Goal: Task Accomplishment & Management: Manage account settings

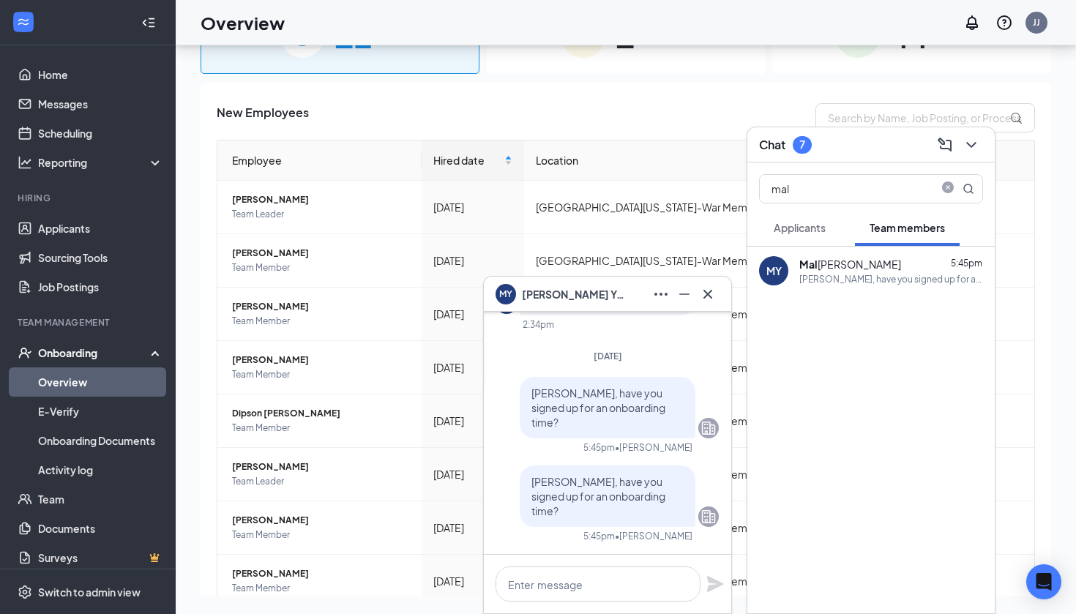
scroll to position [164, 0]
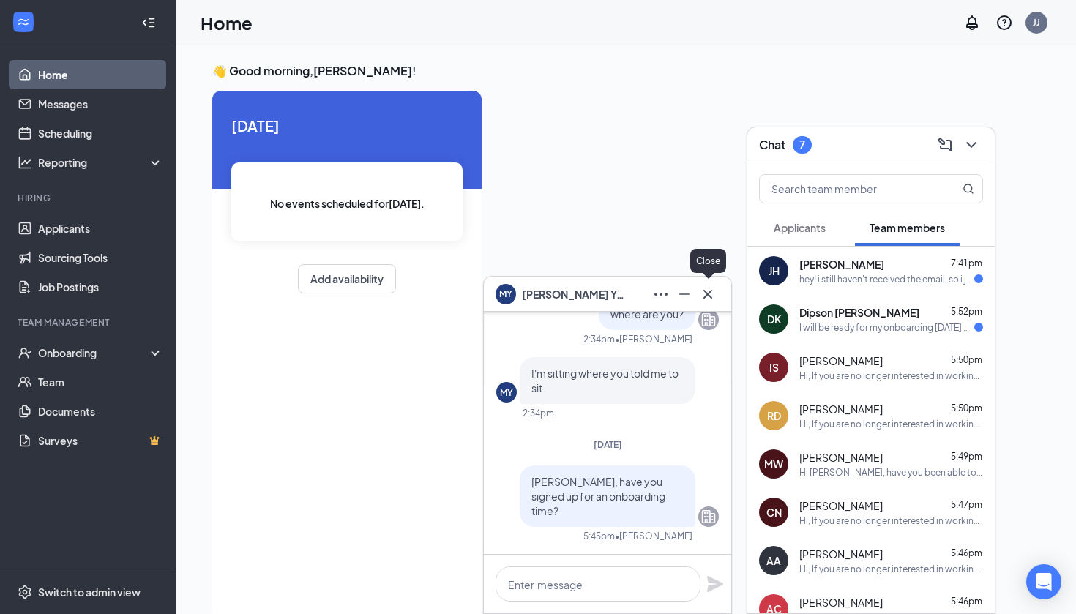
click at [713, 299] on icon "Cross" at bounding box center [708, 294] width 18 height 18
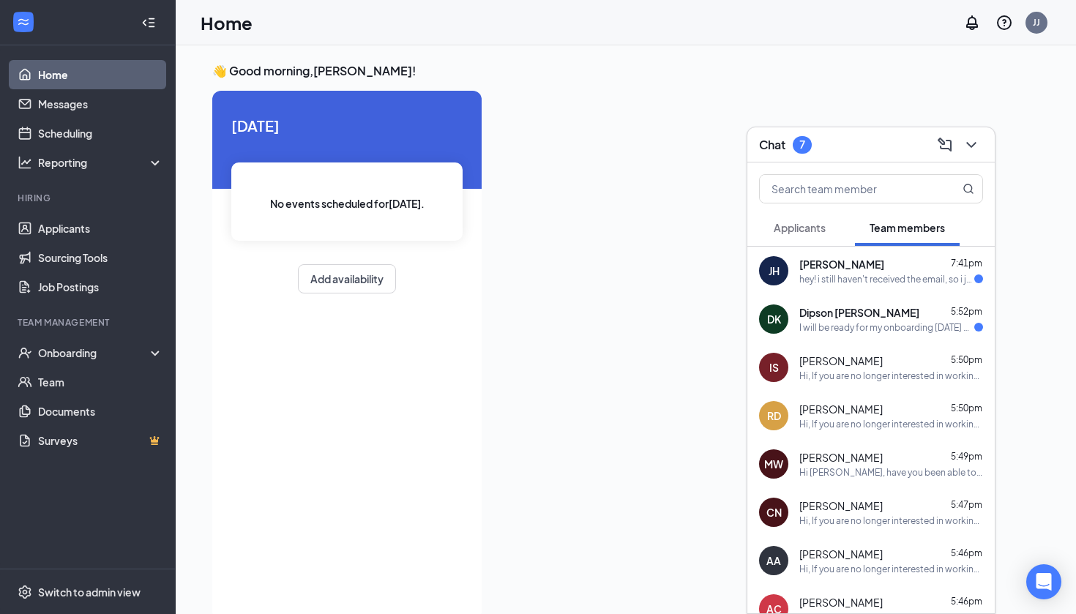
click at [800, 236] on button "Applicants" at bounding box center [799, 227] width 81 height 37
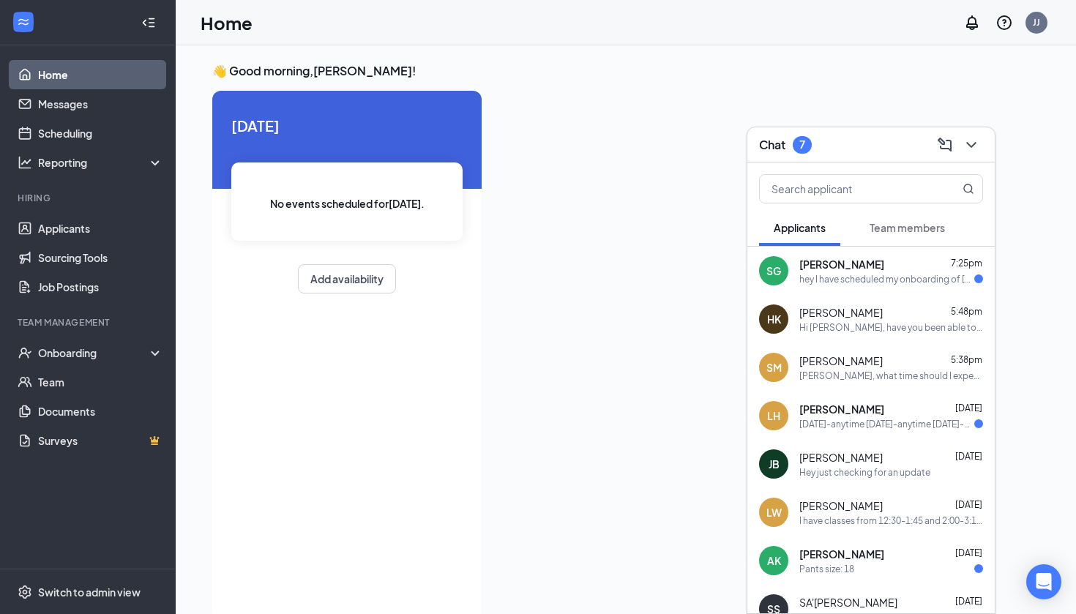
scroll to position [7, 0]
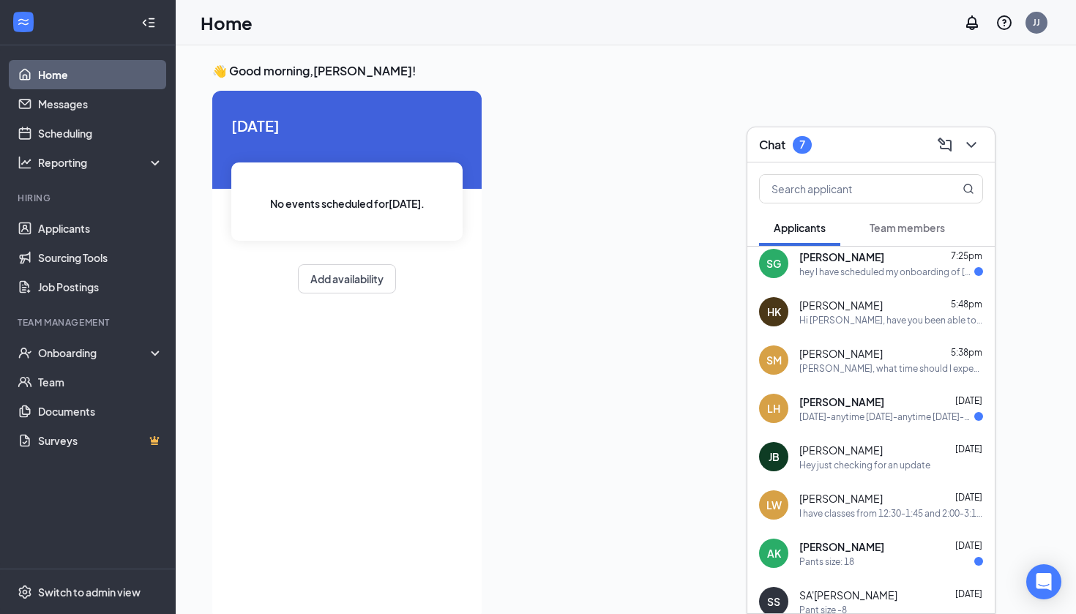
click at [831, 360] on span "[PERSON_NAME]" at bounding box center [840, 353] width 83 height 15
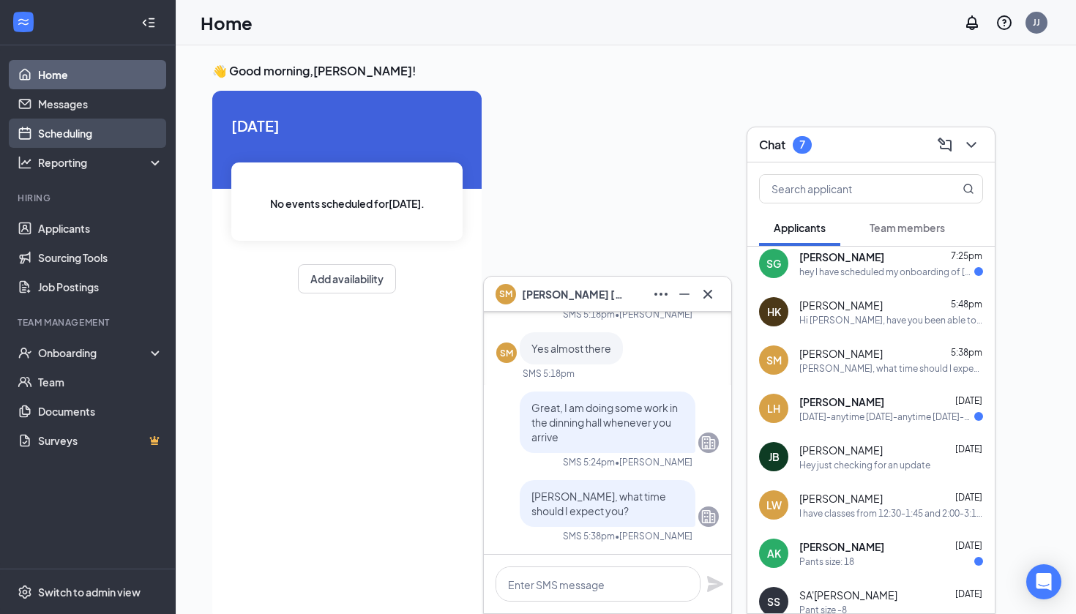
click at [89, 131] on link "Scheduling" at bounding box center [100, 133] width 125 height 29
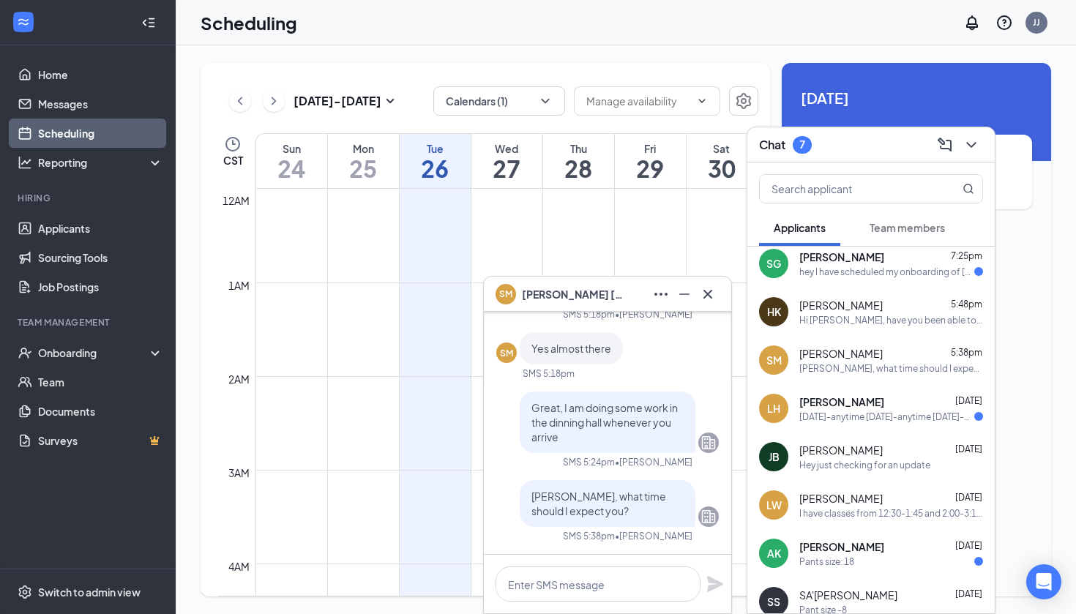
scroll to position [719, 0]
click at [711, 291] on icon "Cross" at bounding box center [708, 294] width 18 height 18
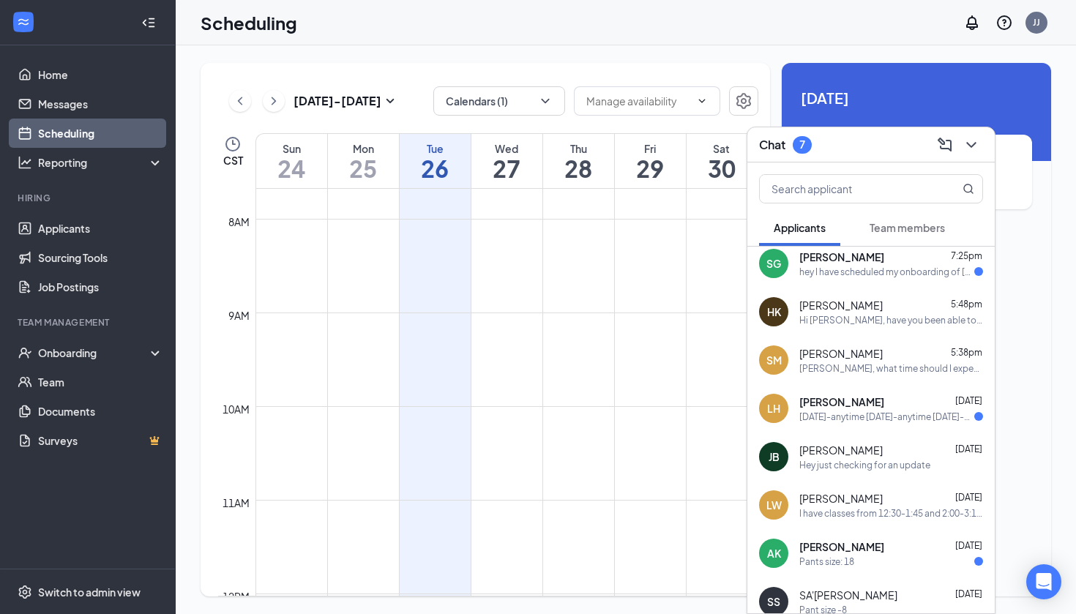
click at [975, 148] on icon "ChevronDown" at bounding box center [971, 145] width 18 height 18
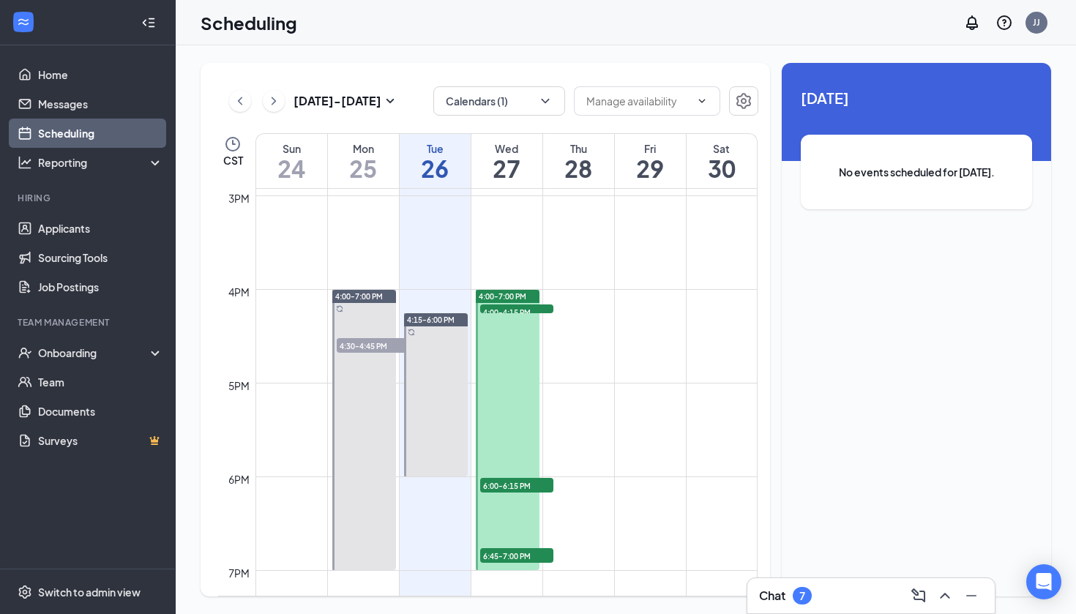
scroll to position [1454, 0]
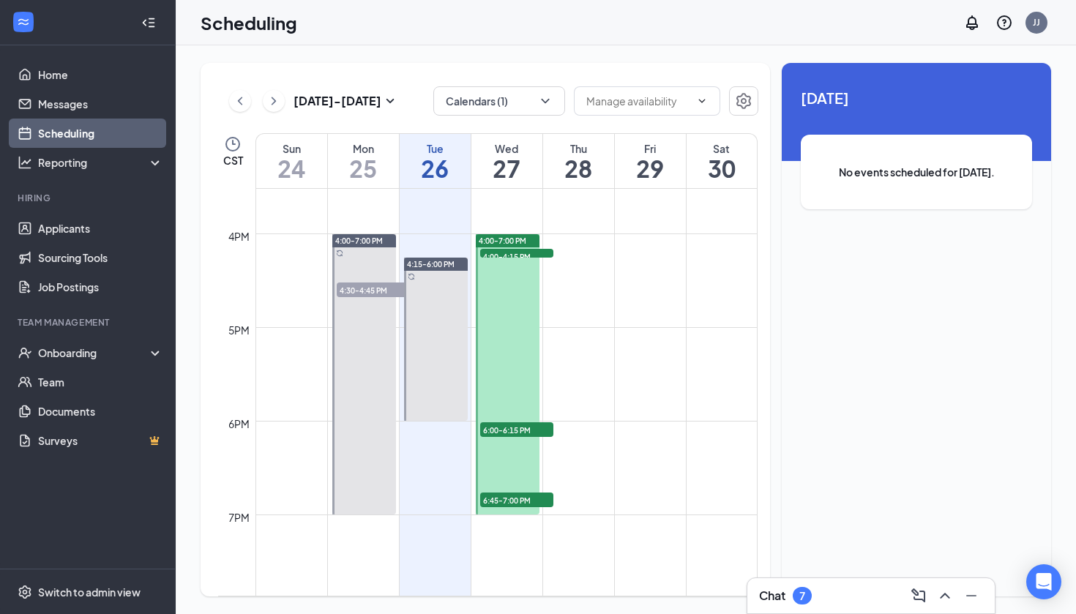
click at [524, 255] on span "4:00-4:15 PM" at bounding box center [516, 256] width 73 height 15
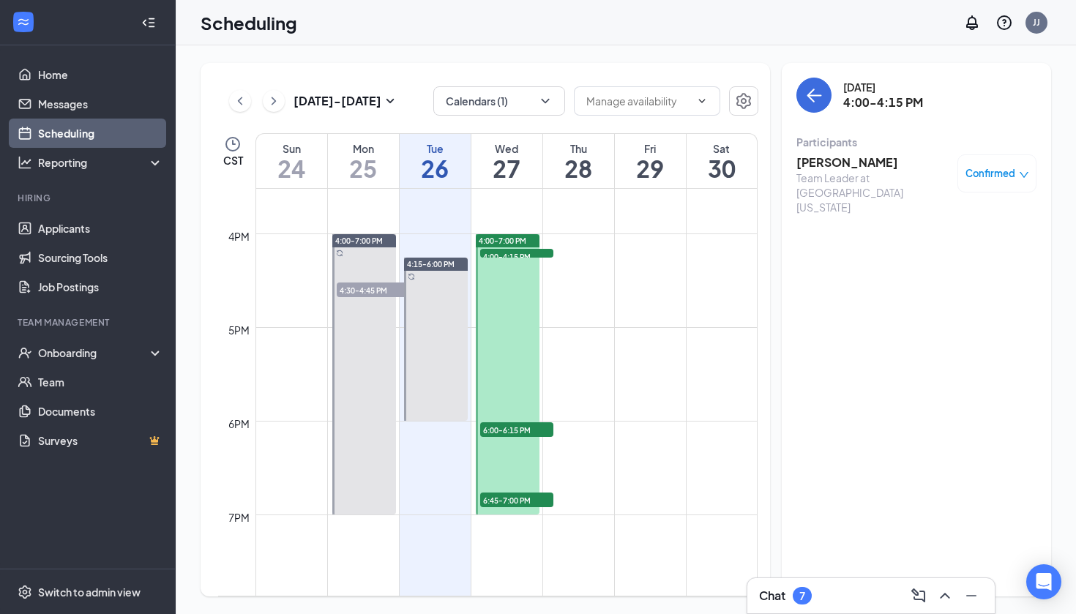
click at [507, 429] on span "6:00-6:15 PM" at bounding box center [516, 429] width 73 height 15
click at [507, 500] on span "6:45-7:00 PM" at bounding box center [516, 499] width 73 height 15
click at [272, 101] on icon "ChevronRight" at bounding box center [273, 101] width 15 height 18
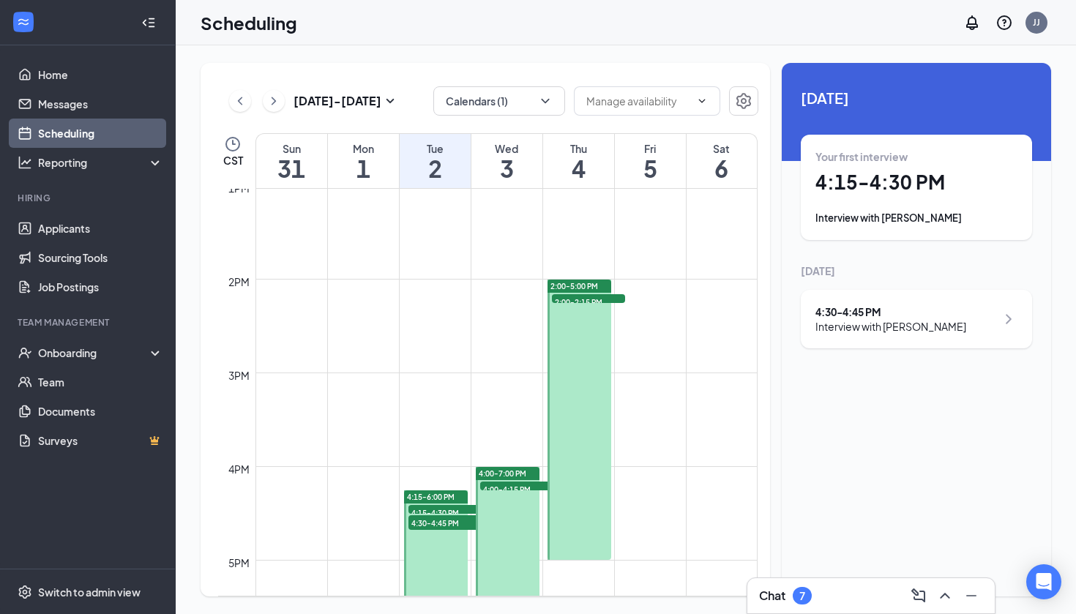
scroll to position [1272, 0]
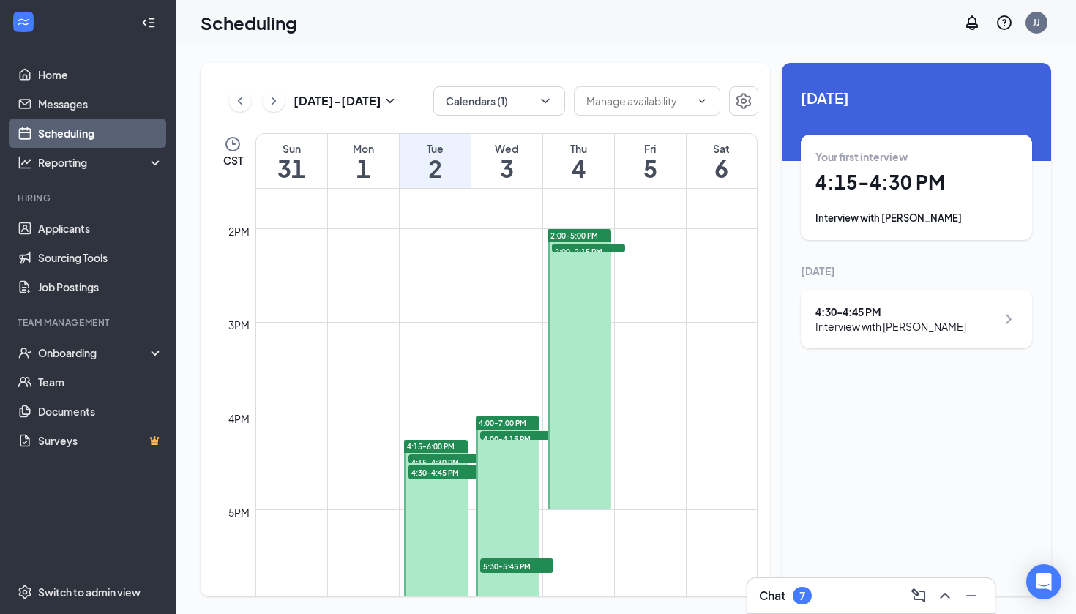
click at [437, 459] on span "4:15-4:30 PM" at bounding box center [444, 461] width 73 height 15
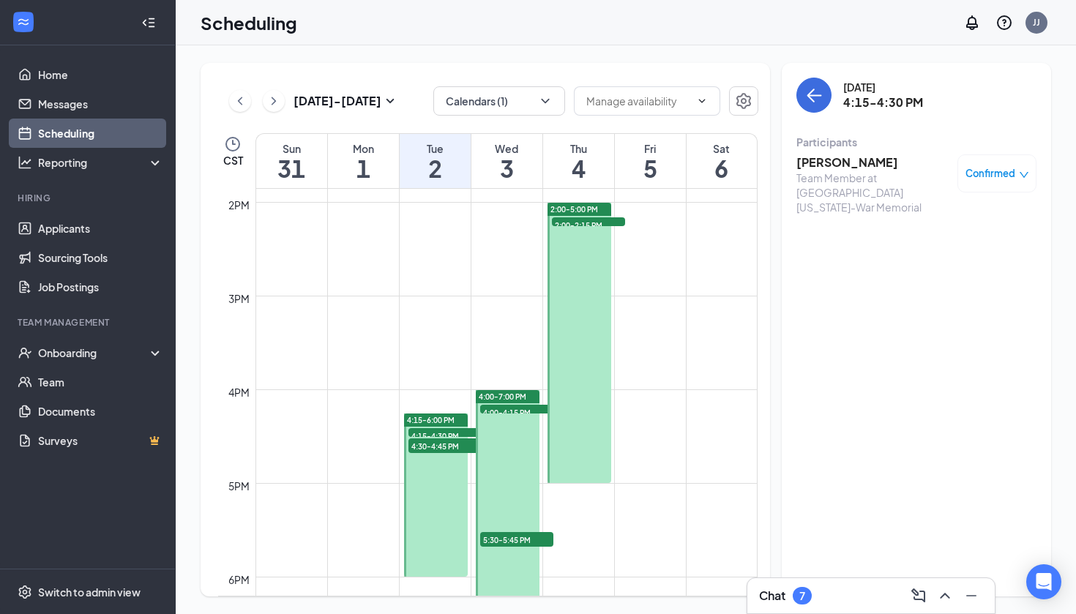
click at [437, 445] on span "4:30-4:45 PM" at bounding box center [444, 445] width 73 height 15
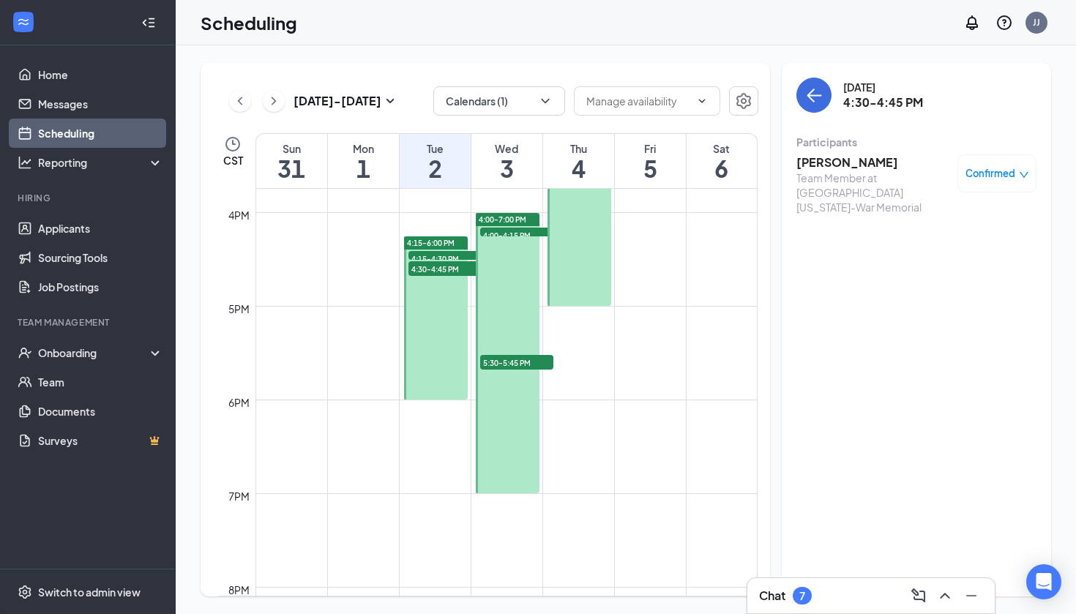
scroll to position [1493, 0]
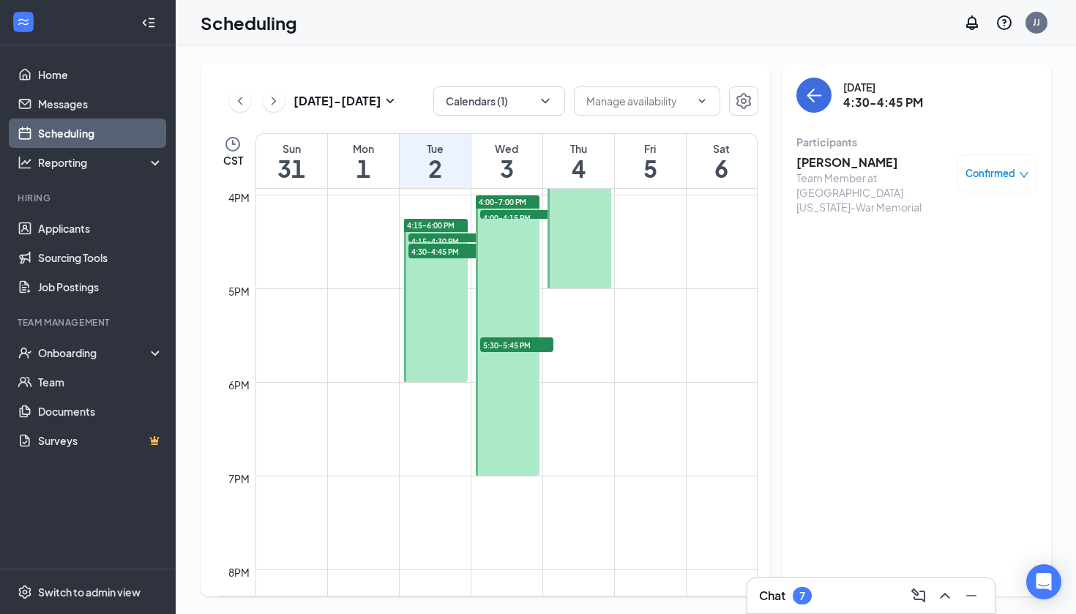
click at [524, 212] on span "4:00-4:15 PM" at bounding box center [516, 217] width 73 height 15
click at [505, 341] on span "5:30-5:45 PM" at bounding box center [516, 344] width 73 height 15
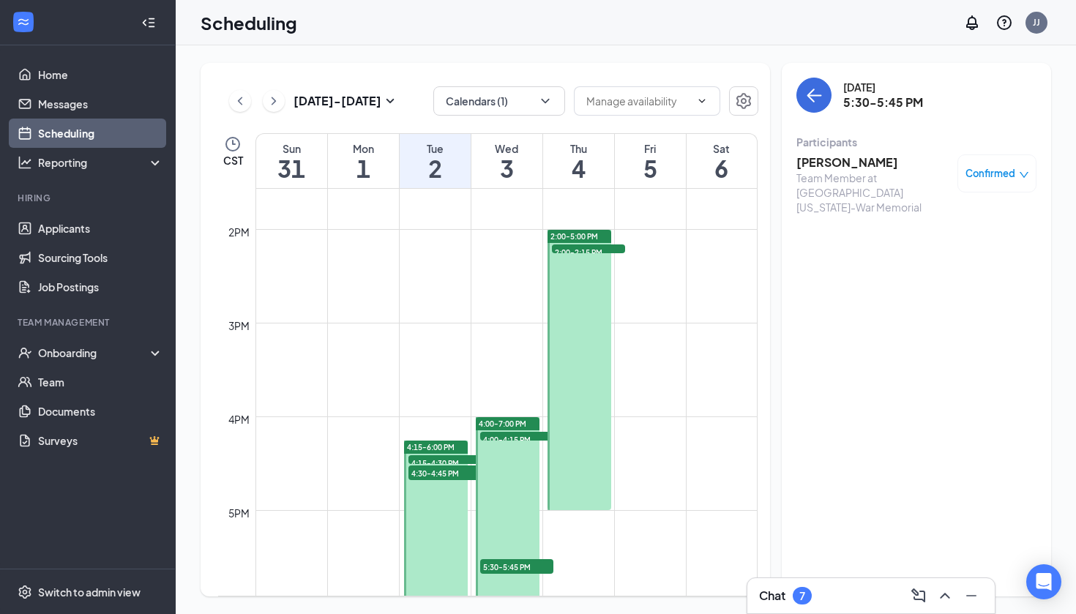
scroll to position [1245, 0]
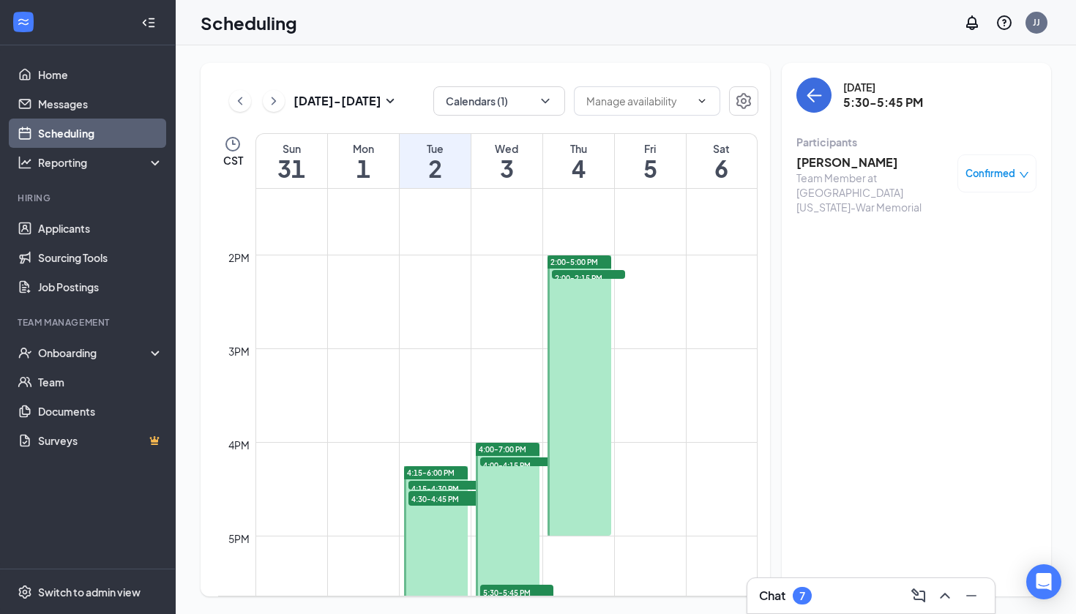
click at [586, 274] on span "2:00-2:15 PM" at bounding box center [588, 277] width 73 height 15
click at [1017, 173] on div "Confirmed" at bounding box center [997, 173] width 64 height 15
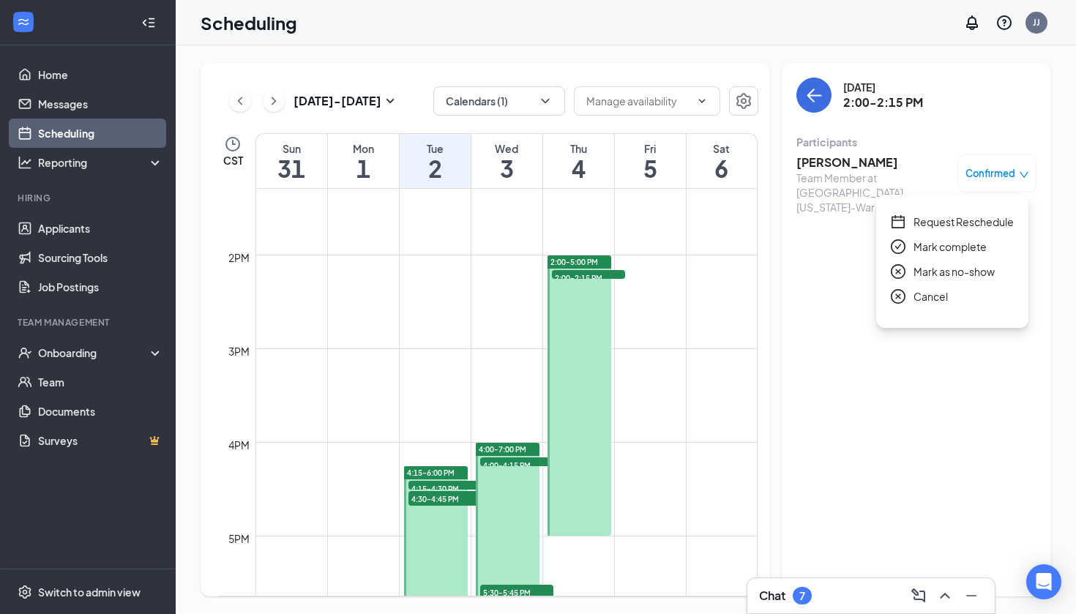
click at [937, 300] on span "Cancel" at bounding box center [930, 296] width 34 height 16
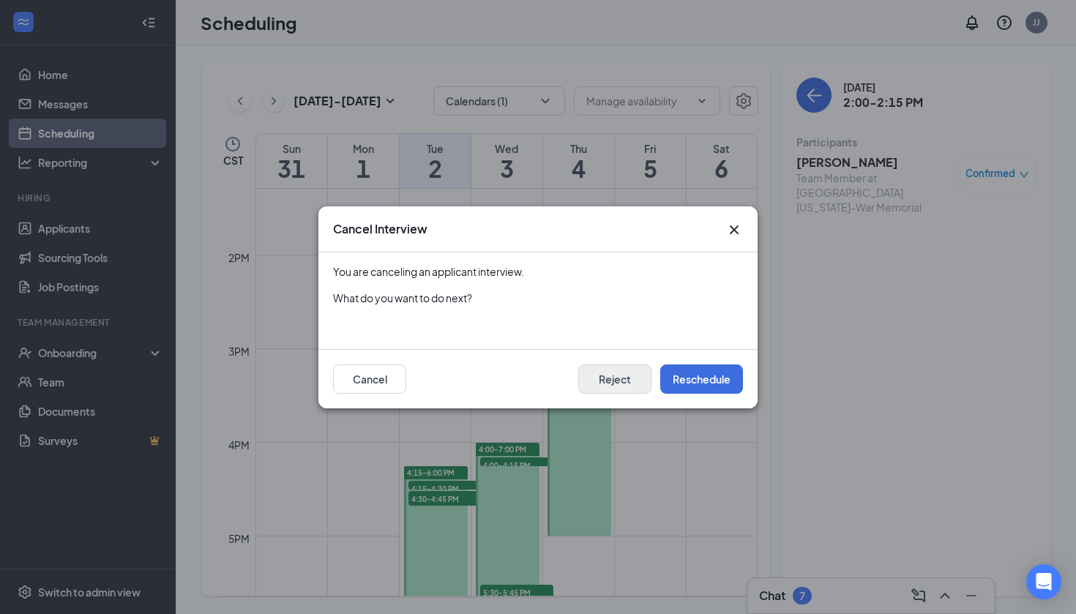
click at [623, 377] on button "Reject" at bounding box center [614, 378] width 73 height 29
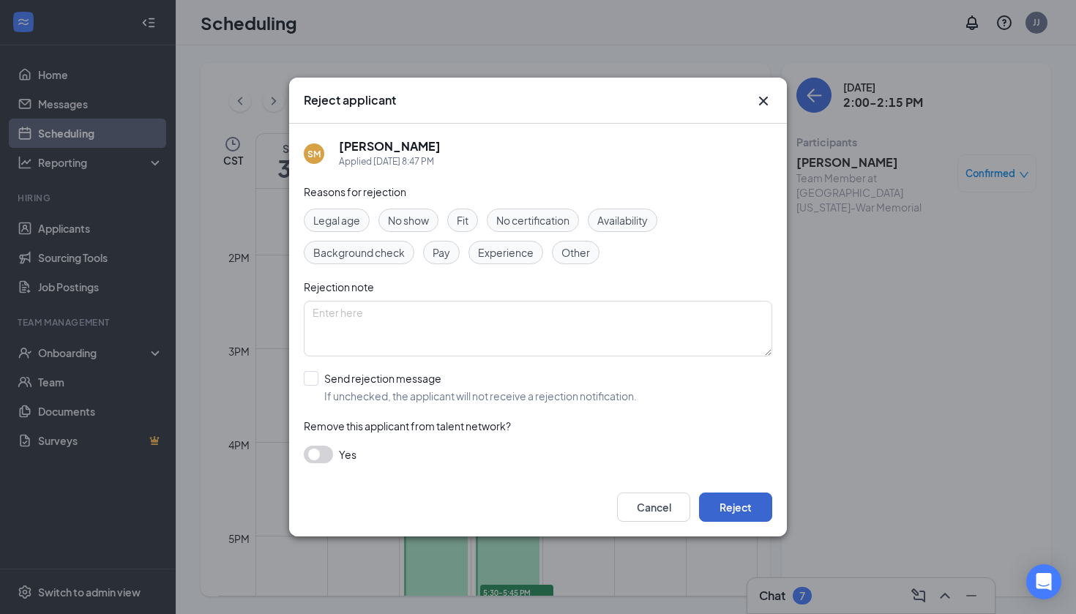
click at [739, 509] on button "Reject" at bounding box center [735, 506] width 73 height 29
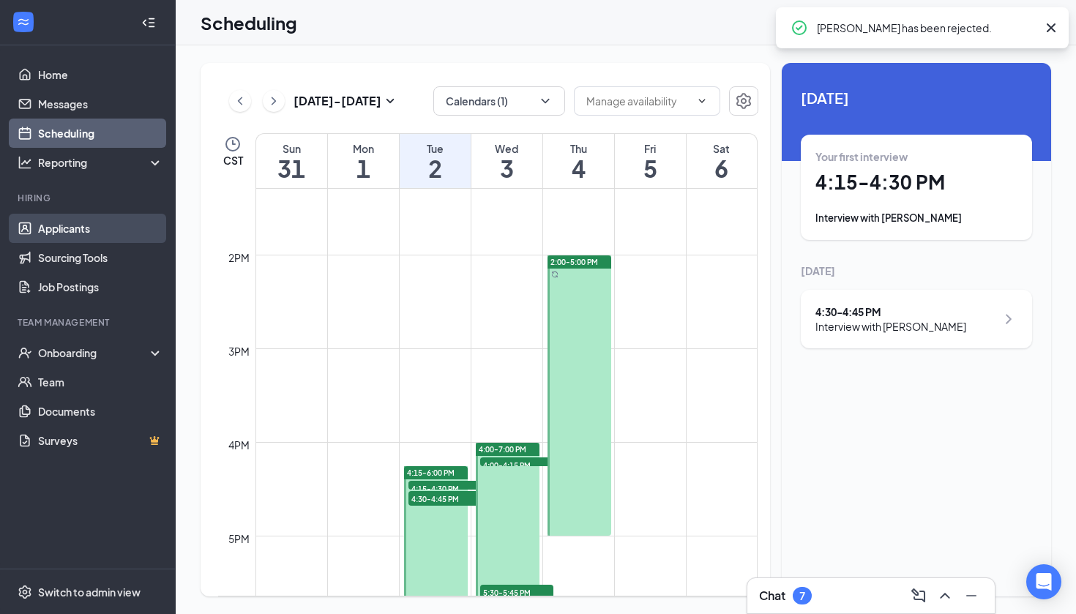
click at [75, 222] on link "Applicants" at bounding box center [100, 228] width 125 height 29
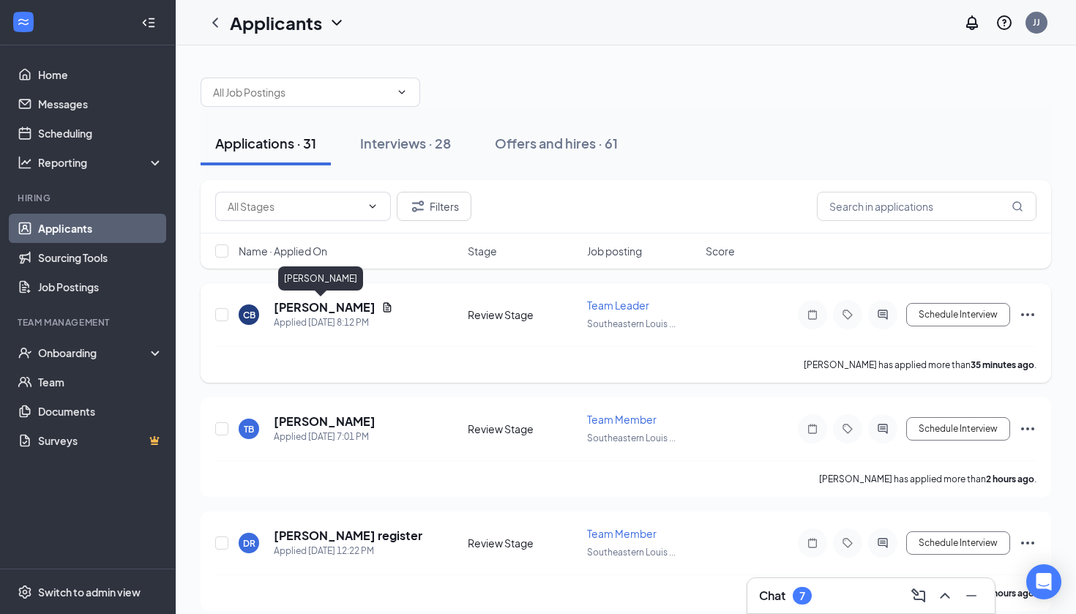
click at [321, 308] on h5 "[PERSON_NAME]" at bounding box center [325, 307] width 102 height 16
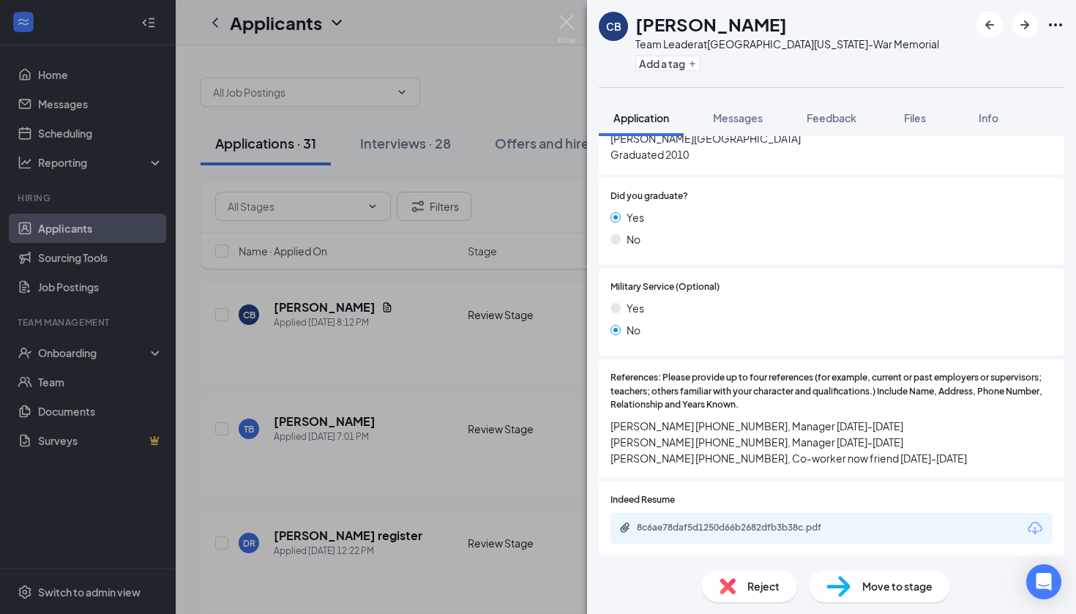
scroll to position [1455, 0]
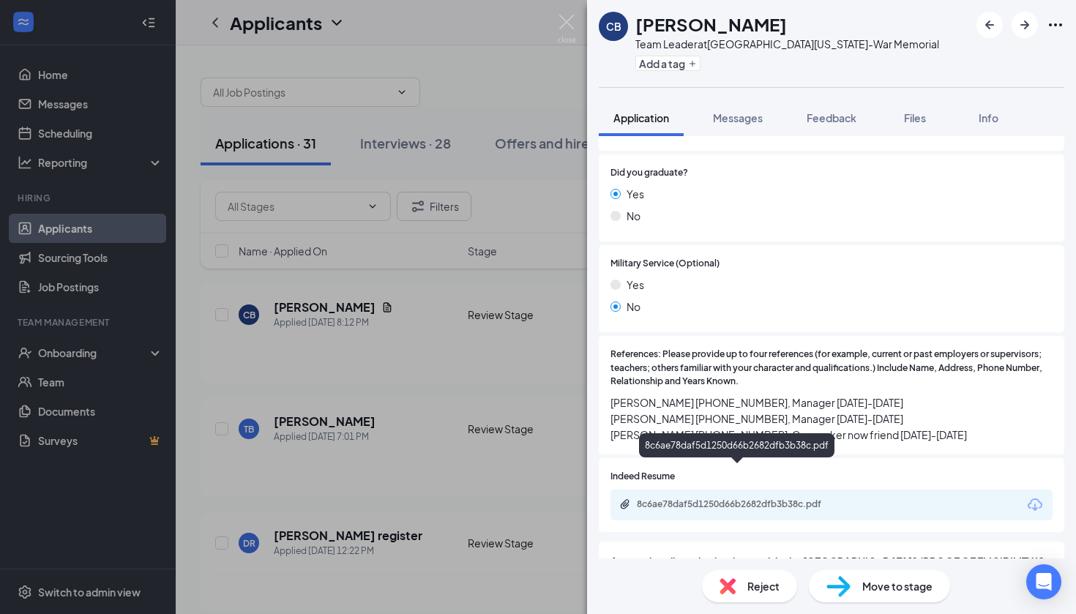
click at [785, 498] on div "8c6ae78daf5d1250d66b2682dfb3b38c.pdf" at bounding box center [739, 504] width 205 height 12
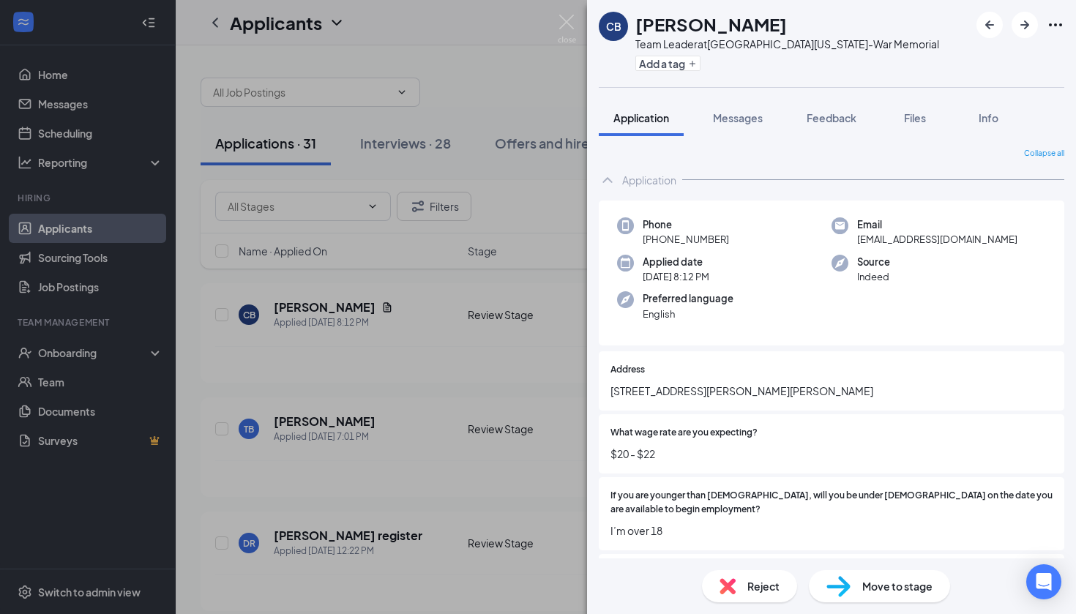
scroll to position [0, 0]
click at [855, 577] on div "Move to stage" at bounding box center [879, 586] width 141 height 32
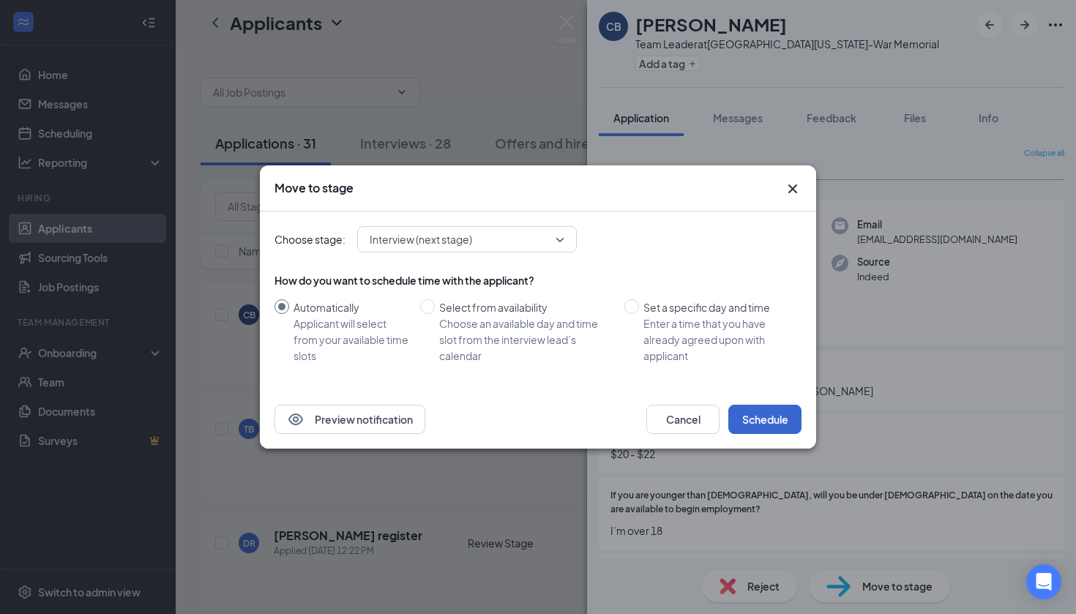
click at [769, 419] on button "Schedule" at bounding box center [764, 419] width 73 height 29
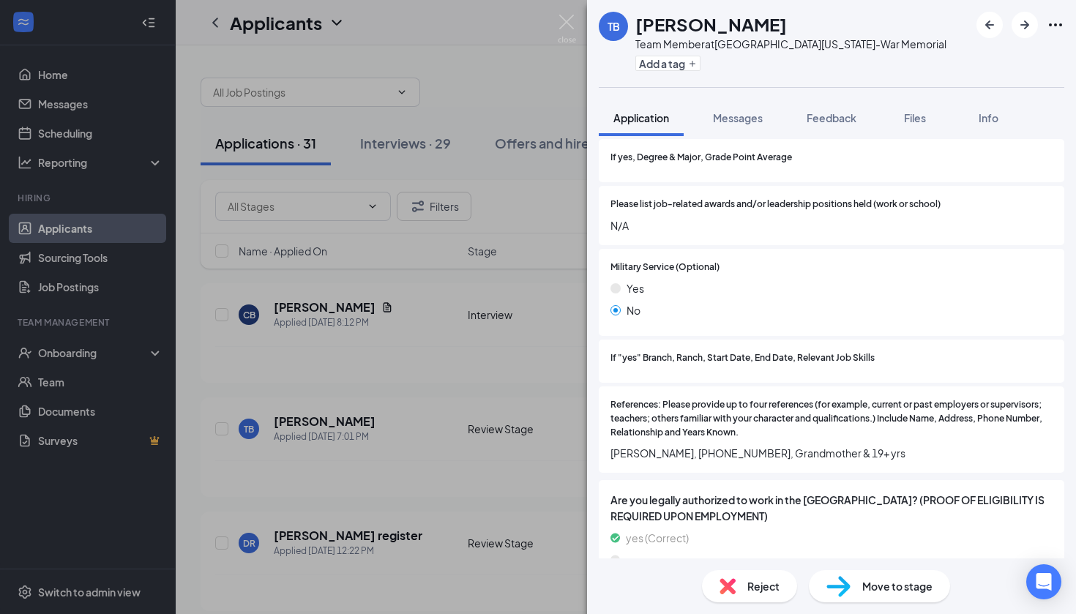
scroll to position [1645, 0]
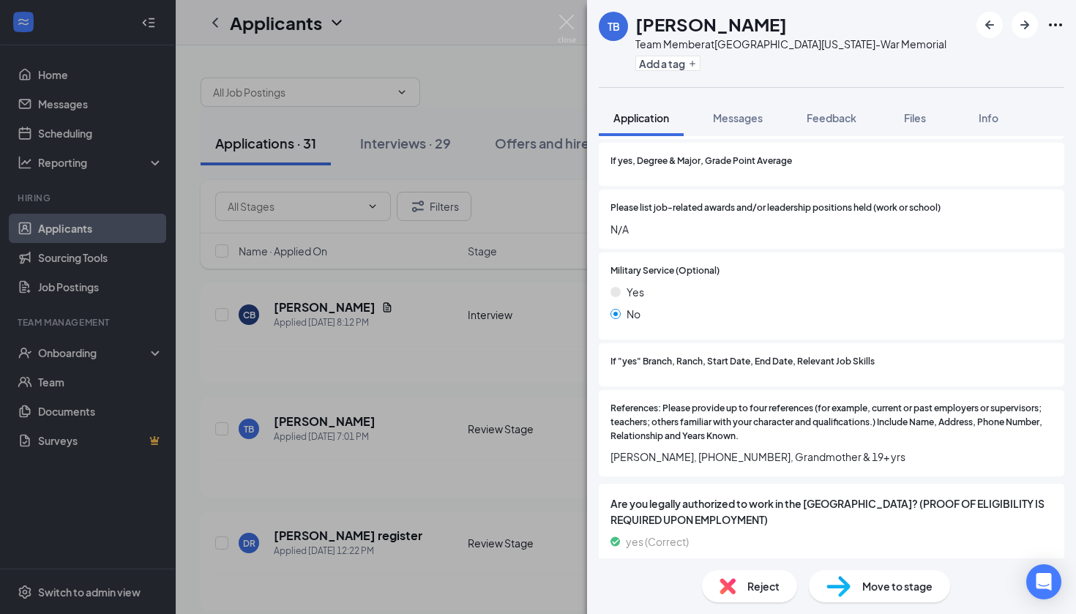
click at [849, 588] on img at bounding box center [838, 586] width 24 height 21
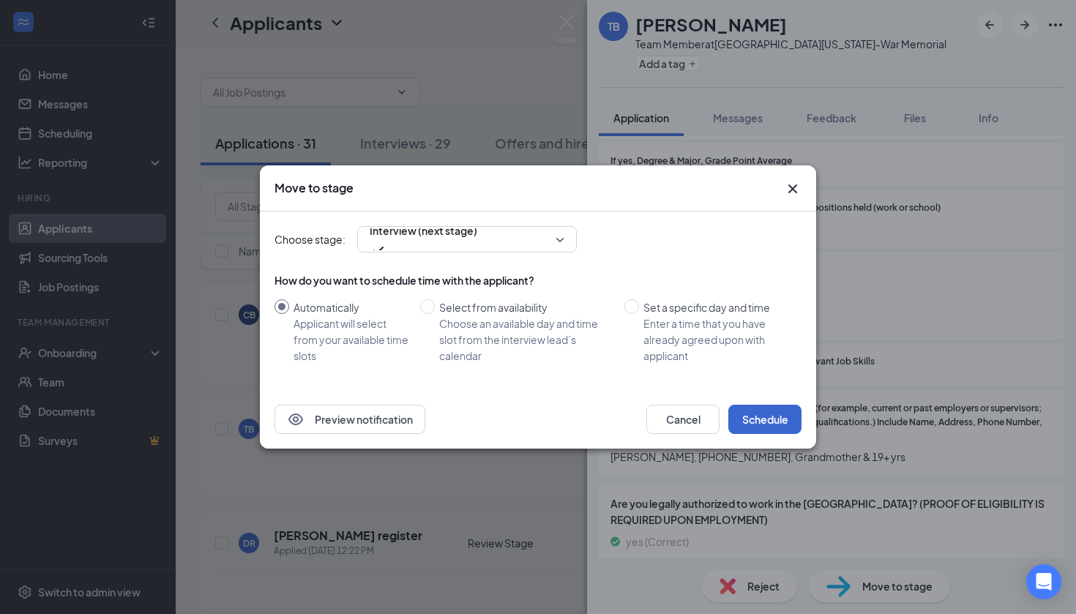
click at [751, 422] on button "Schedule" at bounding box center [764, 419] width 73 height 29
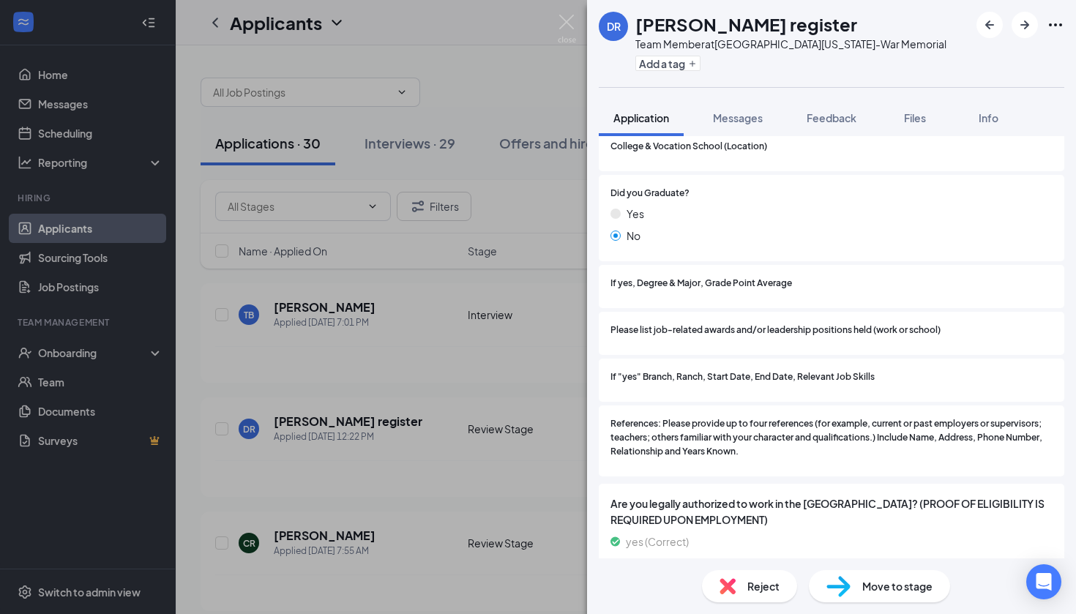
click at [745, 577] on div "Reject" at bounding box center [749, 586] width 95 height 32
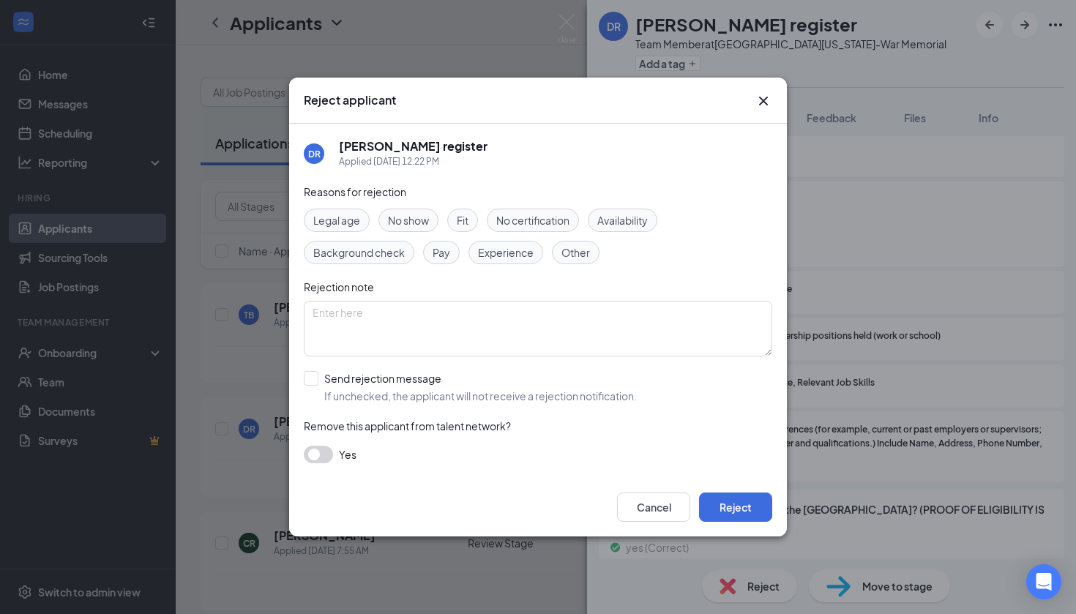
click at [637, 214] on span "Availability" at bounding box center [622, 220] width 50 height 16
click at [737, 492] on button "Reject" at bounding box center [735, 506] width 73 height 29
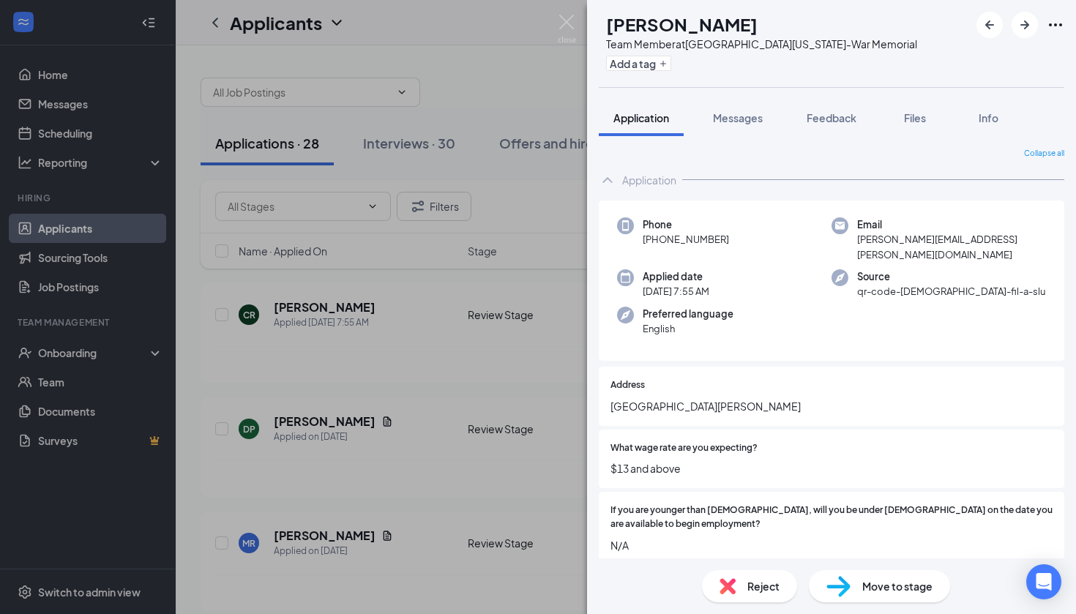
click at [842, 593] on img at bounding box center [838, 586] width 24 height 21
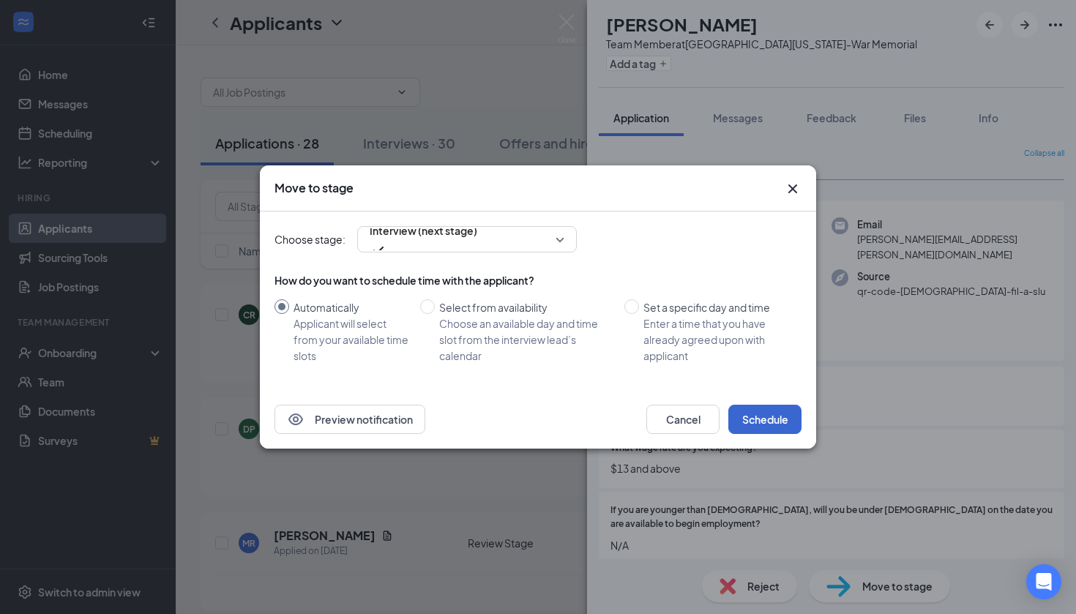
click at [762, 430] on button "Schedule" at bounding box center [764, 419] width 73 height 29
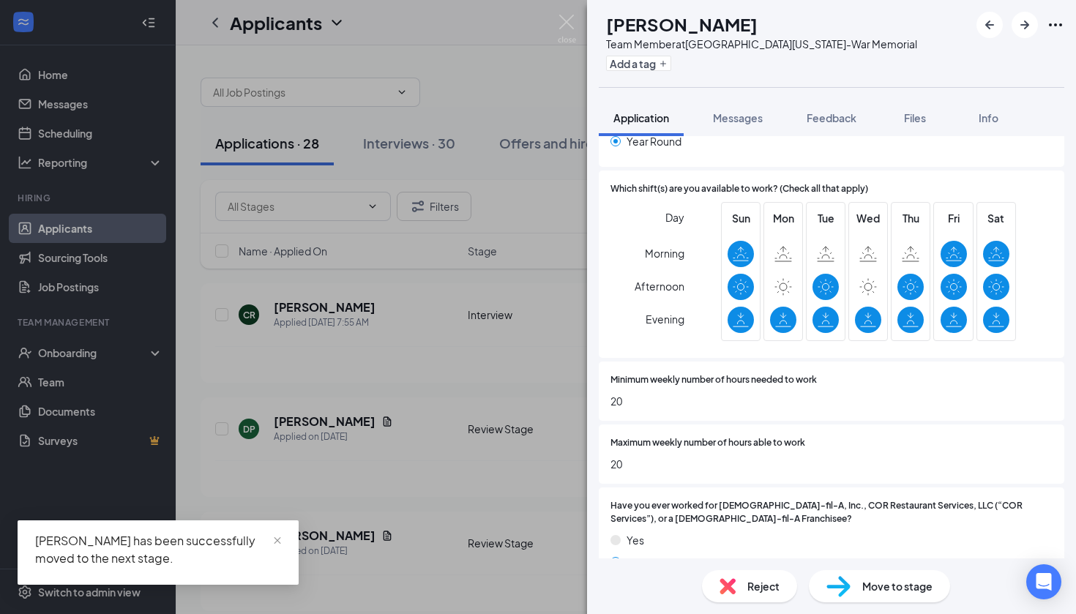
scroll to position [597, 0]
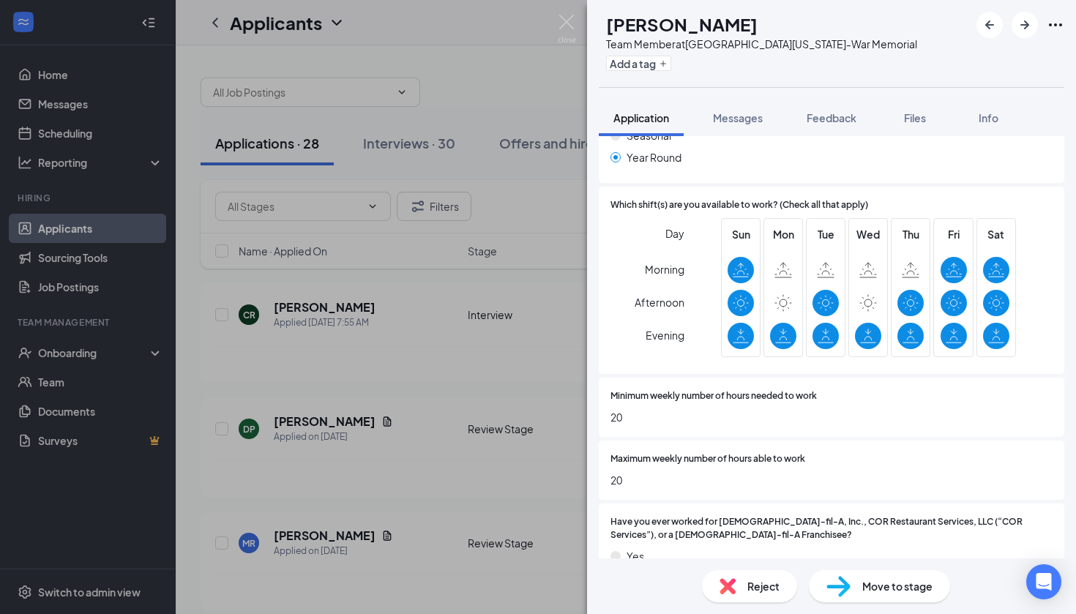
click at [761, 601] on div "Reject" at bounding box center [749, 586] width 95 height 32
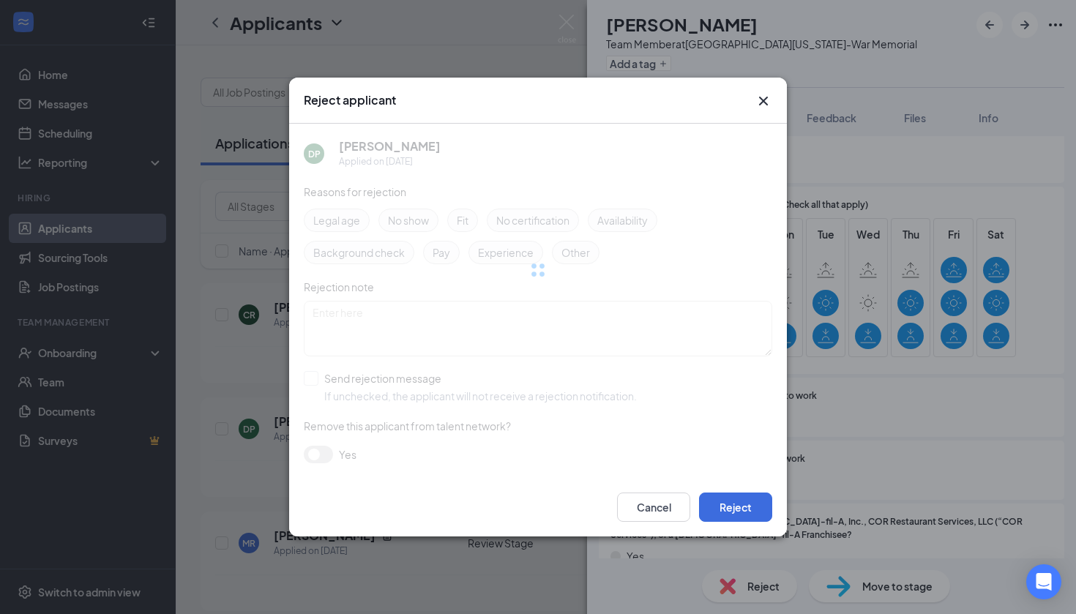
click at [762, 593] on div "Reject applicant DP [PERSON_NAME] Applied on [DATE] Reasons for rejection Legal…" at bounding box center [538, 307] width 1076 height 614
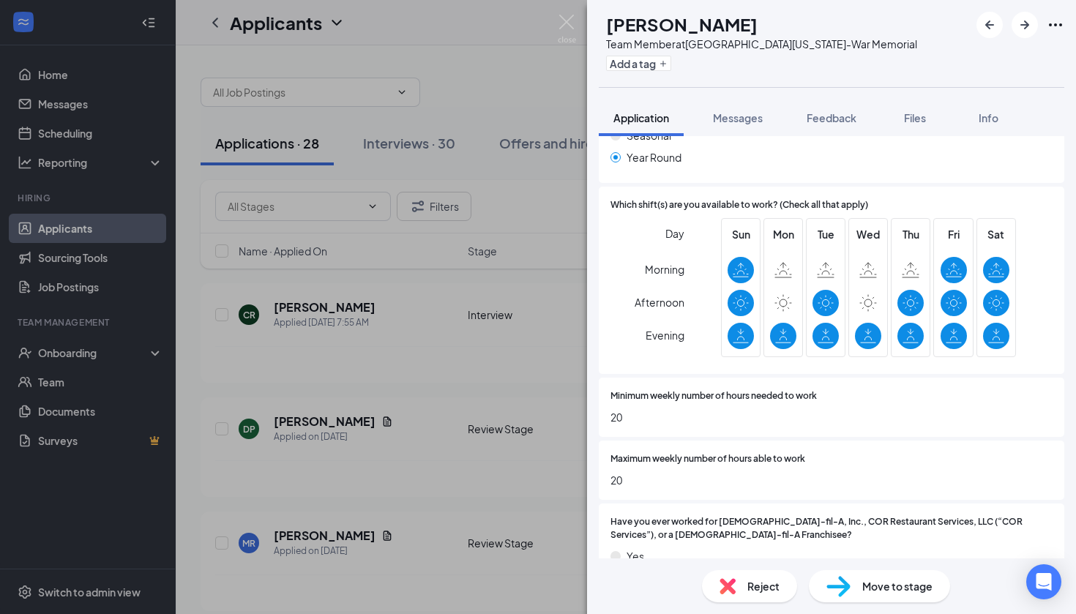
click at [750, 588] on span "Reject" at bounding box center [763, 586] width 32 height 16
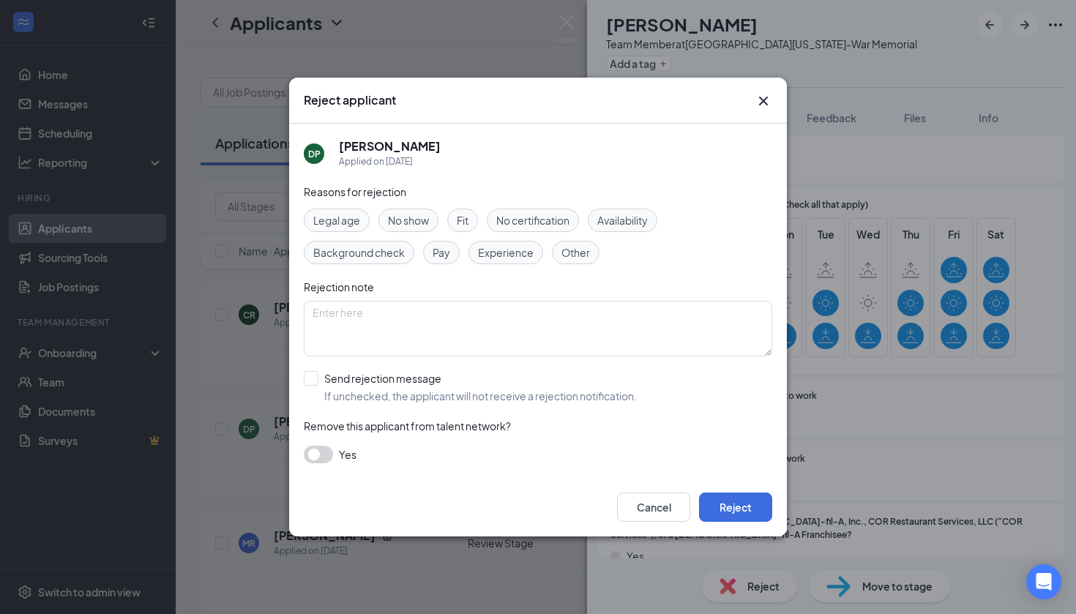
click at [618, 214] on span "Availability" at bounding box center [622, 220] width 50 height 16
click at [670, 505] on button "Cancel" at bounding box center [653, 506] width 73 height 29
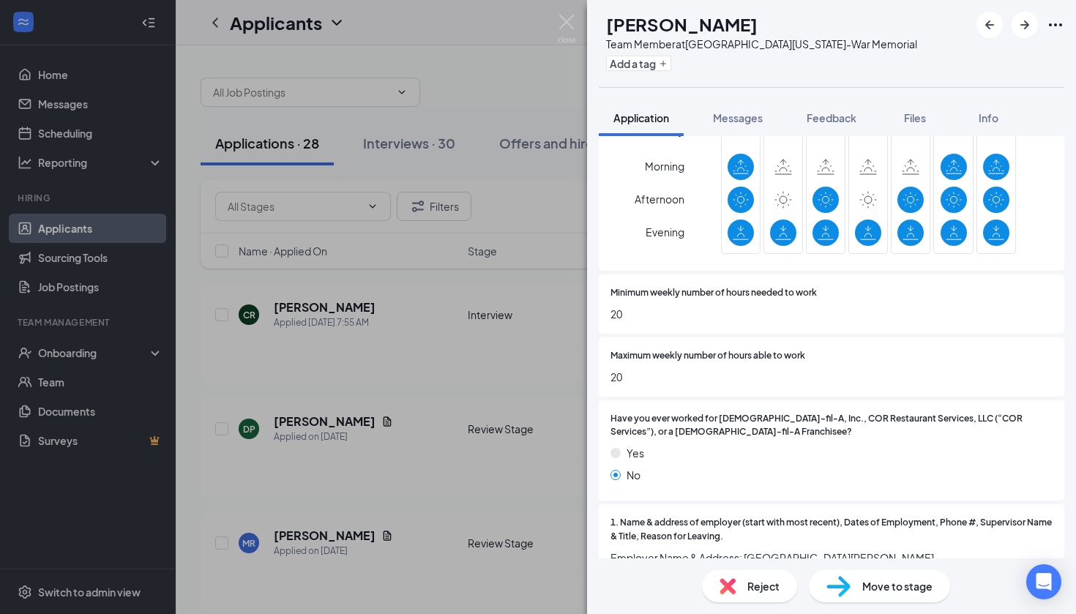
scroll to position [754, 0]
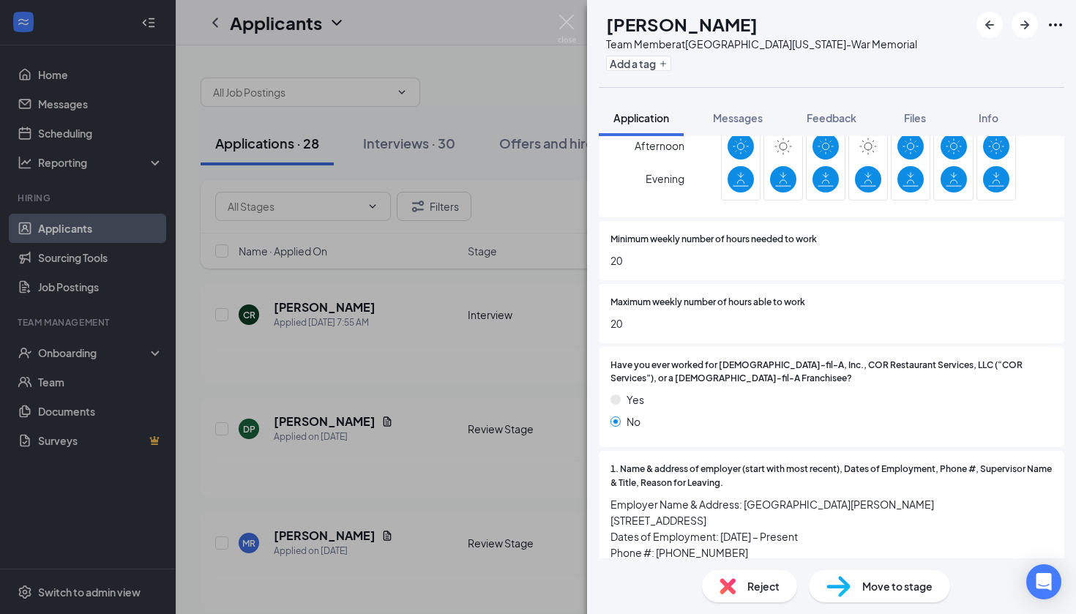
click at [747, 593] on span "Reject" at bounding box center [763, 586] width 32 height 16
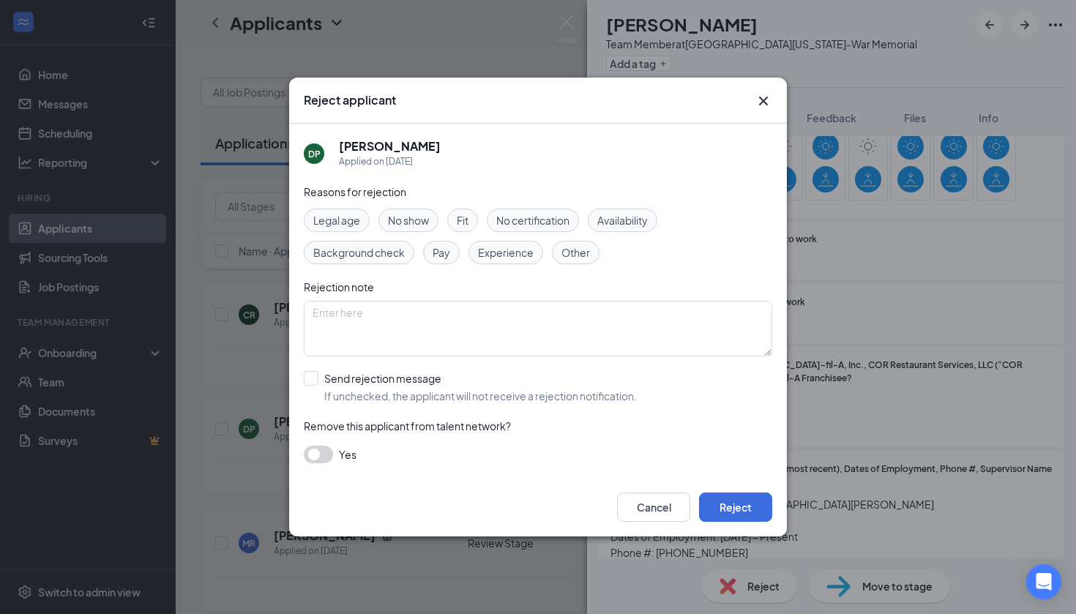
click at [629, 220] on span "Availability" at bounding box center [622, 220] width 50 height 16
click at [739, 509] on button "Reject" at bounding box center [735, 506] width 73 height 29
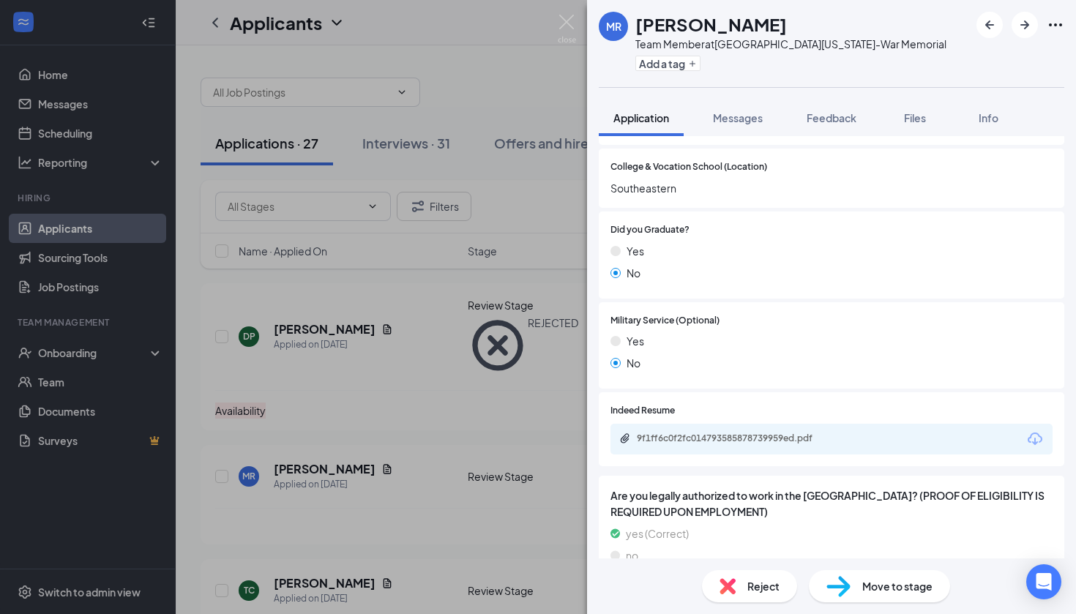
scroll to position [1209, 0]
click at [570, 23] on img at bounding box center [567, 29] width 18 height 29
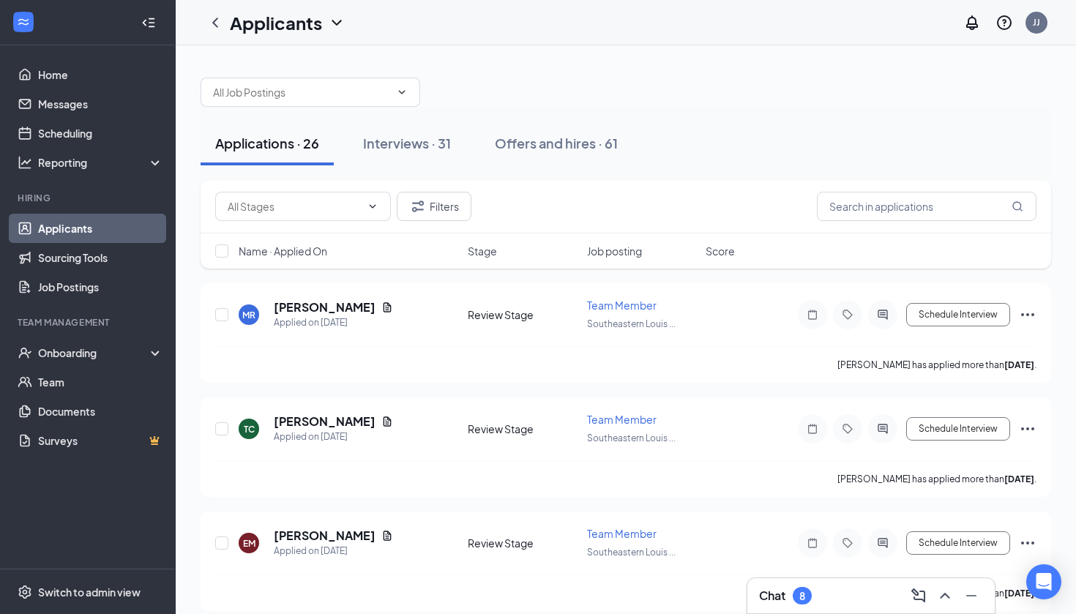
click at [941, 604] on icon "ChevronUp" at bounding box center [945, 596] width 18 height 18
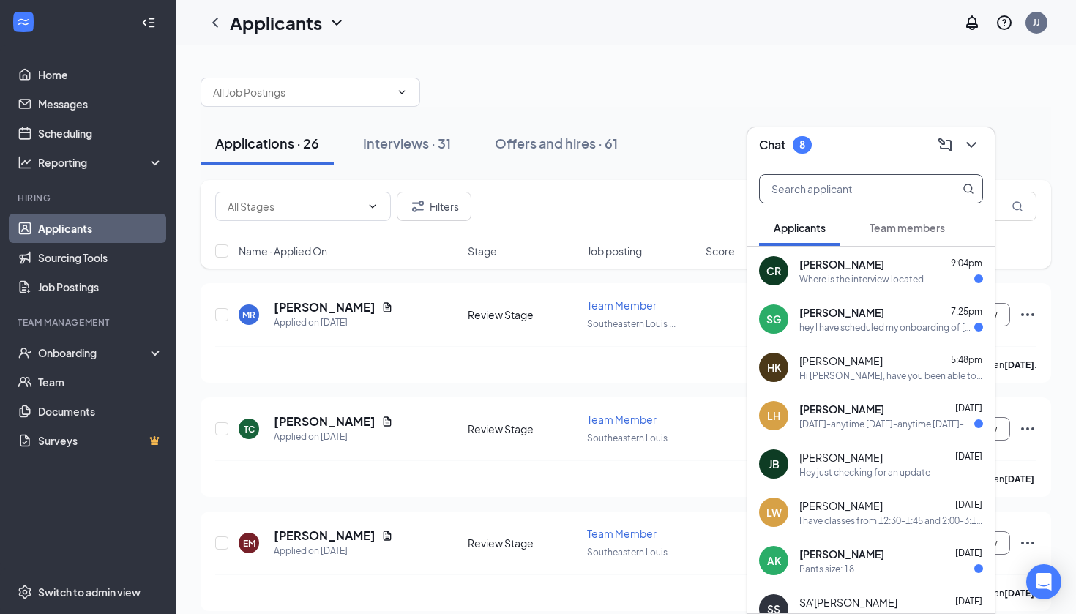
click at [876, 201] on input "text" at bounding box center [846, 189] width 173 height 28
click at [916, 239] on button "Team members" at bounding box center [907, 227] width 105 height 37
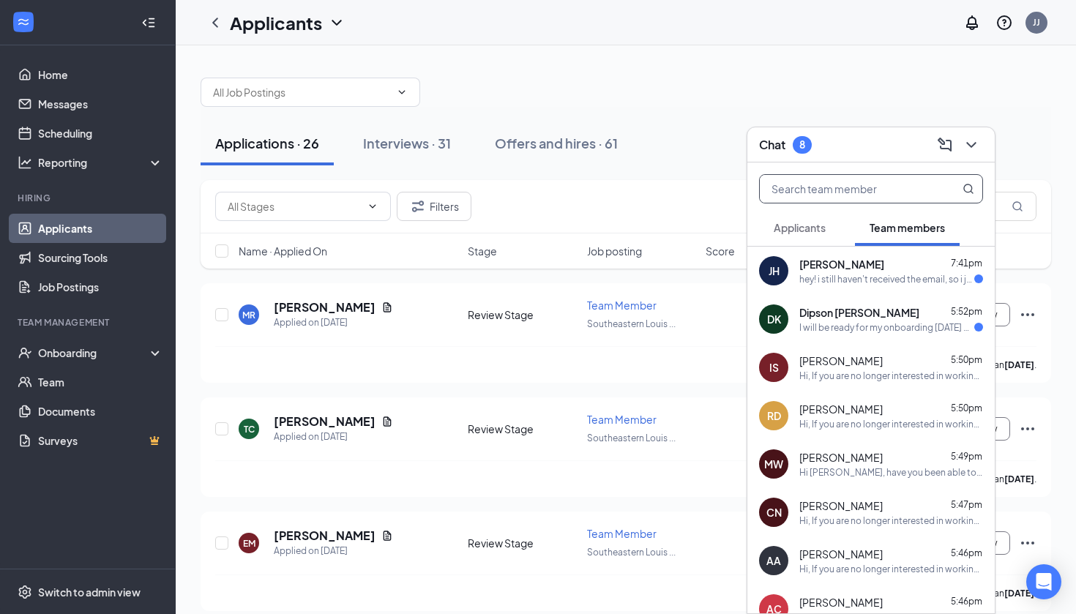
click at [863, 189] on input "text" at bounding box center [846, 189] width 173 height 28
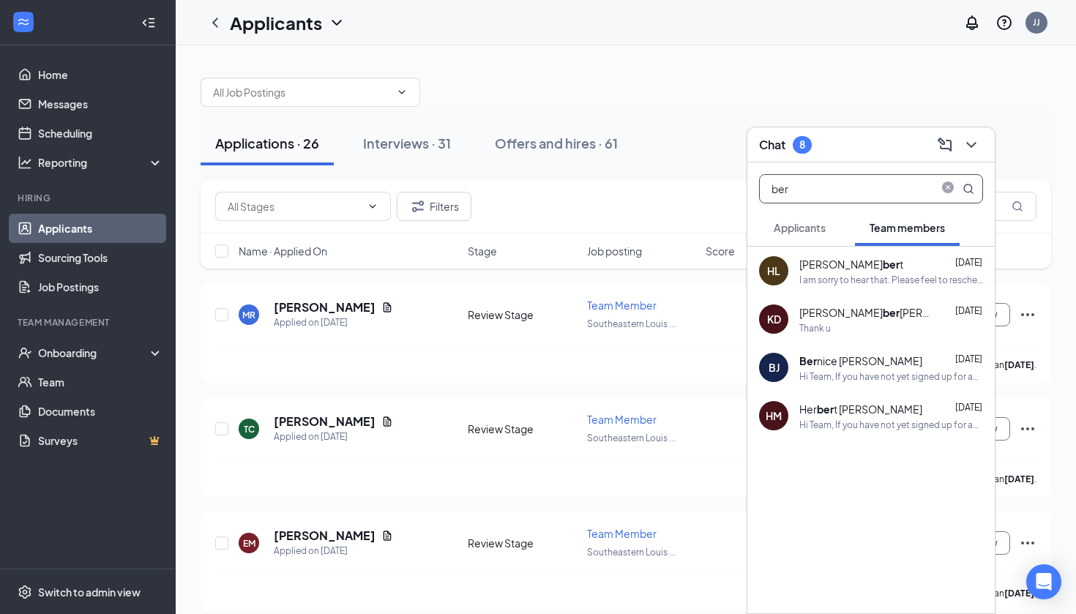
type input "ber"
click at [866, 383] on div "[PERSON_NAME] Ber nice [PERSON_NAME] [DATE] Hi Team, If you have not yet signed…" at bounding box center [870, 367] width 247 height 48
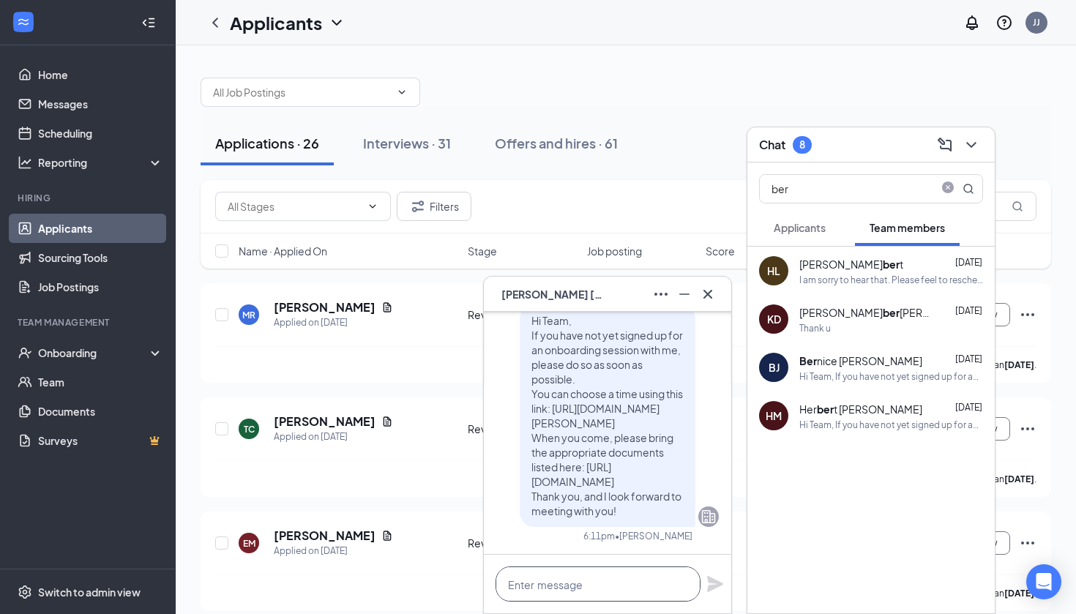
click at [596, 591] on textarea at bounding box center [597, 583] width 205 height 35
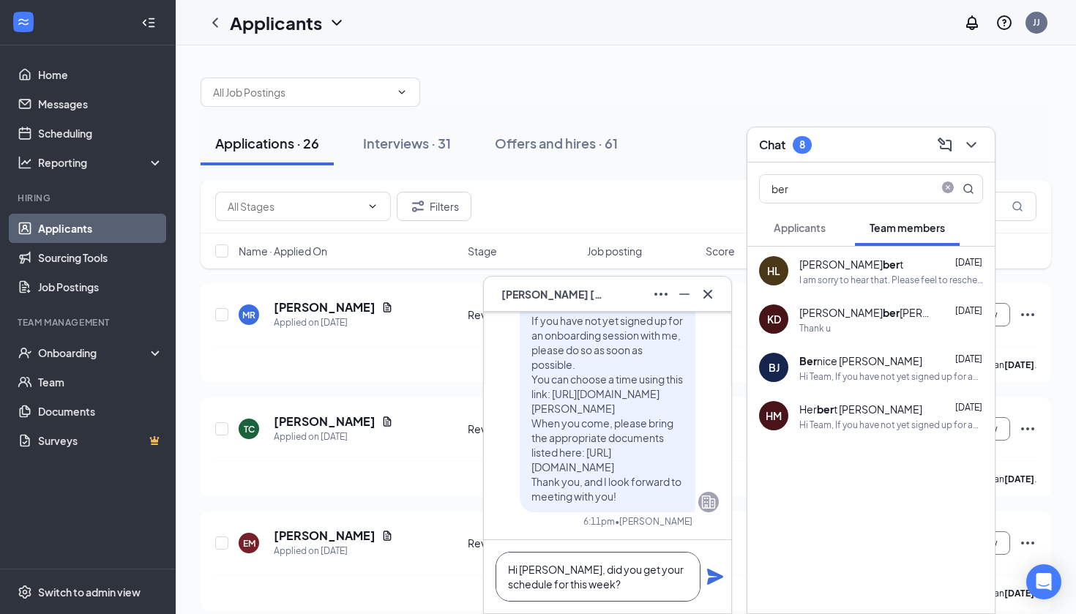
type textarea "Hi [PERSON_NAME], did you get your schedule for this week?"
click at [717, 583] on icon "Plane" at bounding box center [715, 577] width 18 height 18
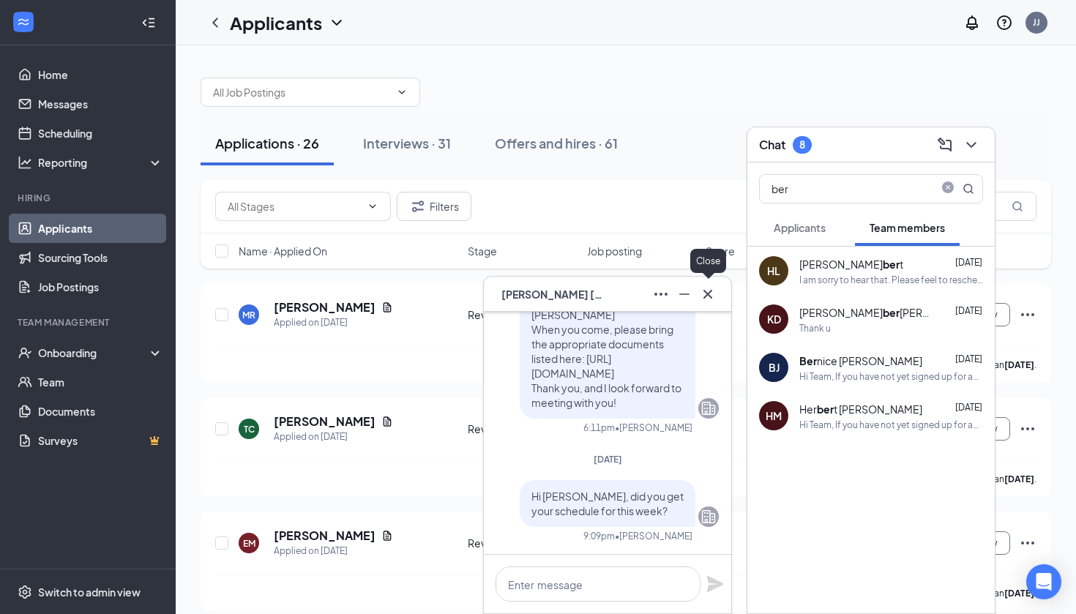
click at [716, 299] on icon "Cross" at bounding box center [708, 294] width 18 height 18
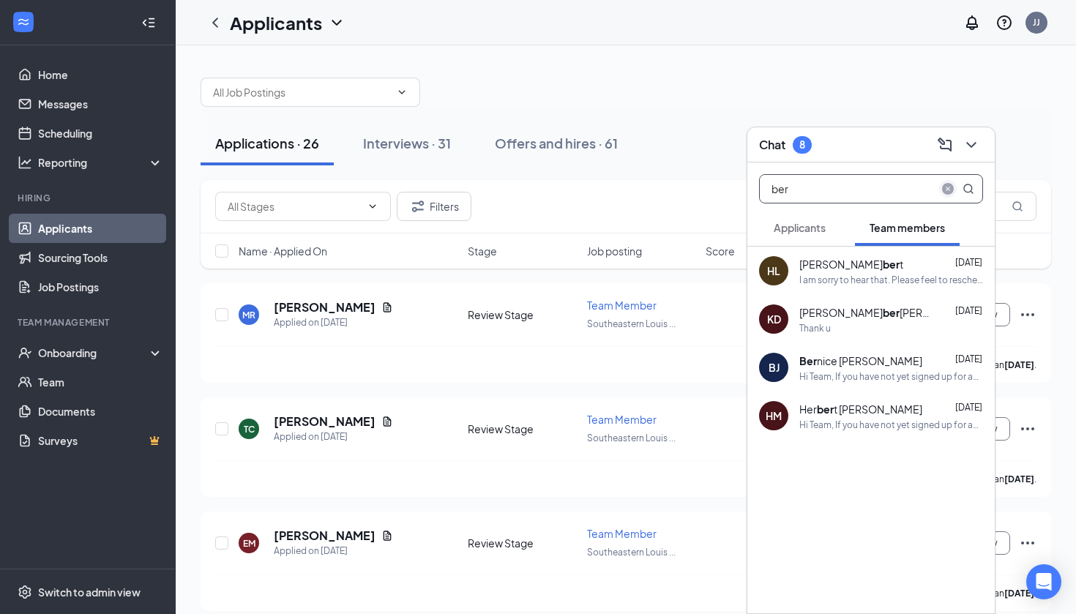
click at [945, 187] on icon "close-circle" at bounding box center [948, 189] width 12 height 12
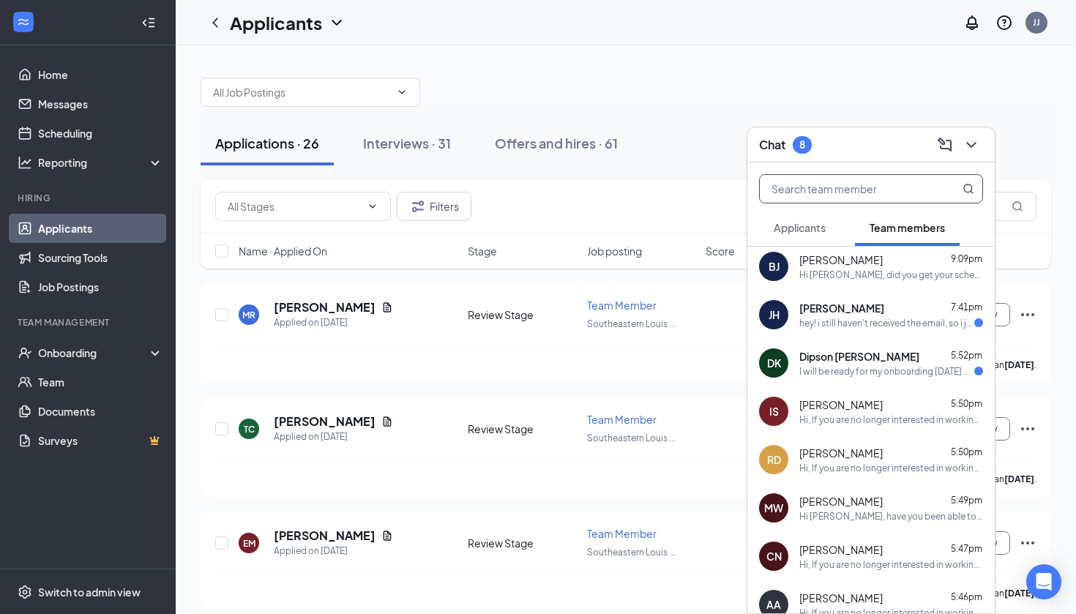
scroll to position [7, 0]
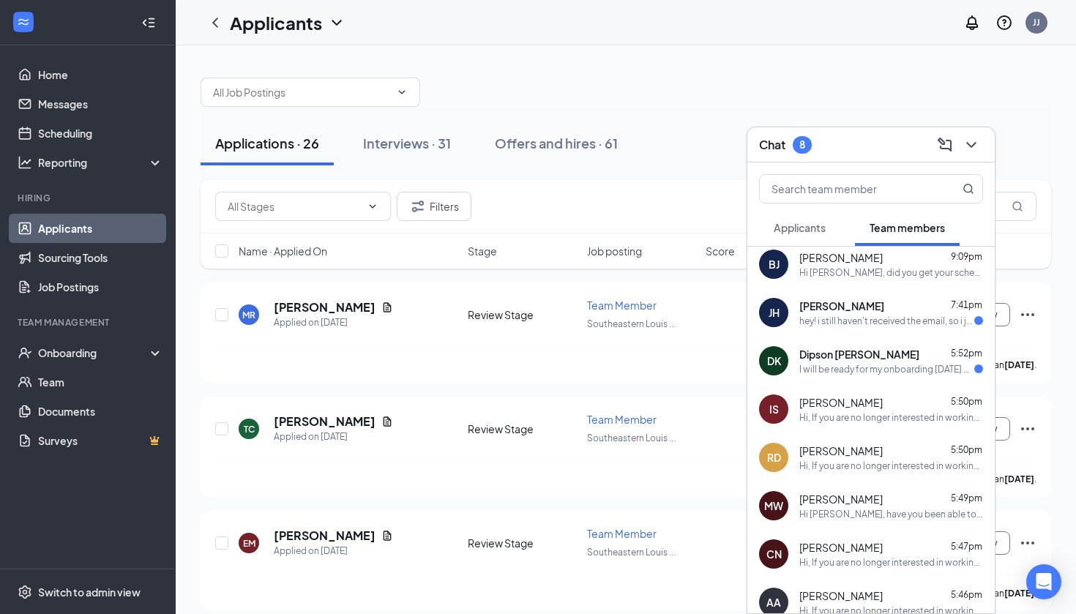
click at [841, 321] on div "hey! i still haven't received the email, so i just wanted to be sure that i wor…" at bounding box center [886, 321] width 175 height 12
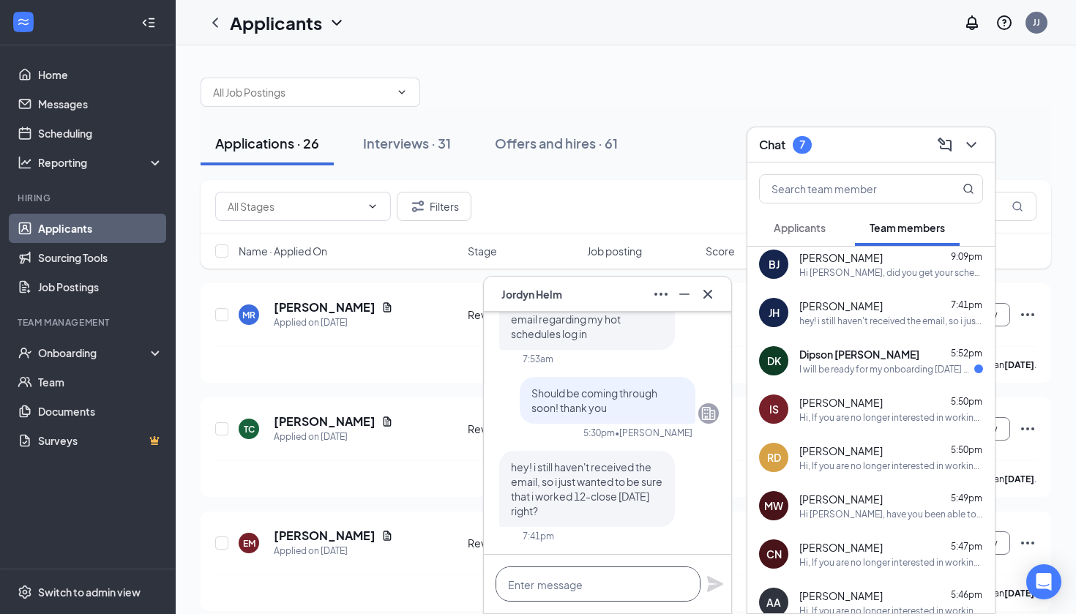
click at [598, 590] on textarea at bounding box center [597, 583] width 205 height 35
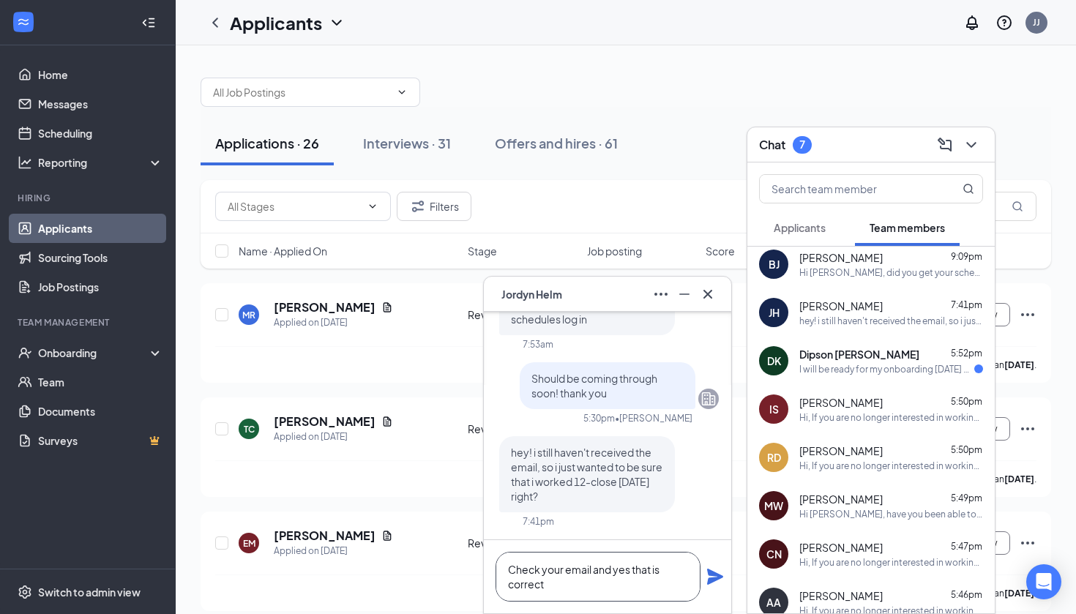
type textarea "Check your email and yes that is correct"
click at [713, 576] on icon "Plane" at bounding box center [715, 577] width 16 height 16
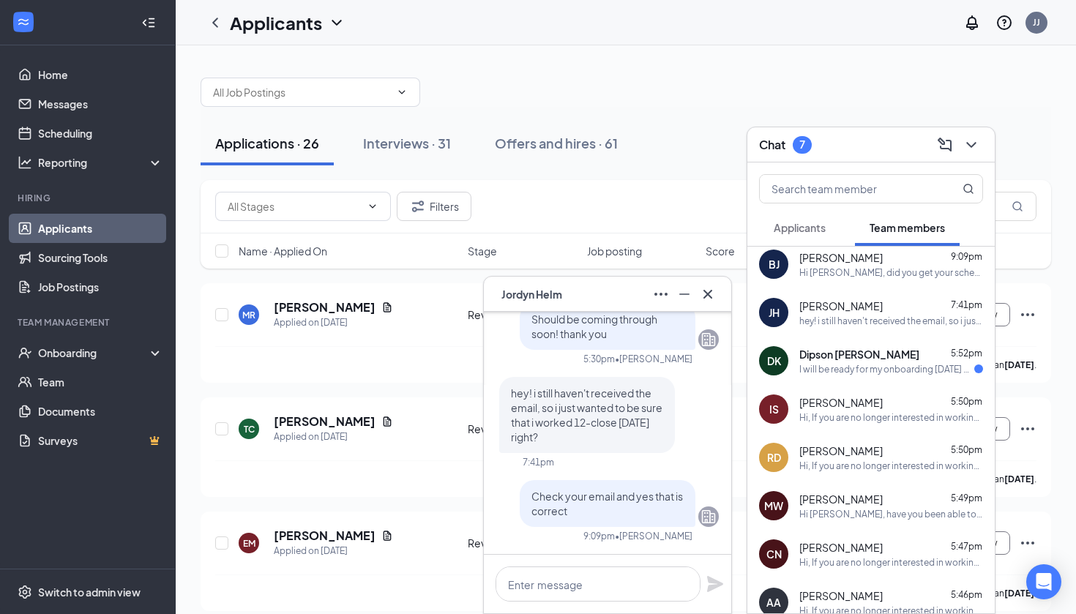
click at [847, 354] on span "Dipson [PERSON_NAME]" at bounding box center [859, 354] width 120 height 15
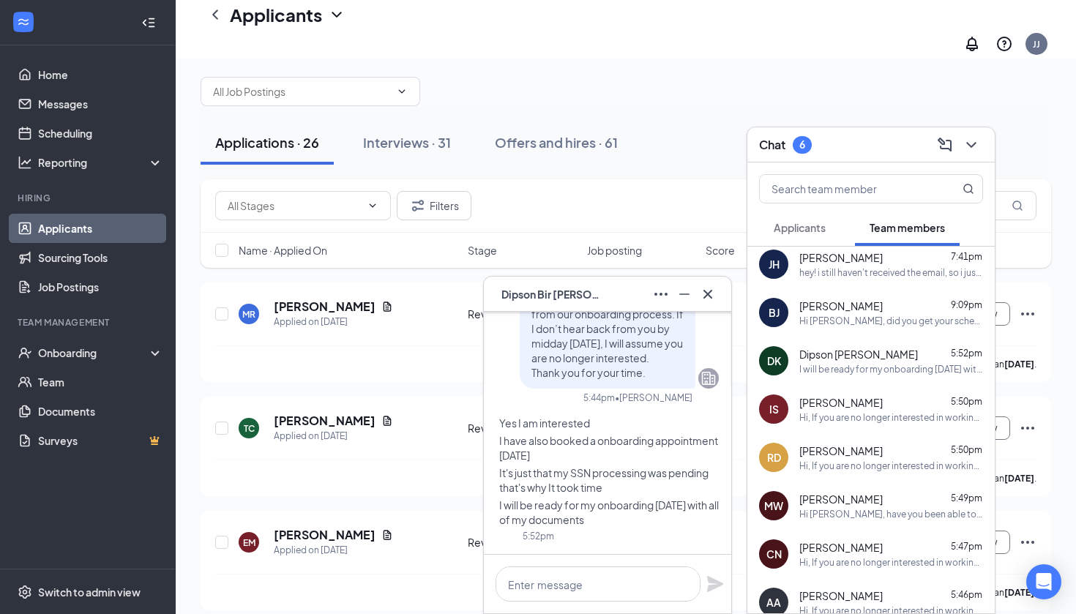
scroll to position [86, 0]
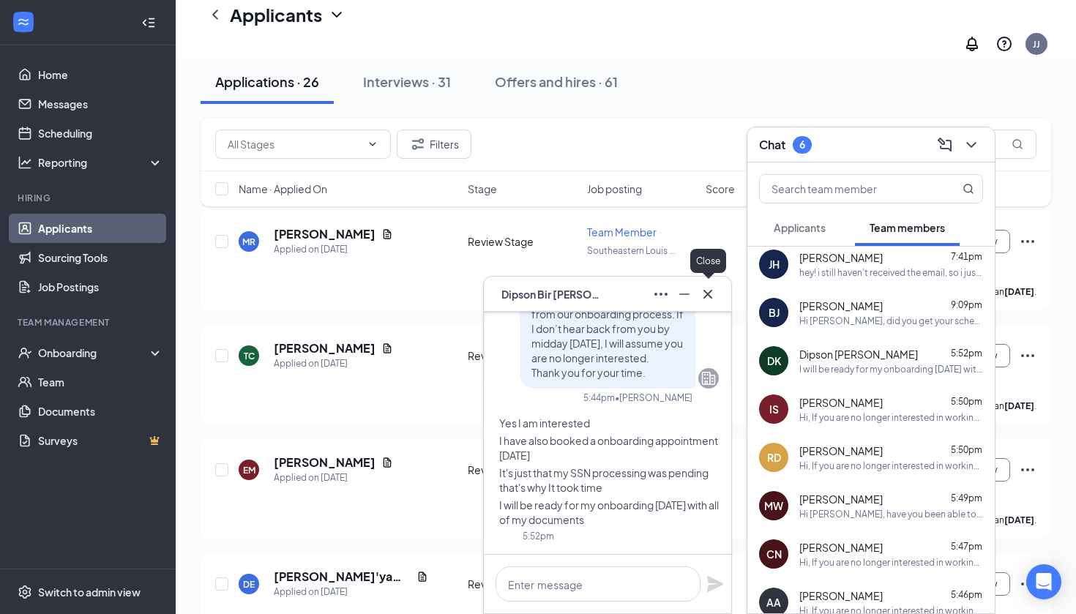
click at [713, 293] on icon "Cross" at bounding box center [708, 294] width 18 height 18
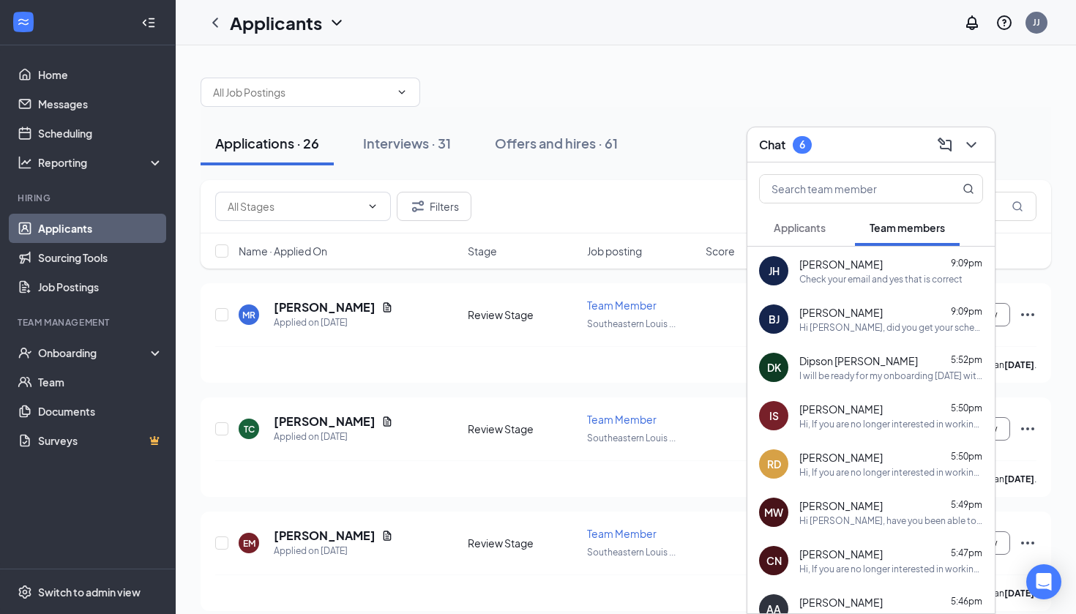
scroll to position [0, 0]
click at [811, 232] on span "Applicants" at bounding box center [799, 227] width 52 height 13
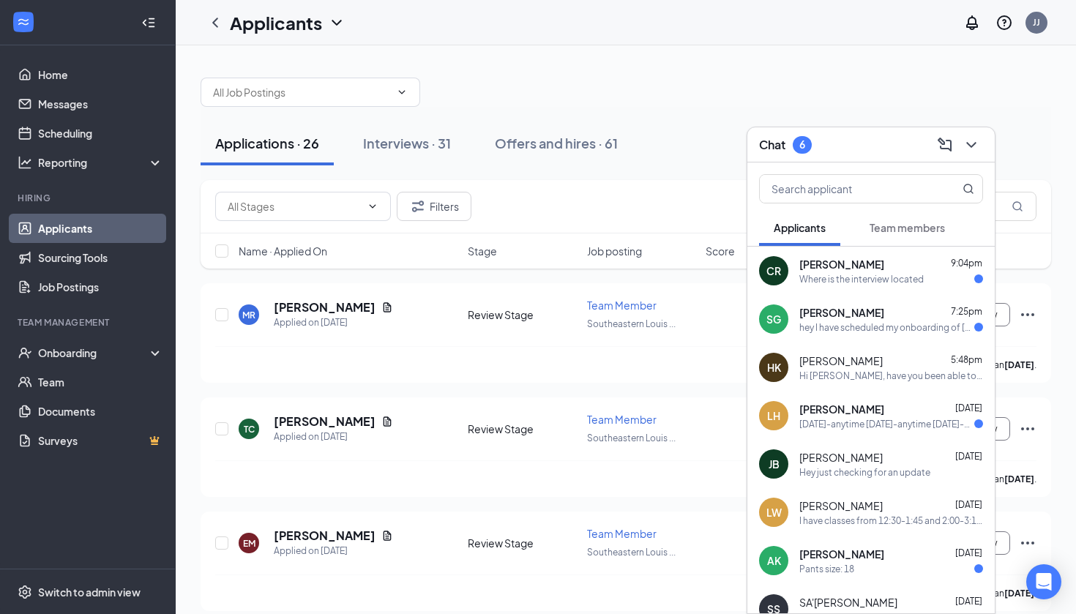
click at [894, 274] on div "Where is the interview located" at bounding box center [861, 279] width 124 height 12
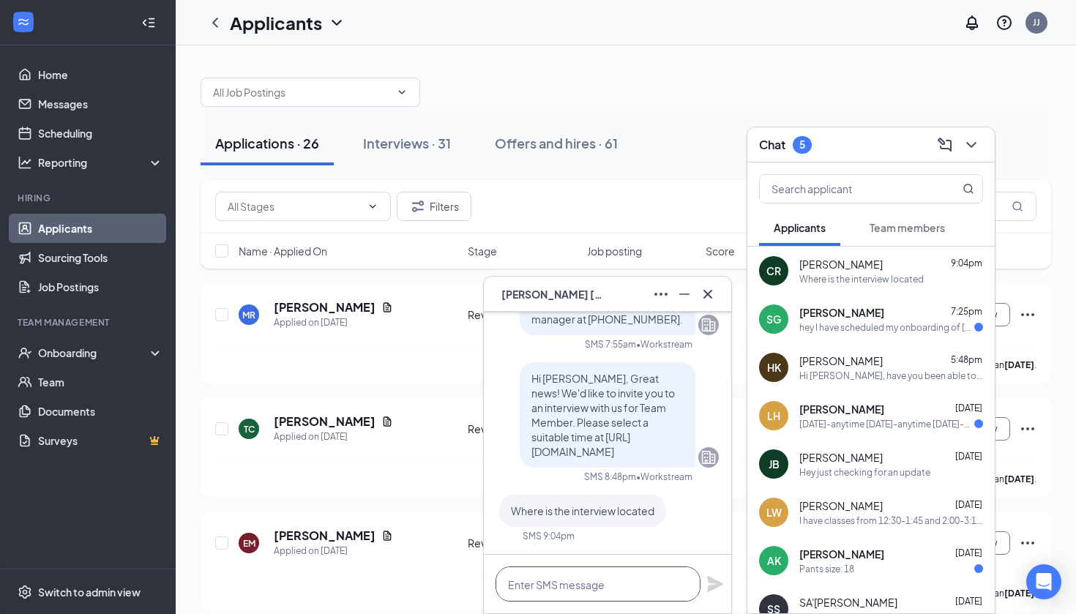
click at [586, 586] on textarea at bounding box center [597, 583] width 205 height 35
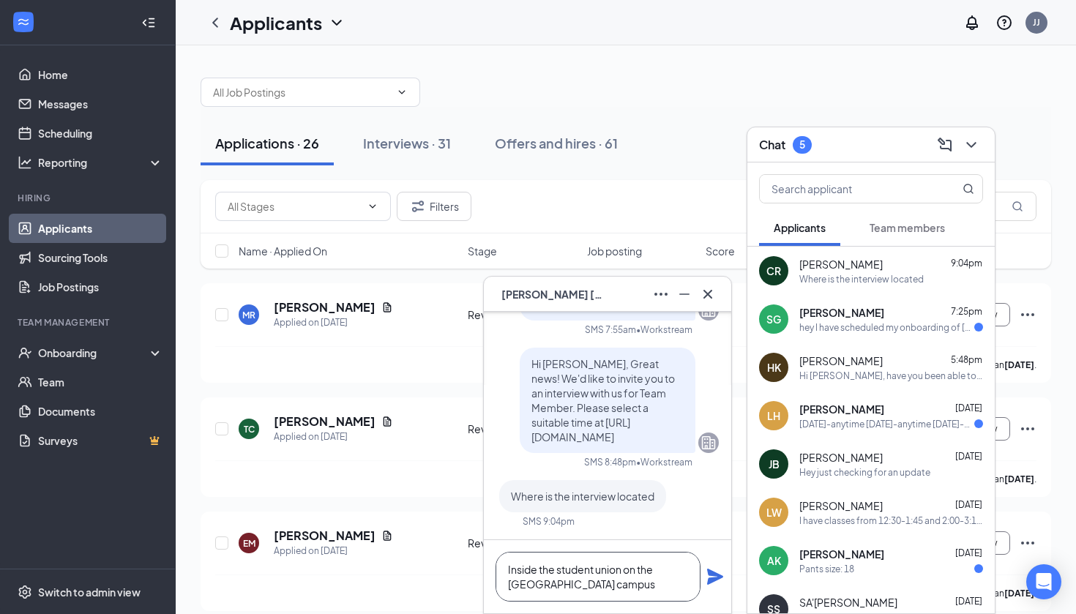
type textarea "Inside the student union on the [GEOGRAPHIC_DATA] campus"
click at [716, 578] on icon "Plane" at bounding box center [715, 577] width 16 height 16
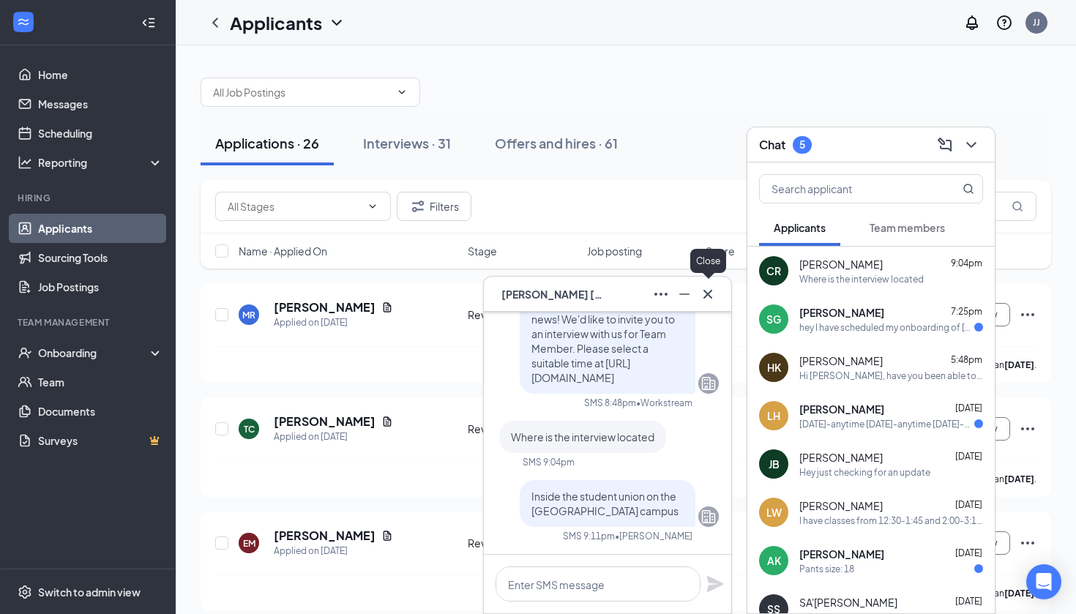
click at [708, 288] on icon "Cross" at bounding box center [708, 294] width 18 height 18
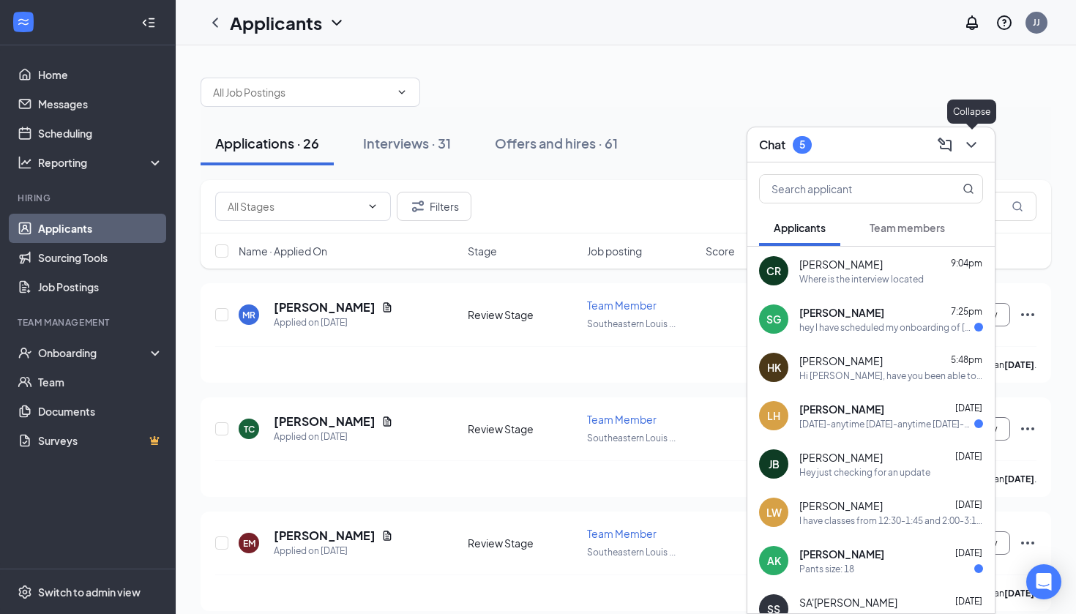
click at [971, 140] on icon "ChevronDown" at bounding box center [971, 145] width 18 height 18
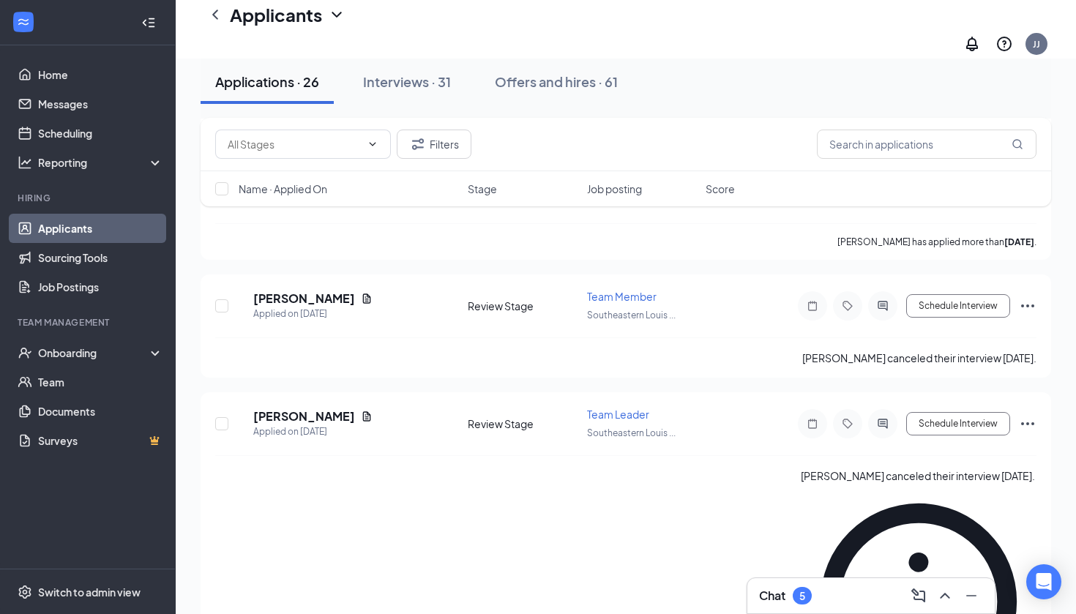
scroll to position [2647, 0]
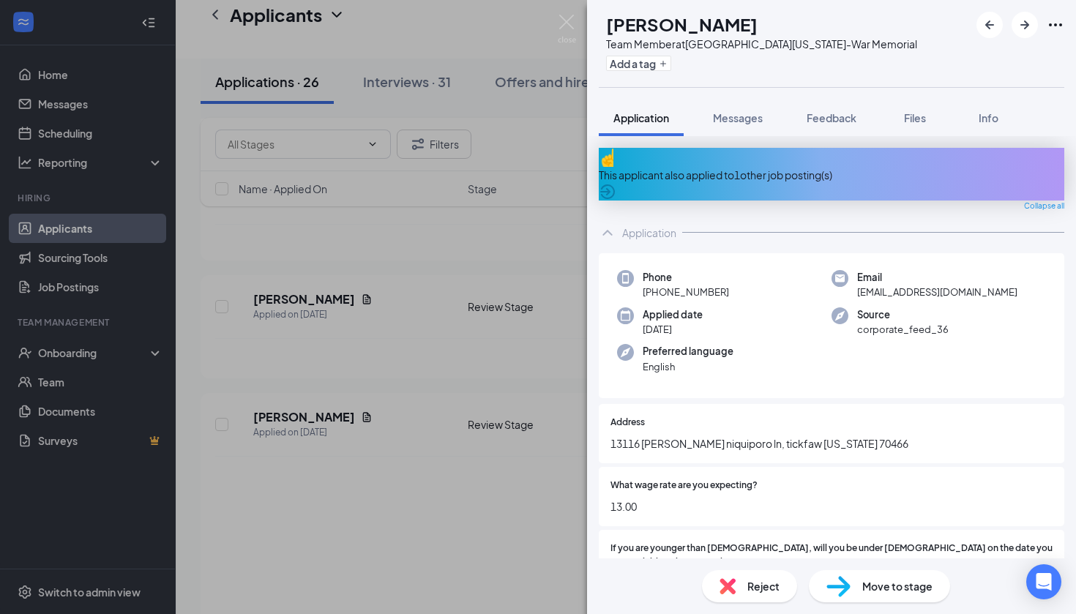
click at [768, 167] on div "This applicant also applied to 1 other job posting(s)" at bounding box center [831, 175] width 465 height 16
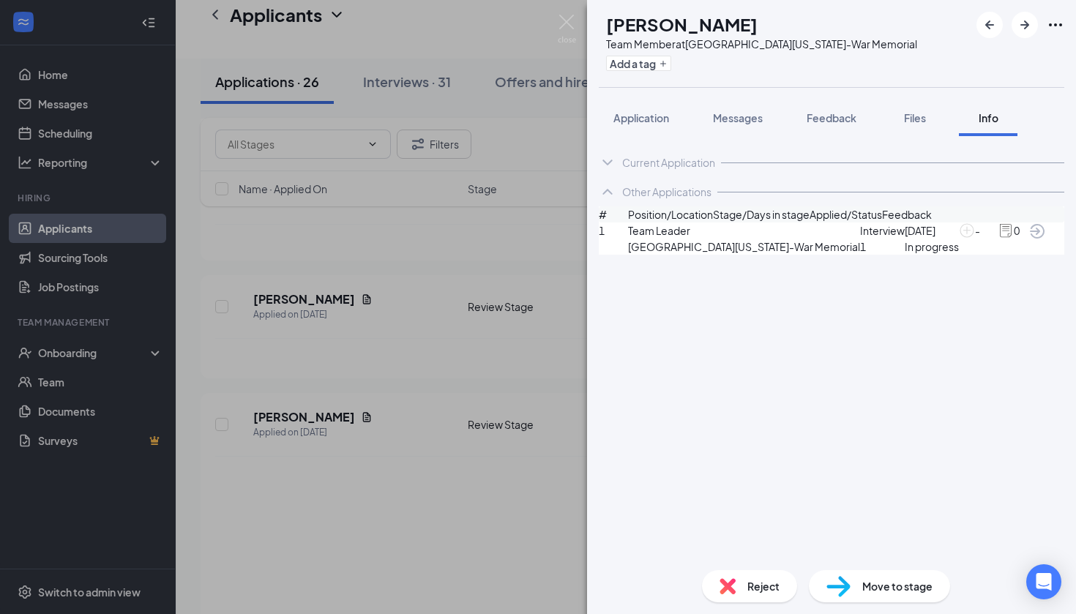
click at [904, 255] on span "In progress" at bounding box center [931, 247] width 54 height 16
click at [959, 239] on img at bounding box center [967, 230] width 16 height 16
click at [1038, 239] on icon "ArrowCircle" at bounding box center [1037, 231] width 15 height 15
click at [562, 15] on img at bounding box center [567, 29] width 18 height 29
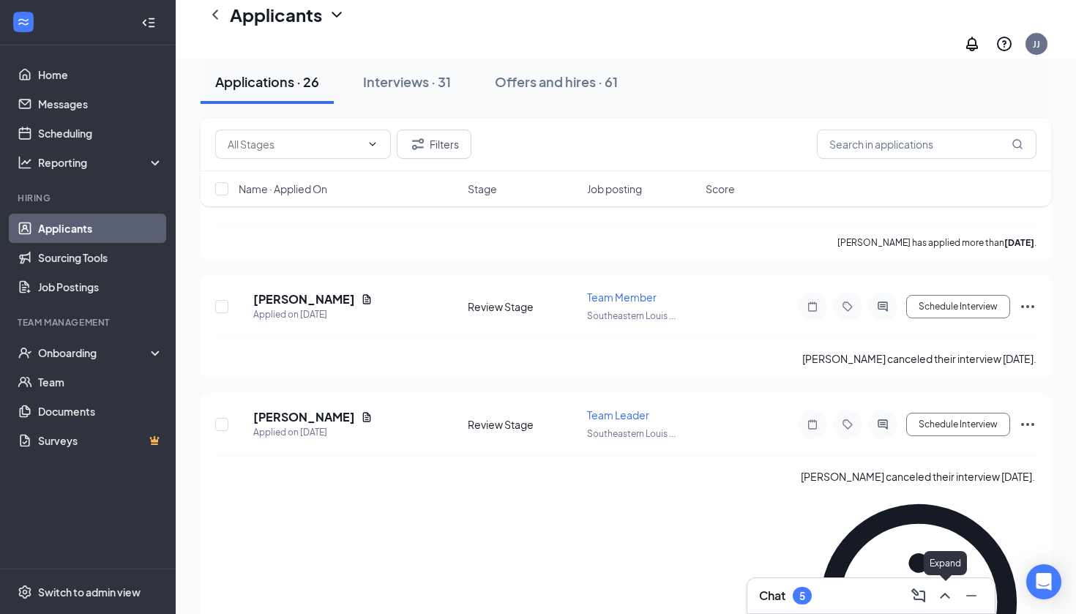
click at [938, 598] on icon "ChevronUp" at bounding box center [945, 596] width 18 height 18
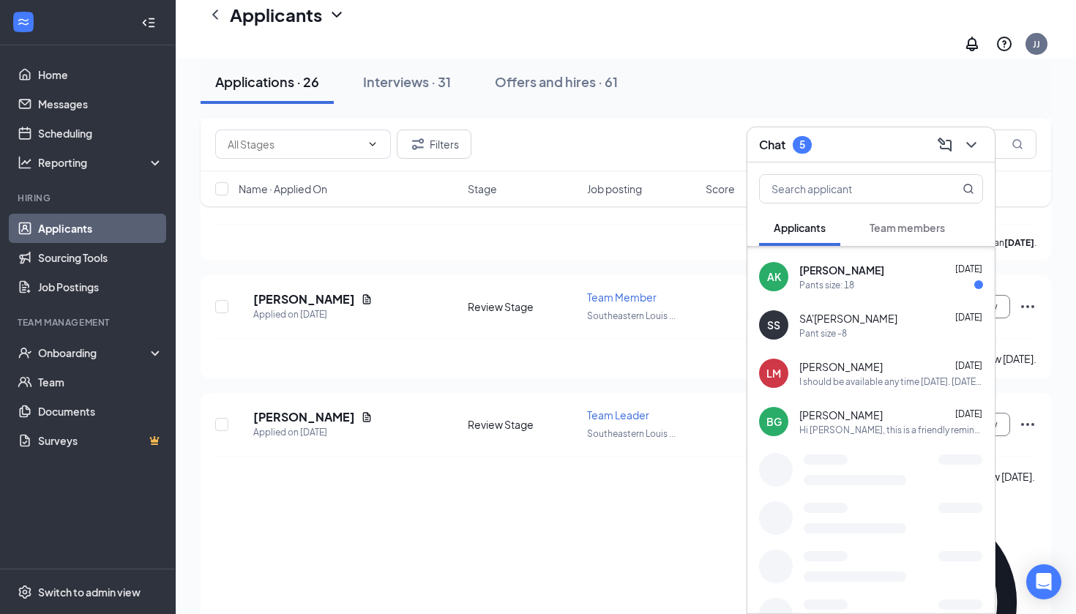
scroll to position [149, 0]
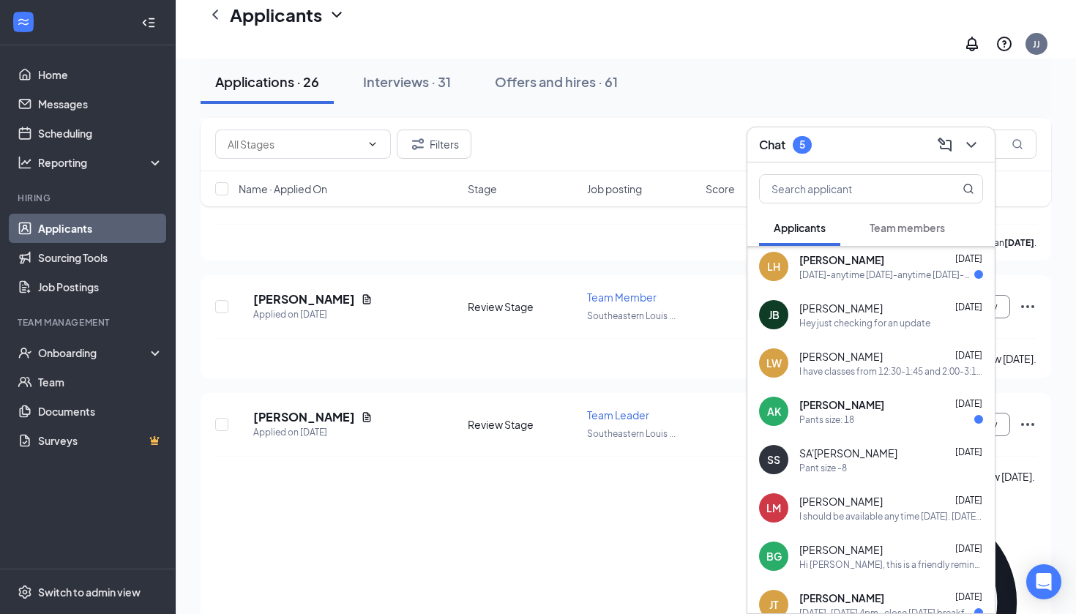
click at [855, 414] on div "Pants size: 18" at bounding box center [891, 419] width 184 height 12
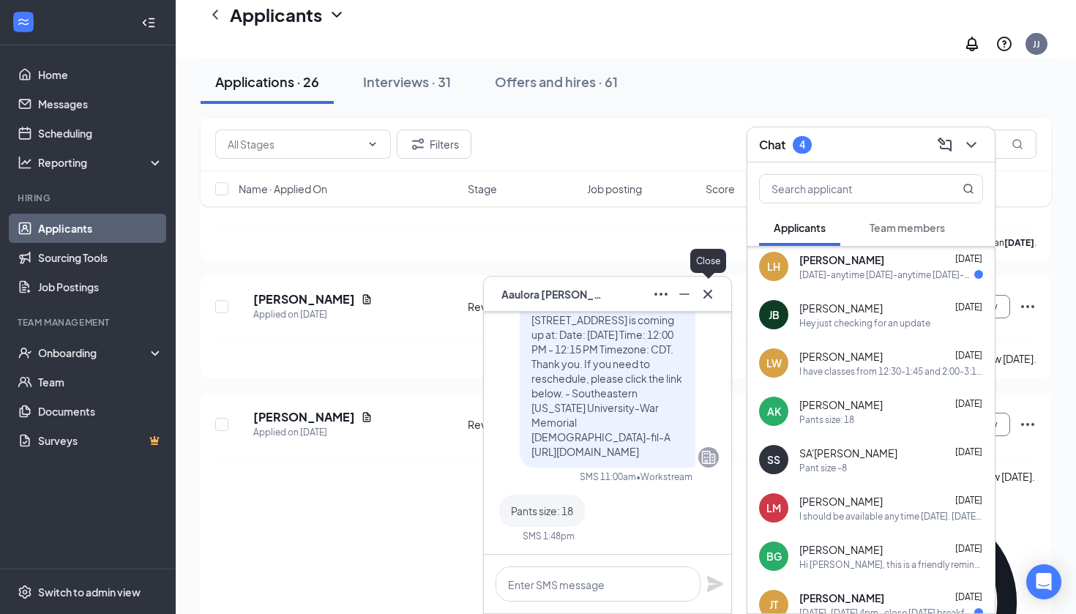
click at [714, 297] on icon "Cross" at bounding box center [708, 294] width 18 height 18
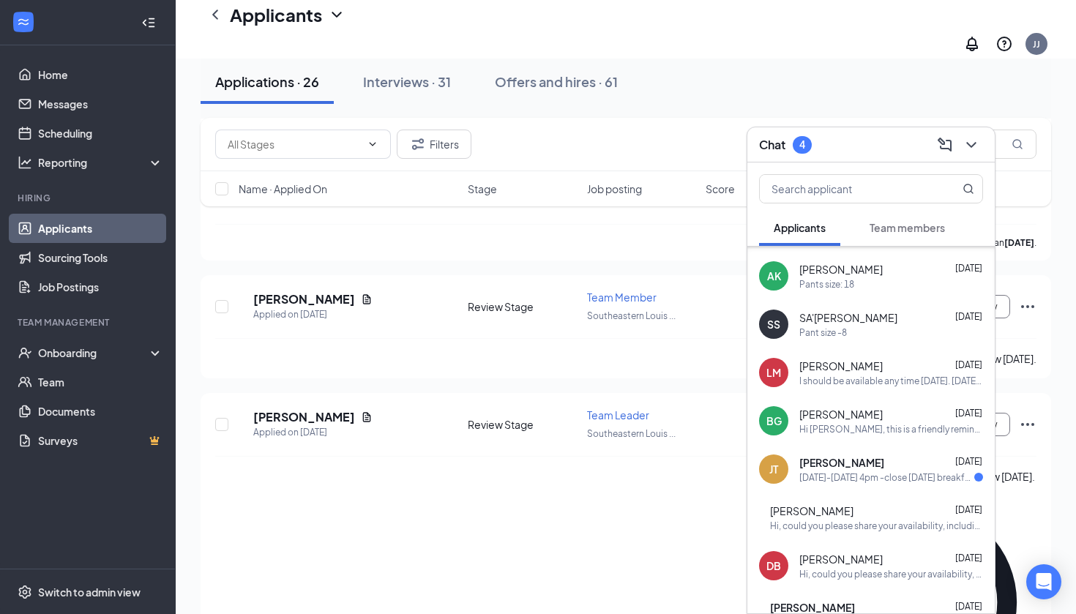
scroll to position [472, 0]
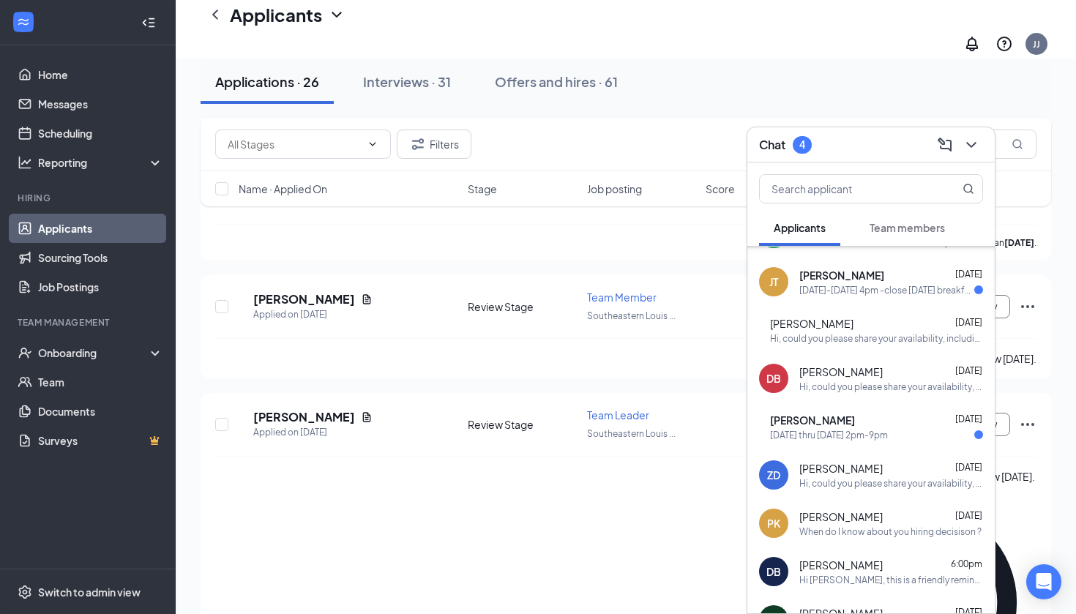
click at [865, 445] on div "[PERSON_NAME] [DATE] [DATE] thru [DATE] 2pm-9pm" at bounding box center [870, 426] width 247 height 48
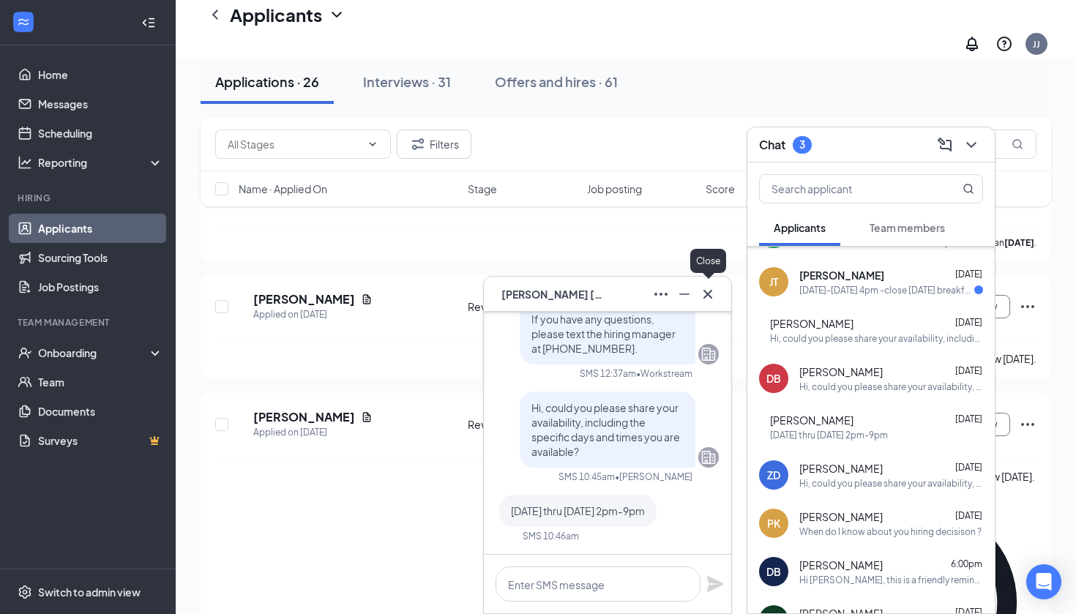
click at [704, 302] on icon "Cross" at bounding box center [708, 294] width 18 height 18
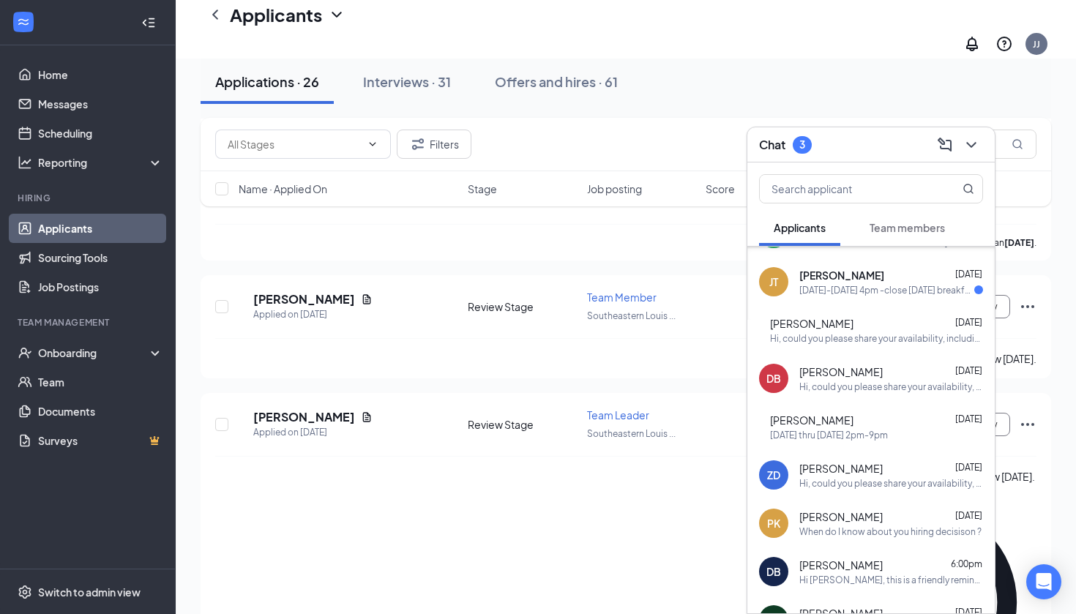
click at [846, 275] on span "[PERSON_NAME]" at bounding box center [841, 275] width 85 height 15
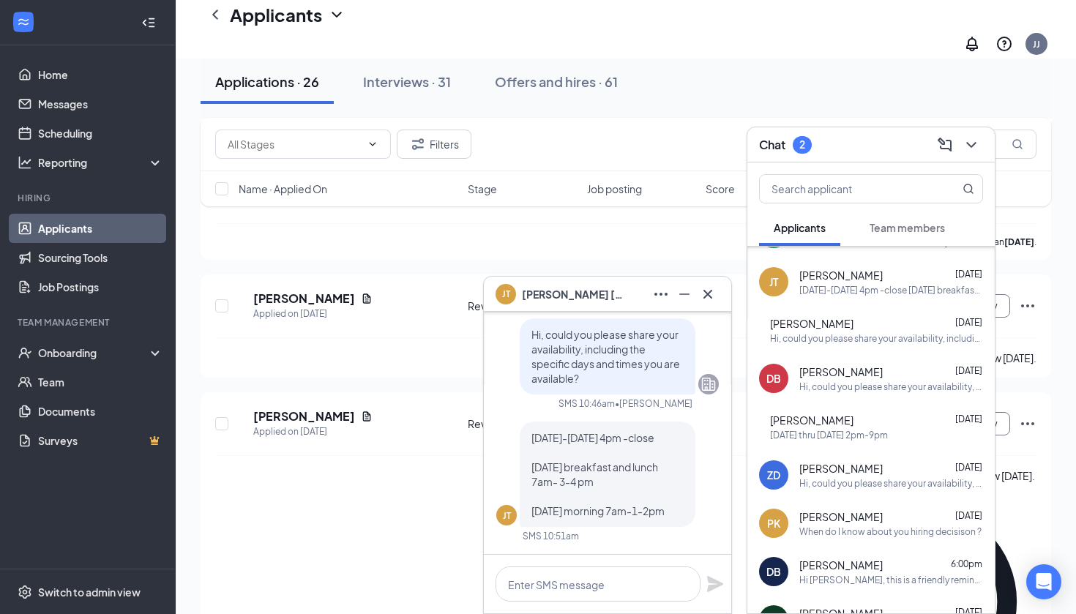
scroll to position [2647, 0]
click at [710, 294] on icon "Cross" at bounding box center [708, 294] width 18 height 18
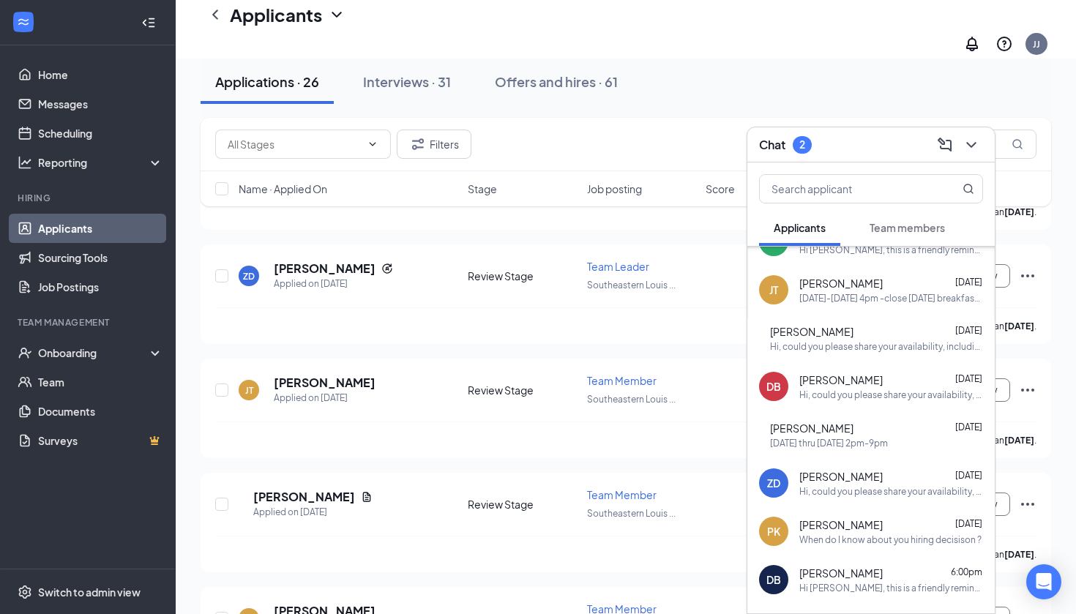
scroll to position [1076, 0]
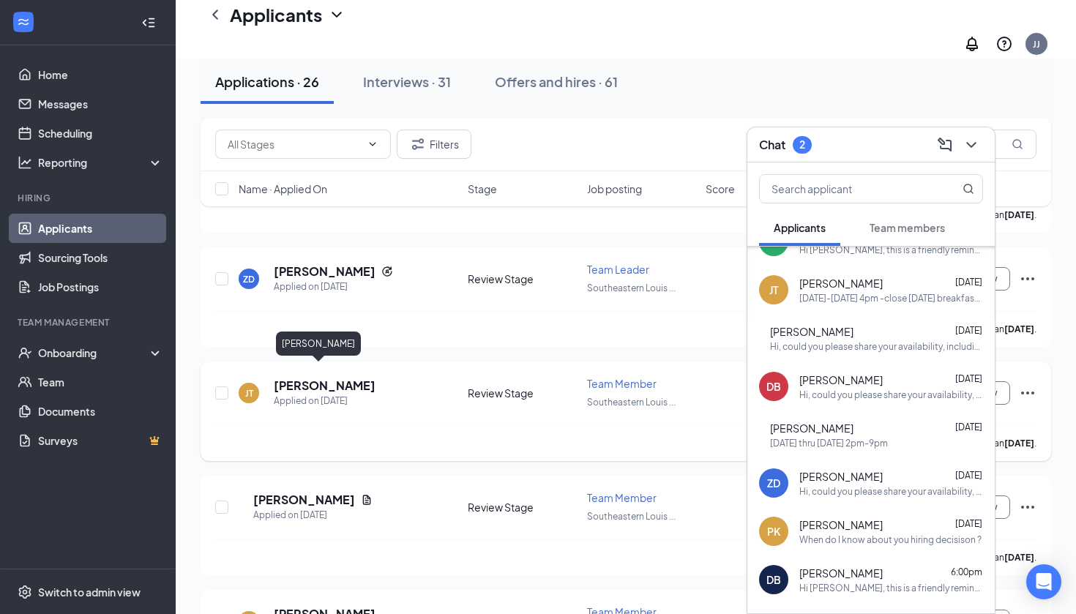
click at [318, 378] on h5 "[PERSON_NAME]" at bounding box center [325, 386] width 102 height 16
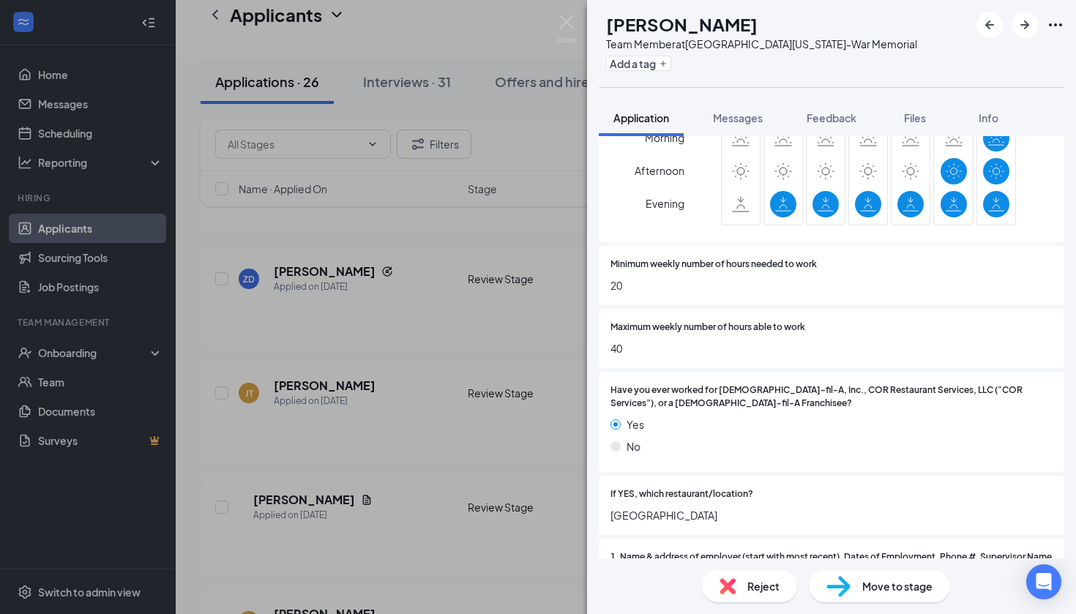
scroll to position [751, 0]
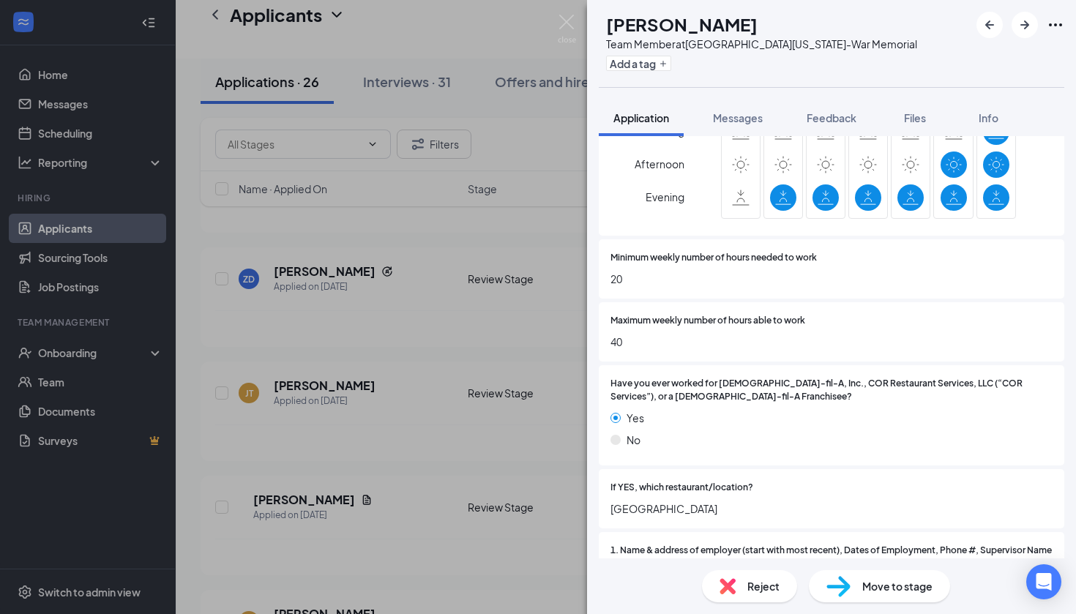
click at [744, 580] on div "Reject" at bounding box center [749, 586] width 95 height 32
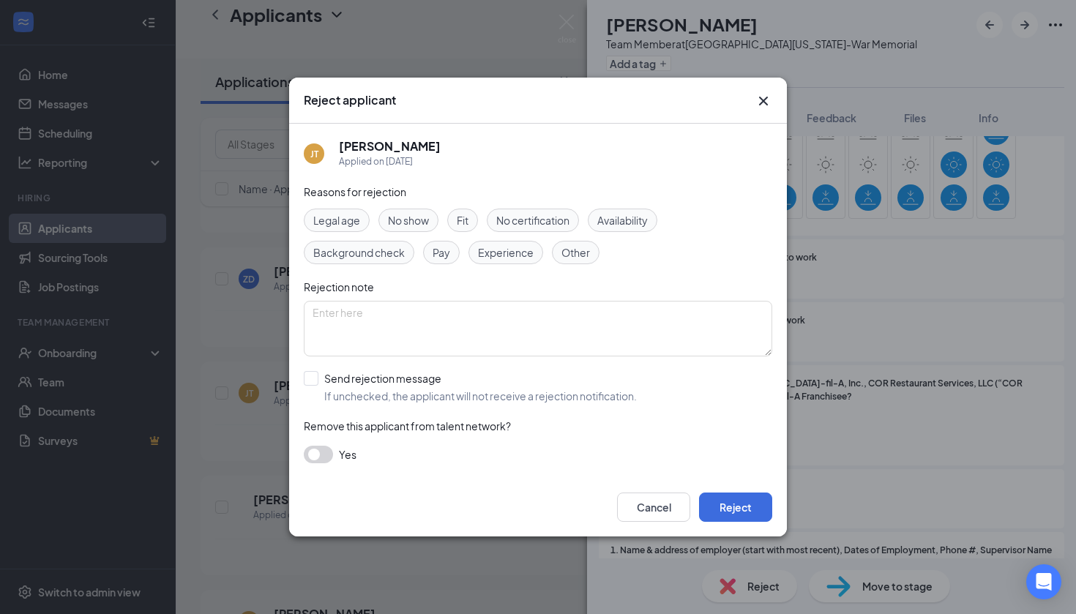
click at [627, 225] on span "Availability" at bounding box center [622, 220] width 50 height 16
click at [737, 516] on button "Reject" at bounding box center [735, 506] width 73 height 29
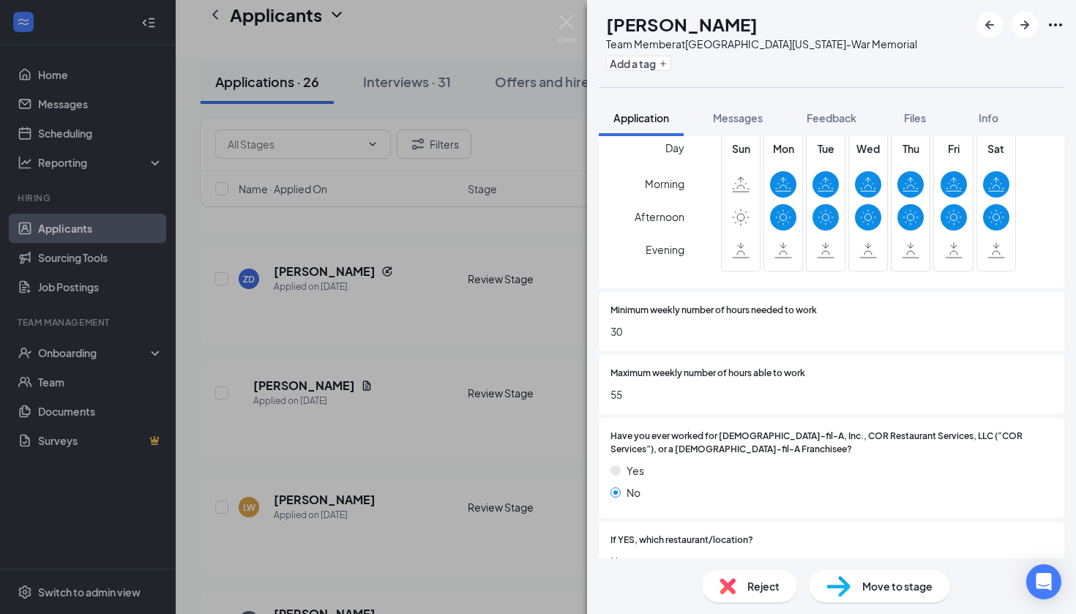
scroll to position [1120, 0]
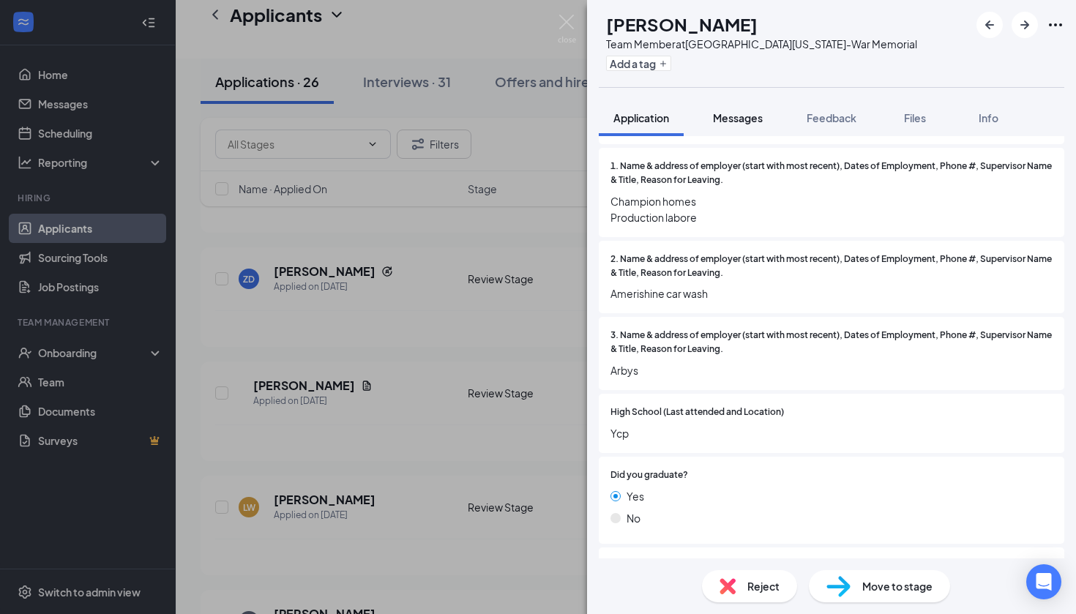
click at [732, 121] on span "Messages" at bounding box center [738, 117] width 50 height 13
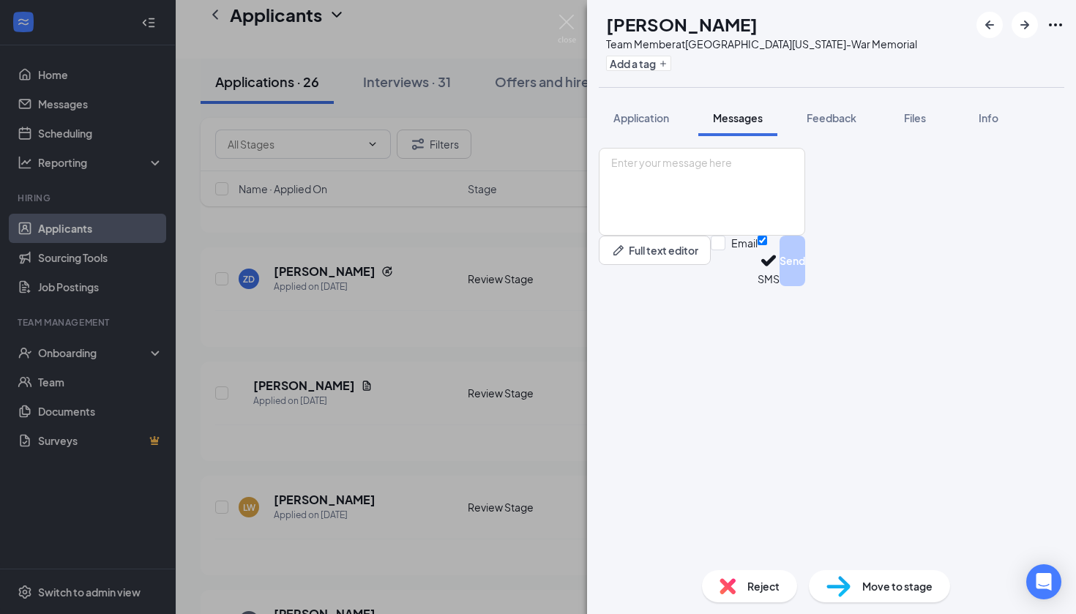
scroll to position [15, 0]
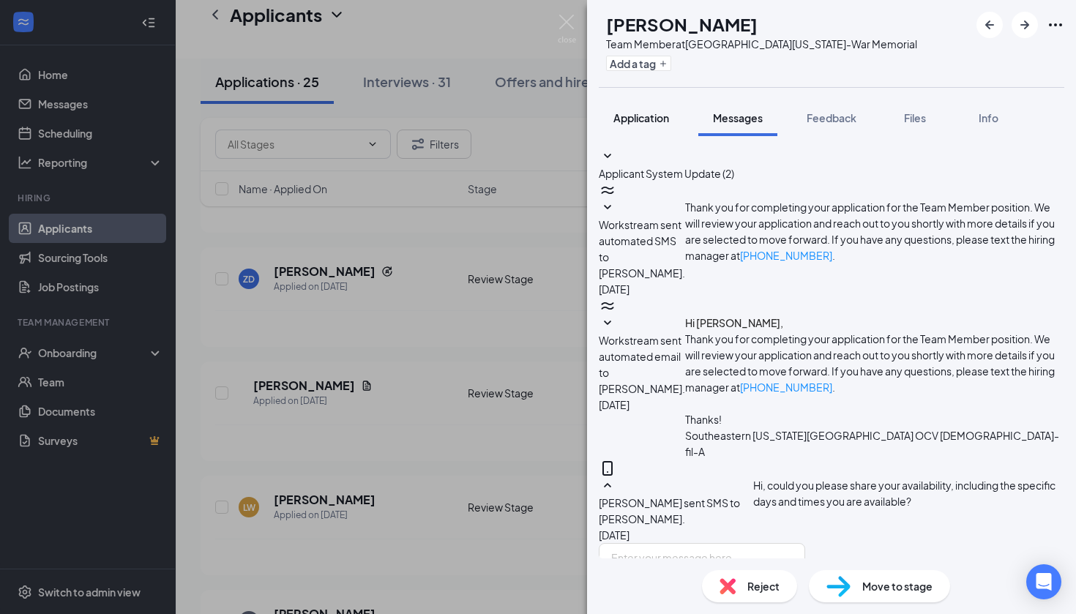
click at [651, 124] on span "Application" at bounding box center [641, 117] width 56 height 13
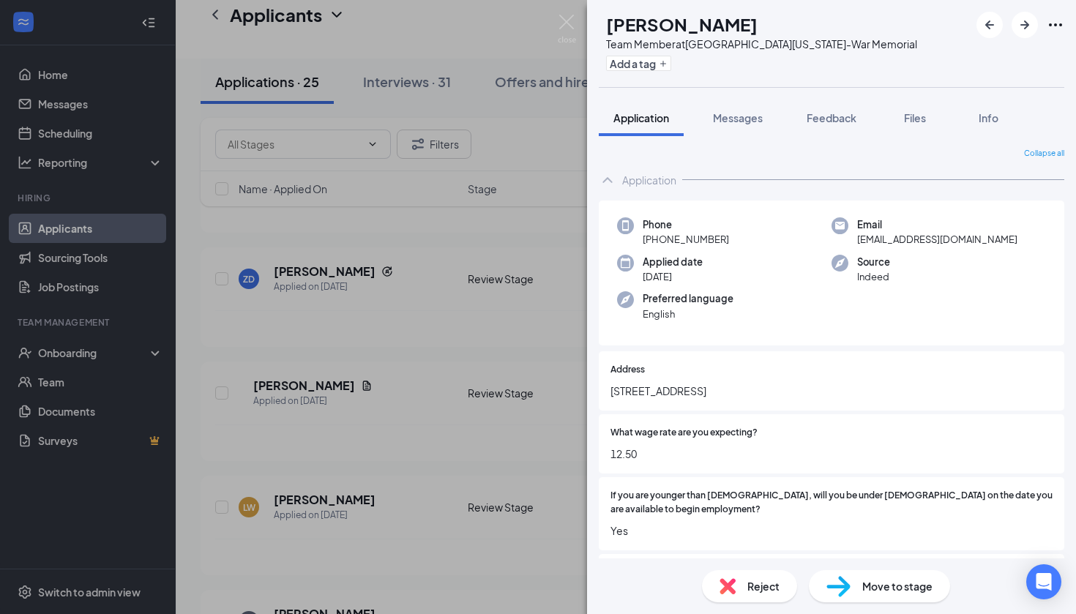
click at [734, 579] on img at bounding box center [727, 586] width 16 height 16
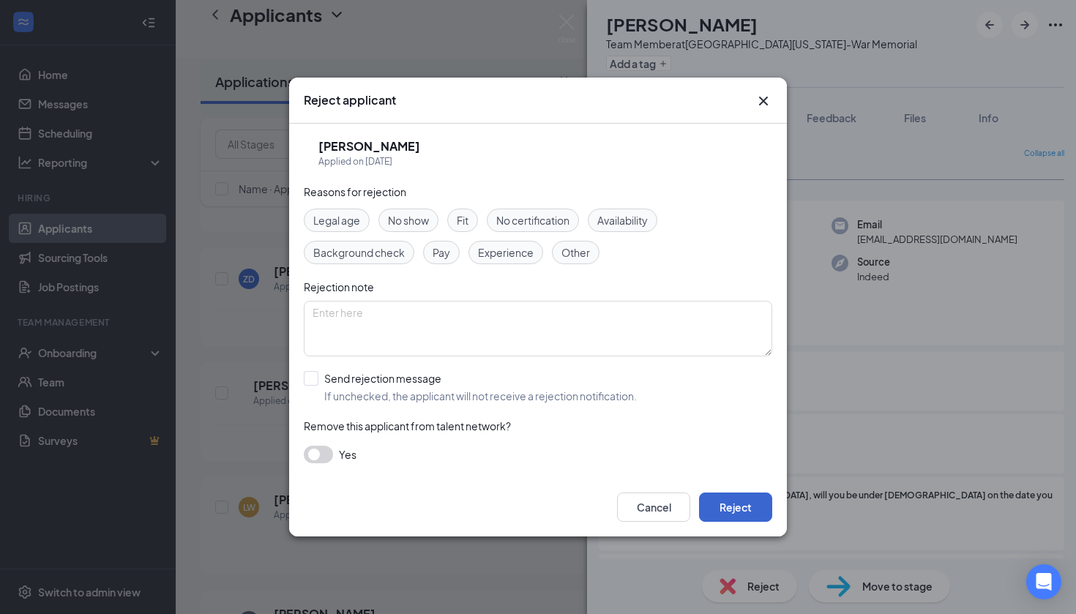
click at [737, 509] on button "Reject" at bounding box center [735, 506] width 73 height 29
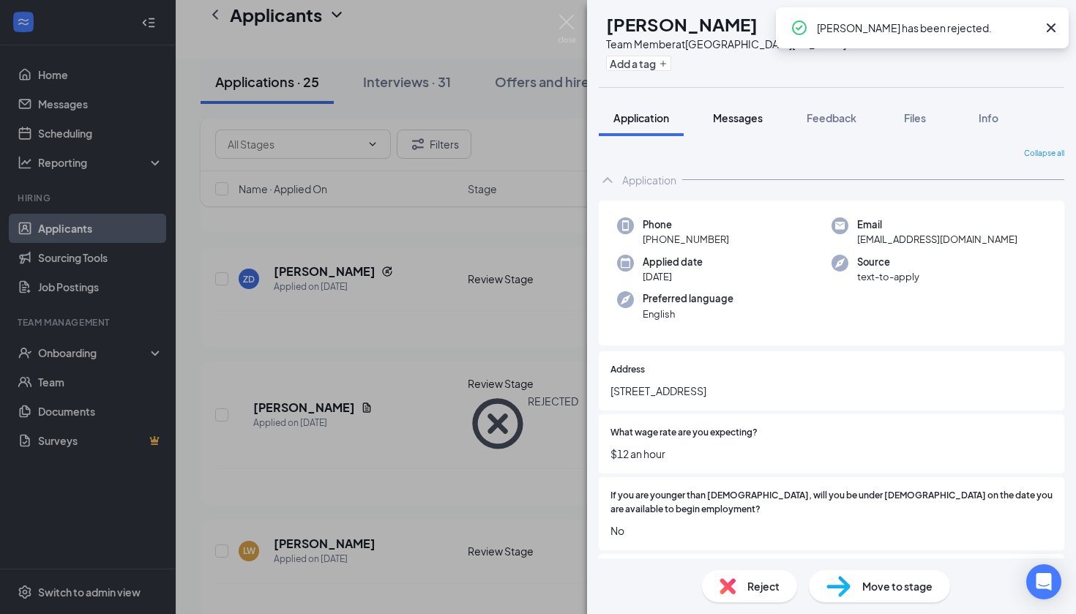
click at [745, 121] on span "Messages" at bounding box center [738, 117] width 50 height 13
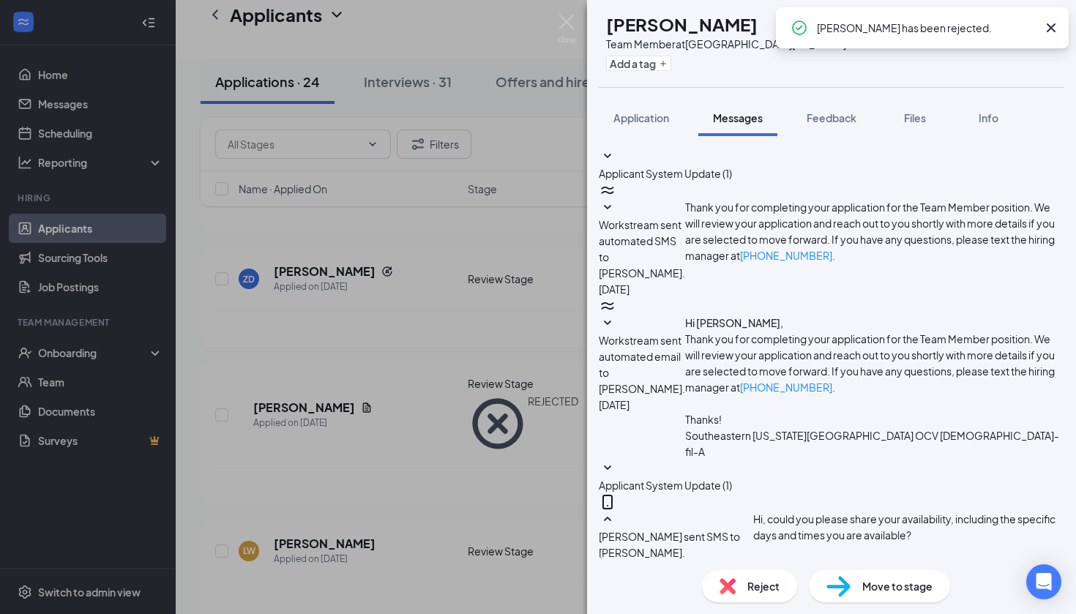
scroll to position [168, 0]
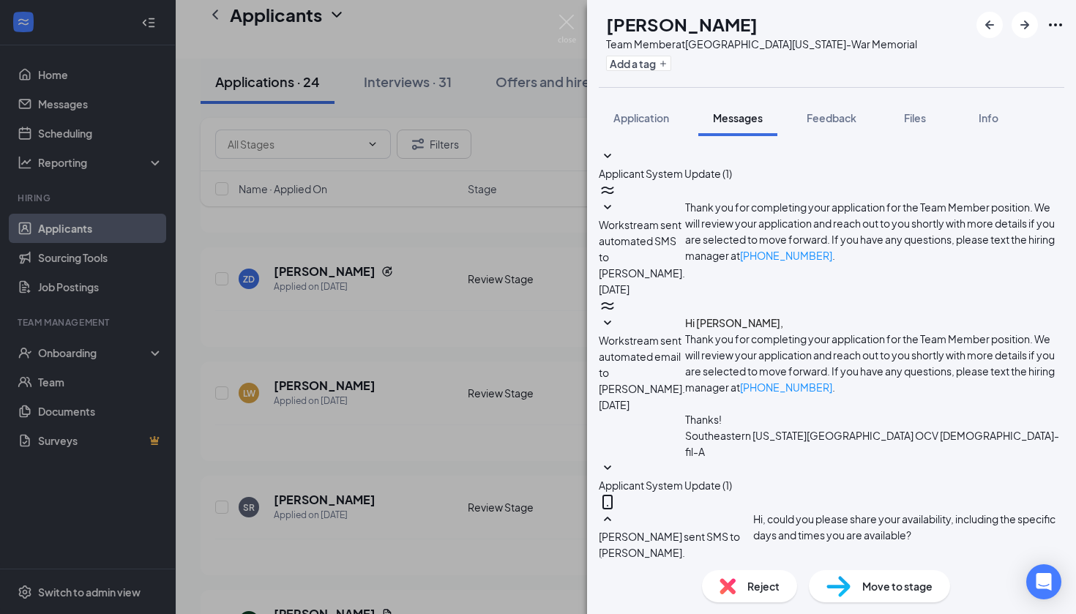
click at [774, 588] on span "Reject" at bounding box center [763, 586] width 32 height 16
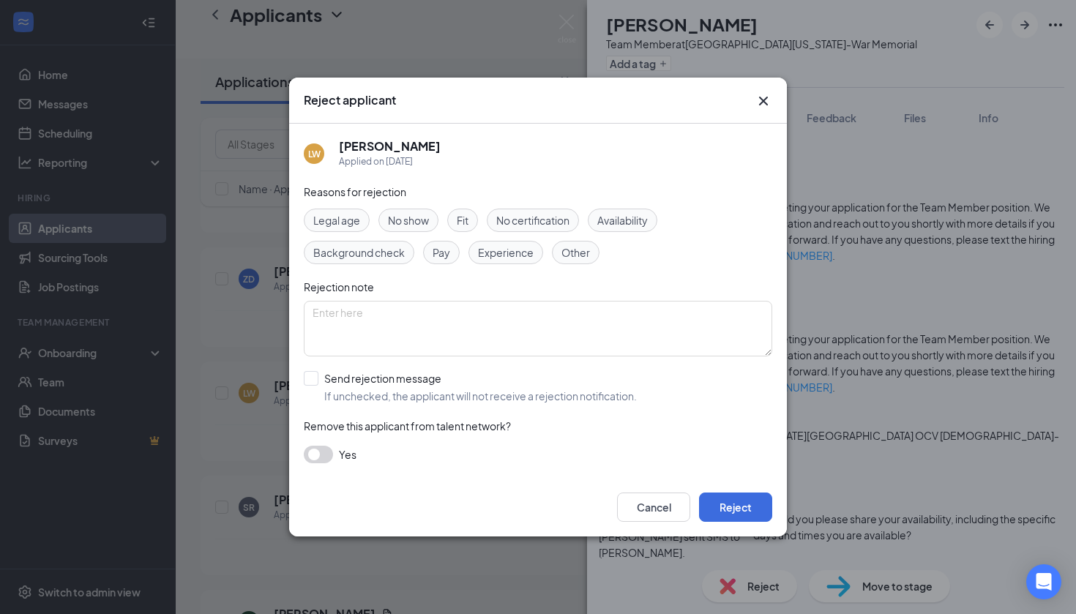
click at [626, 226] on span "Availability" at bounding box center [622, 220] width 50 height 16
click at [730, 513] on button "Reject" at bounding box center [735, 506] width 73 height 29
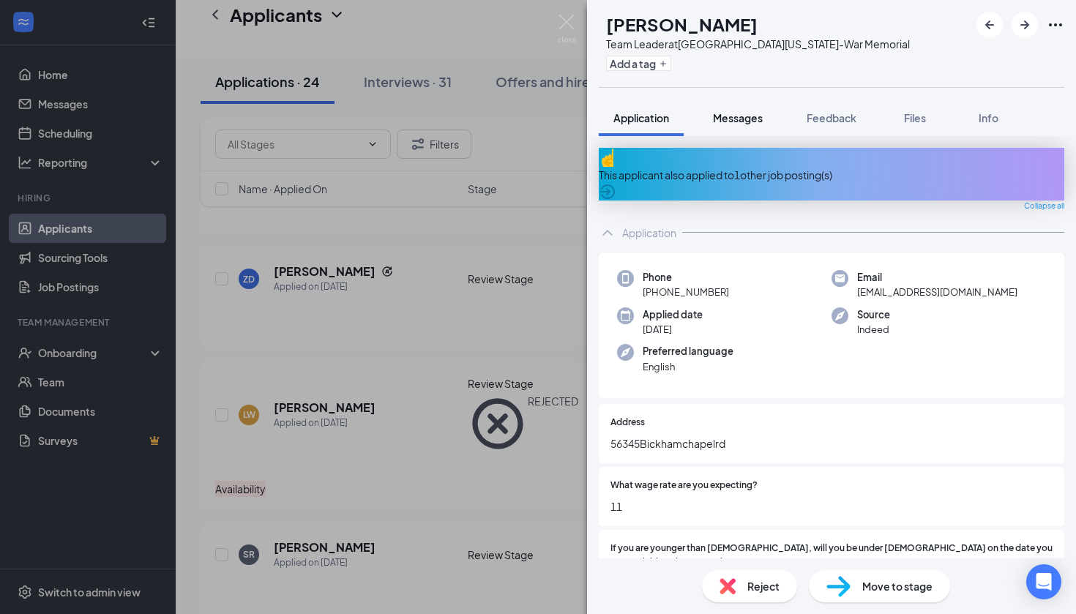
click at [748, 119] on span "Messages" at bounding box center [738, 117] width 50 height 13
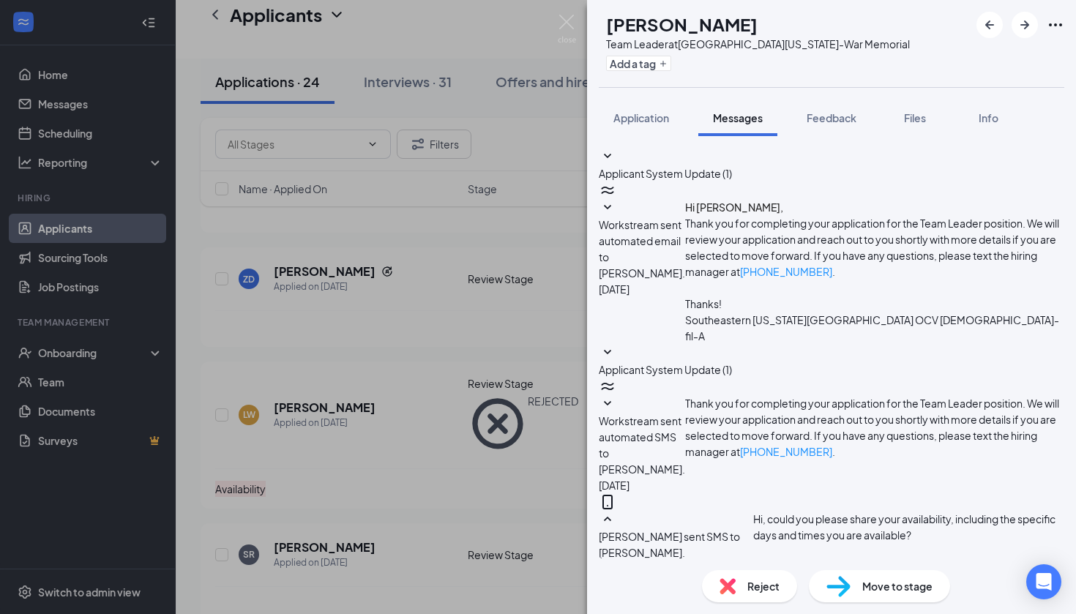
scroll to position [72, 0]
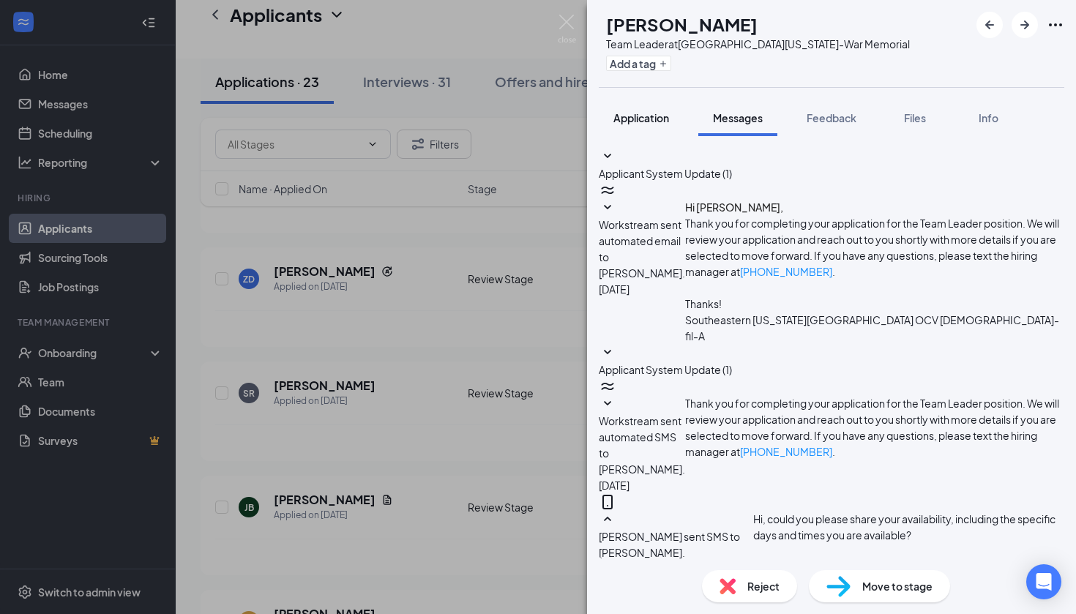
click at [659, 113] on span "Application" at bounding box center [641, 117] width 56 height 13
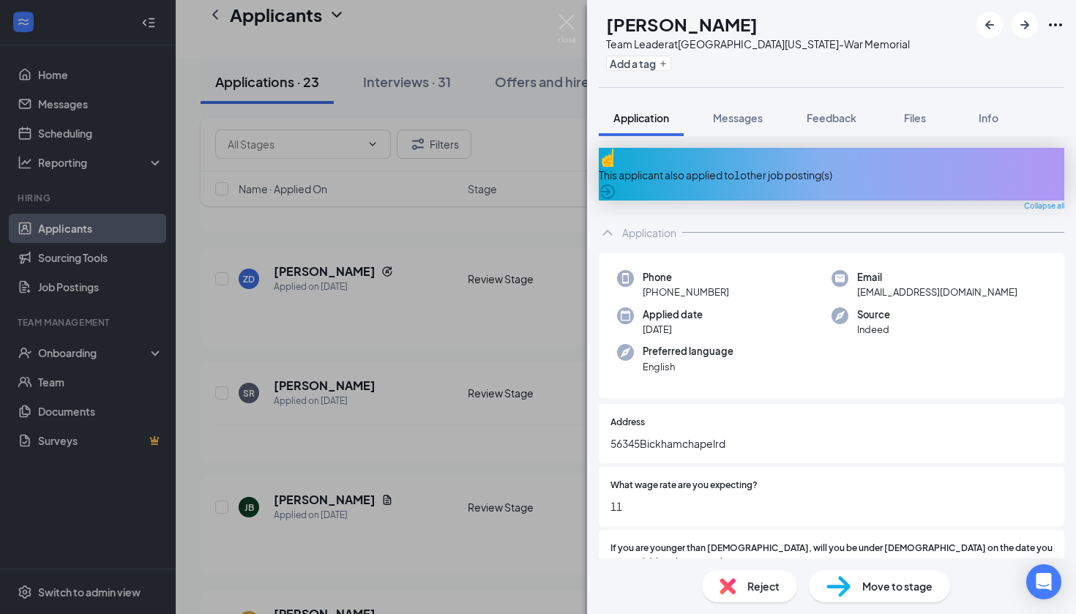
click at [702, 176] on div "This applicant also applied to 1 other job posting(s)" at bounding box center [831, 174] width 465 height 53
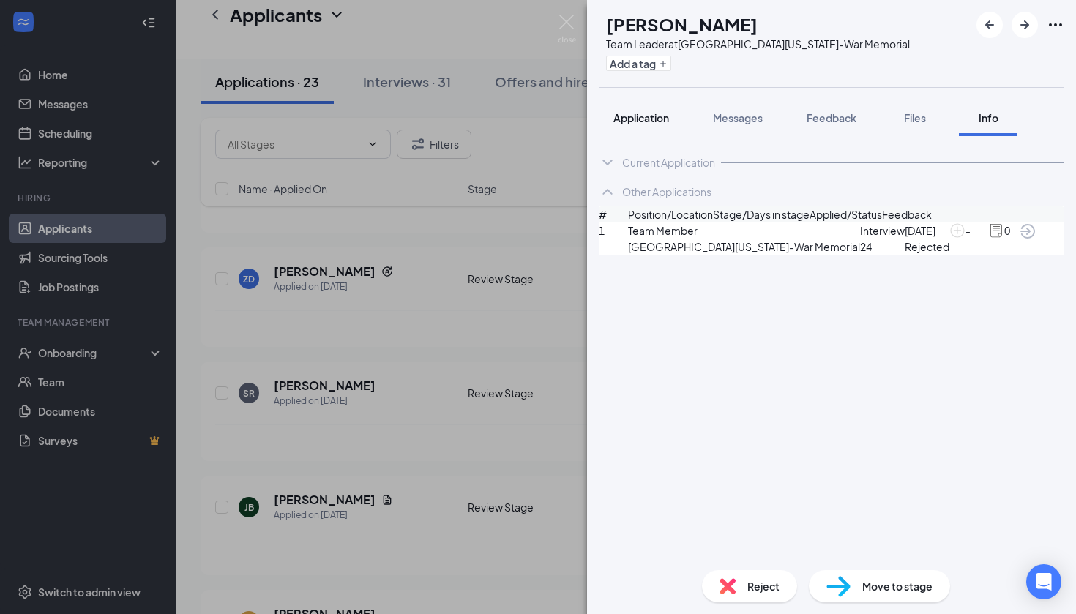
click at [648, 115] on span "Application" at bounding box center [641, 117] width 56 height 13
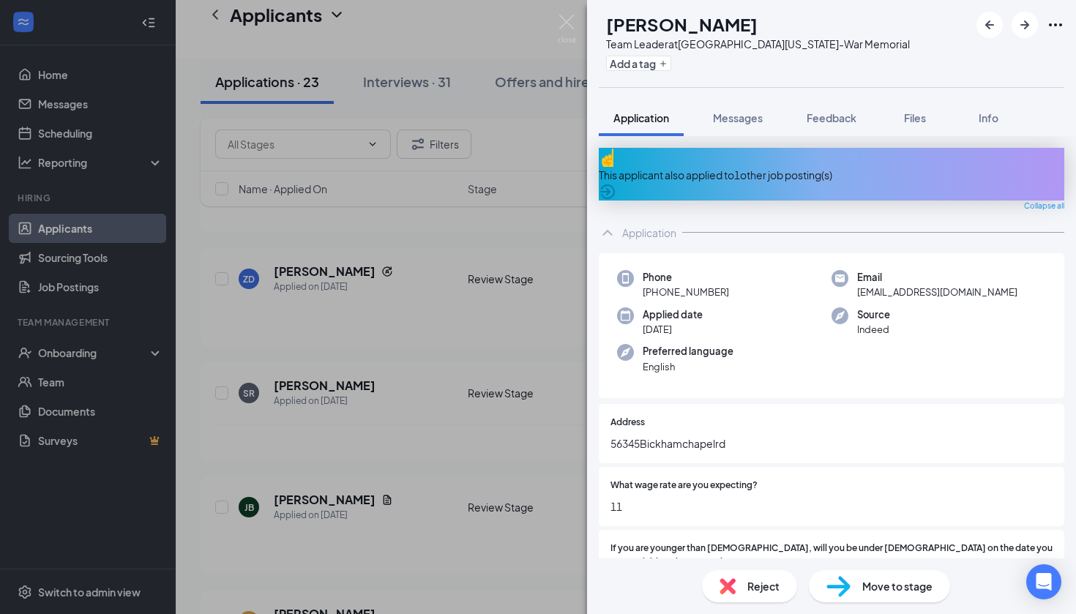
click at [737, 586] on div "Reject" at bounding box center [749, 586] width 95 height 32
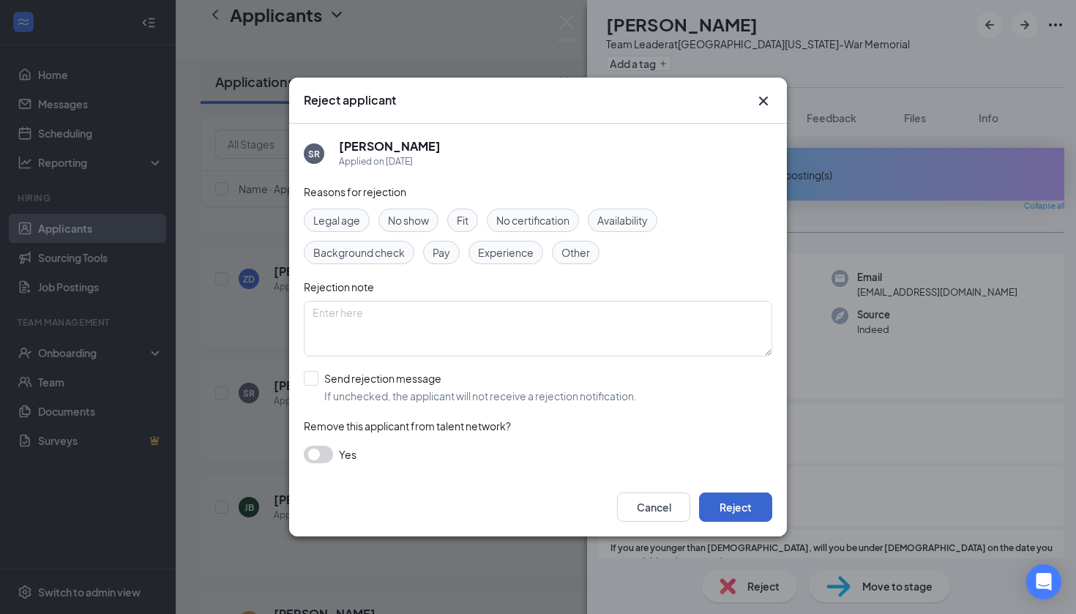
click at [736, 505] on button "Reject" at bounding box center [735, 506] width 73 height 29
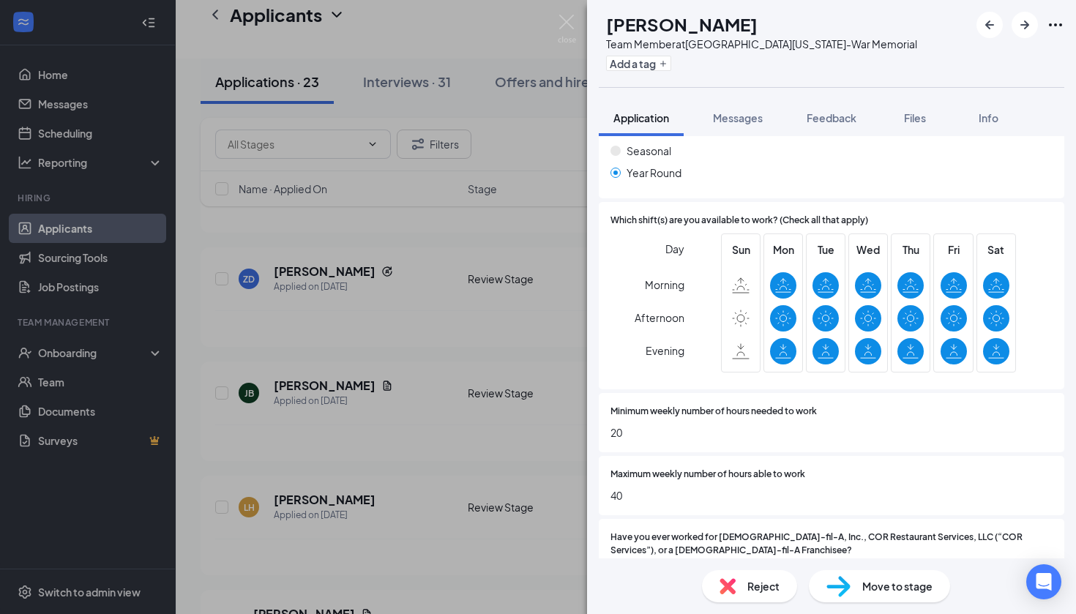
scroll to position [599, 0]
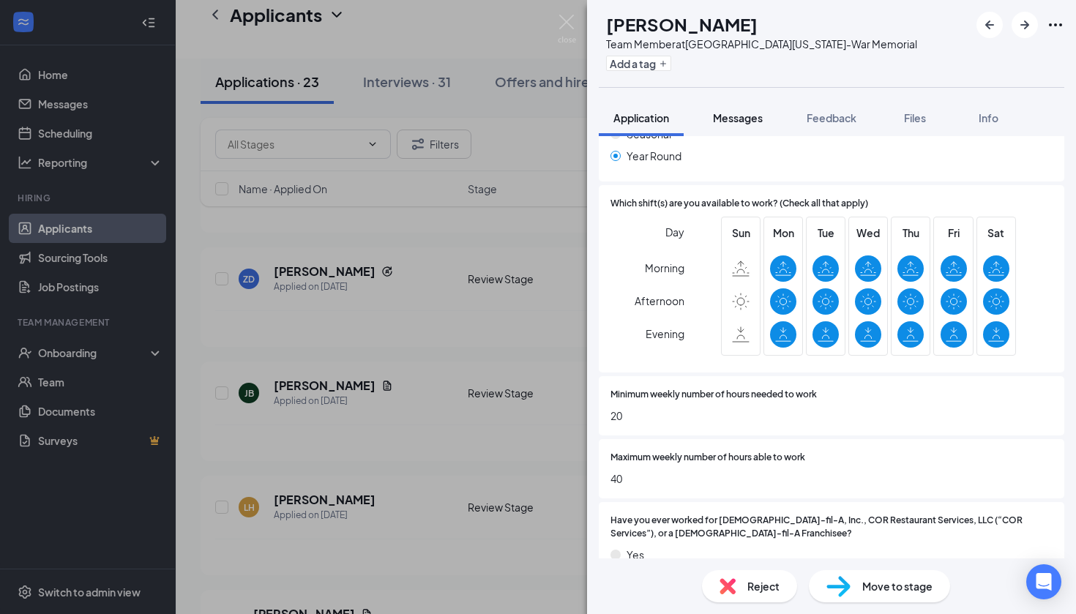
click at [749, 120] on span "Messages" at bounding box center [738, 117] width 50 height 13
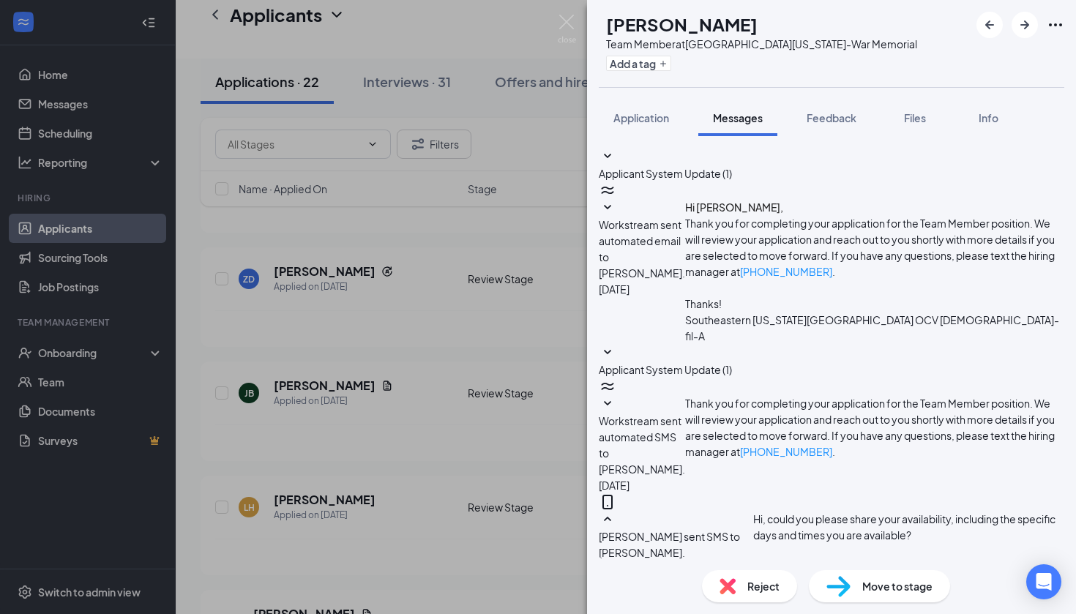
scroll to position [215, 0]
click at [644, 116] on span "Application" at bounding box center [641, 117] width 56 height 13
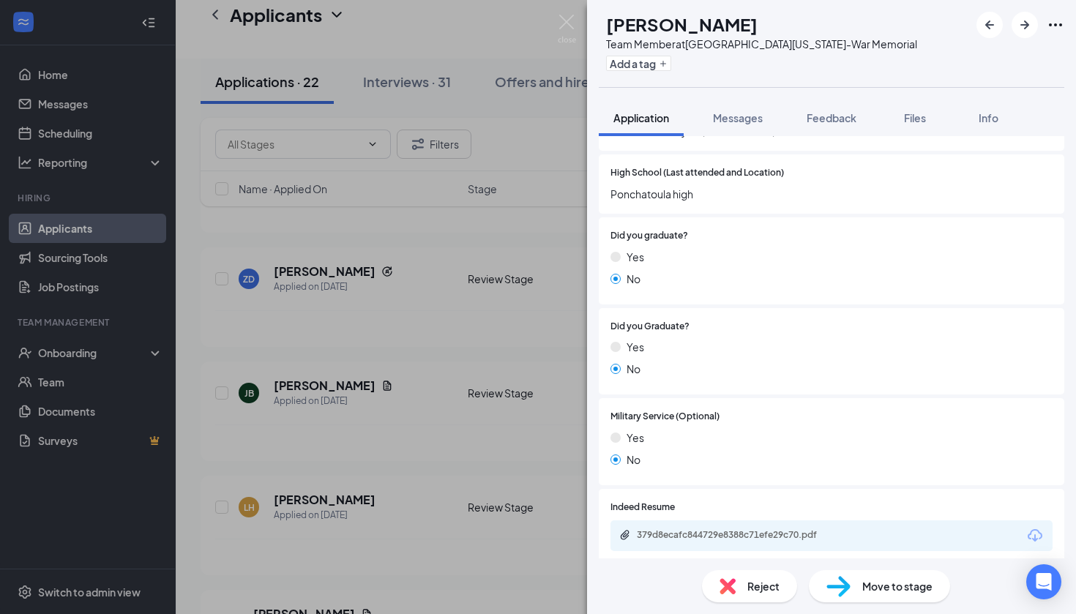
scroll to position [1193, 0]
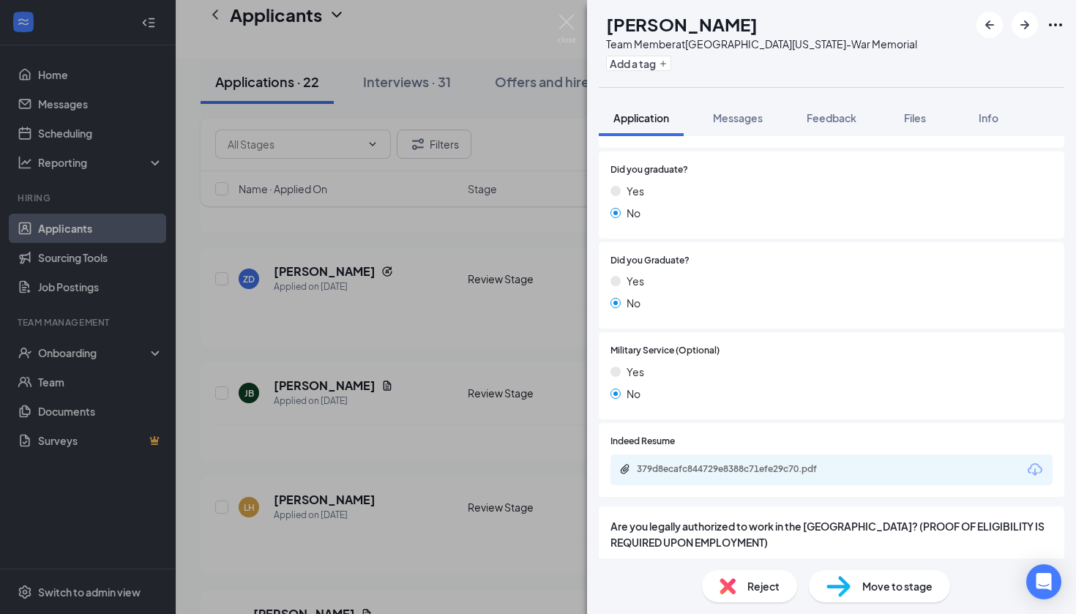
click at [798, 454] on div "379d8ecafc844729e8388c71efe29c70.pdf" at bounding box center [831, 469] width 442 height 31
click at [790, 463] on div "379d8ecafc844729e8388c71efe29c70.pdf" at bounding box center [739, 469] width 205 height 12
click at [850, 586] on div "Move to stage" at bounding box center [879, 586] width 141 height 32
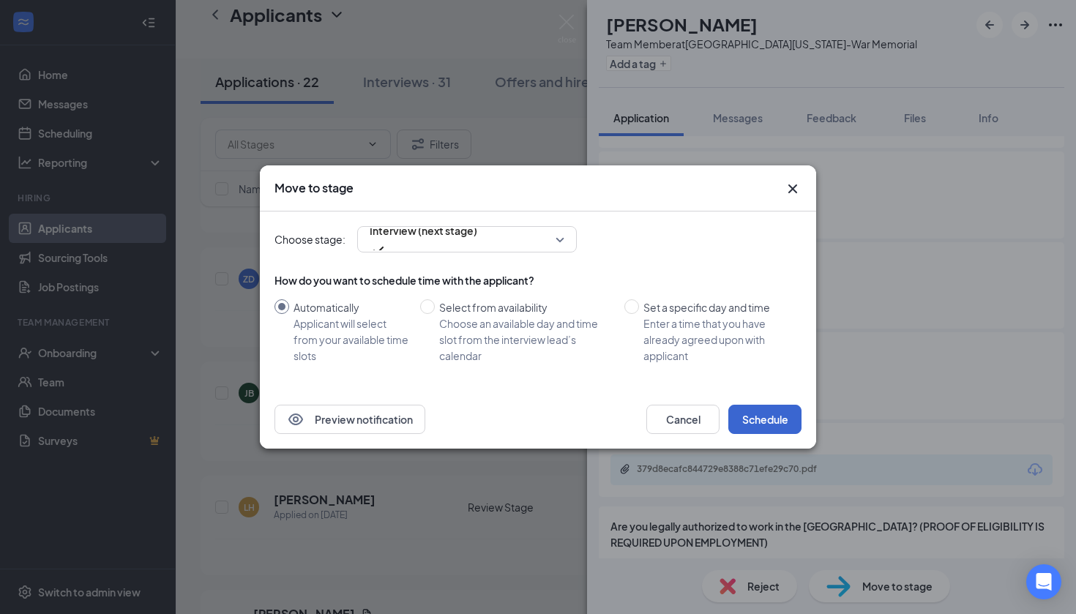
click at [775, 421] on button "Schedule" at bounding box center [764, 419] width 73 height 29
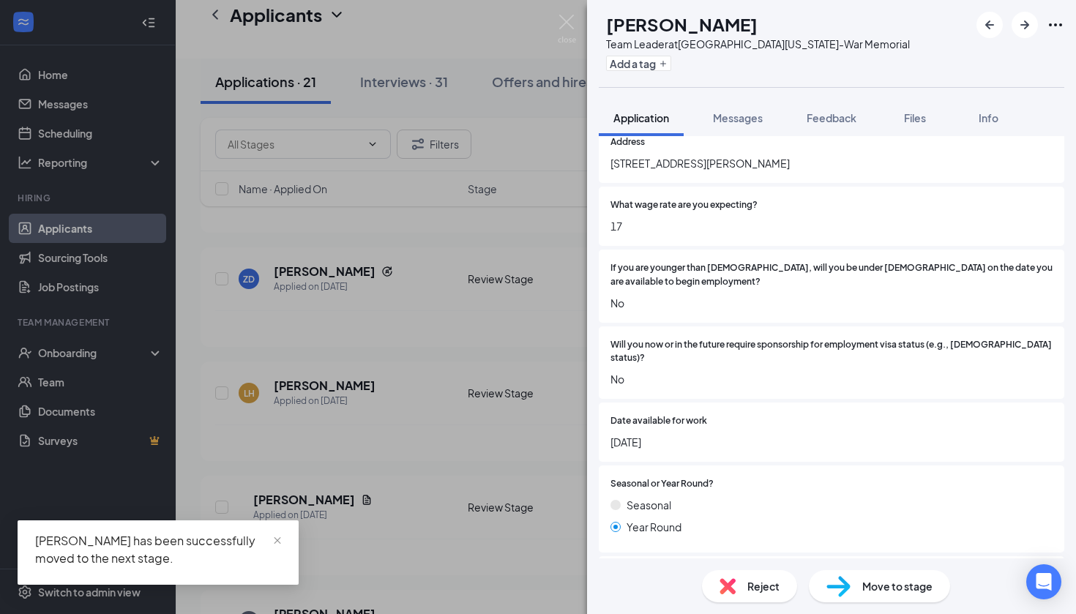
scroll to position [306, 0]
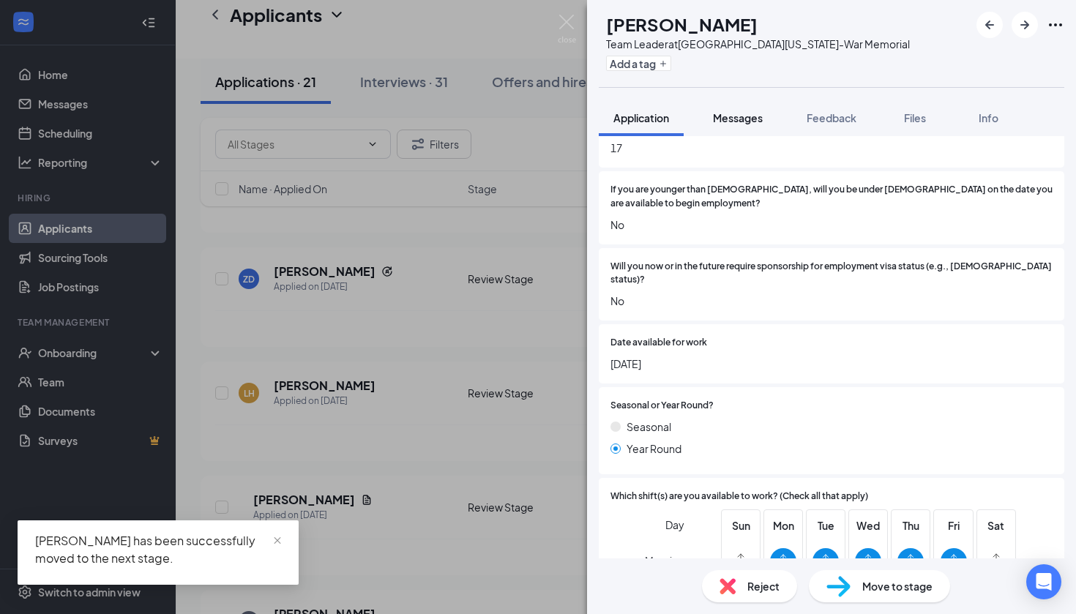
click at [732, 115] on span "Messages" at bounding box center [738, 117] width 50 height 13
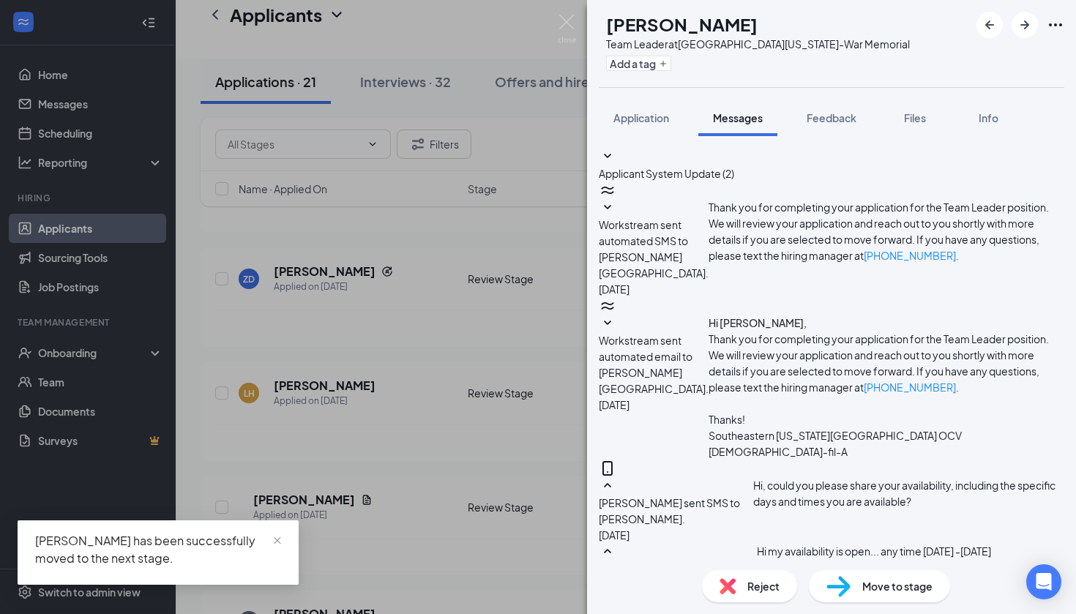
scroll to position [252, 0]
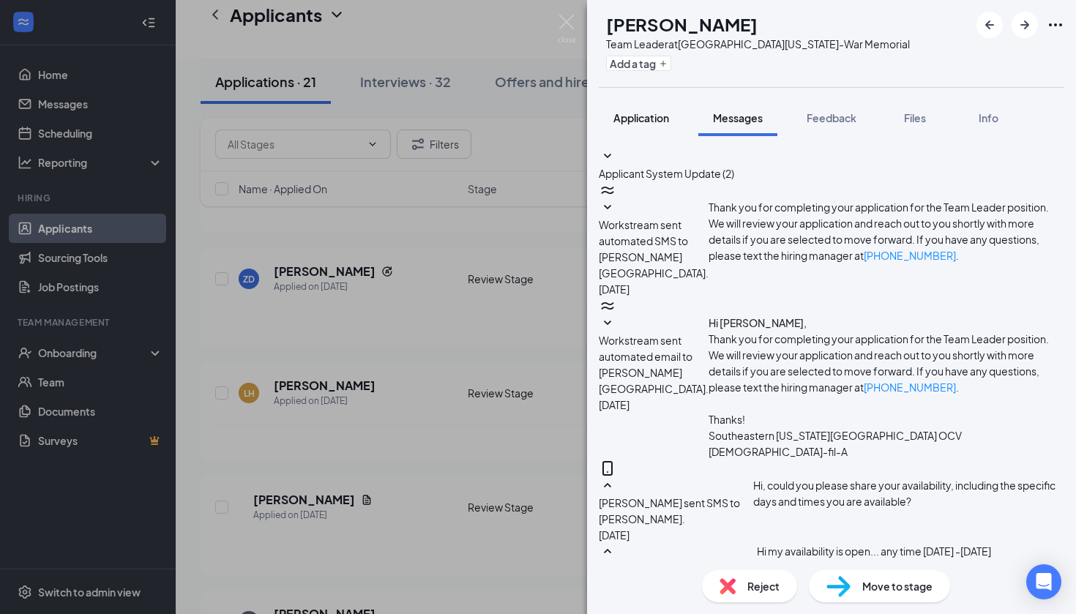
click at [637, 120] on span "Application" at bounding box center [641, 117] width 56 height 13
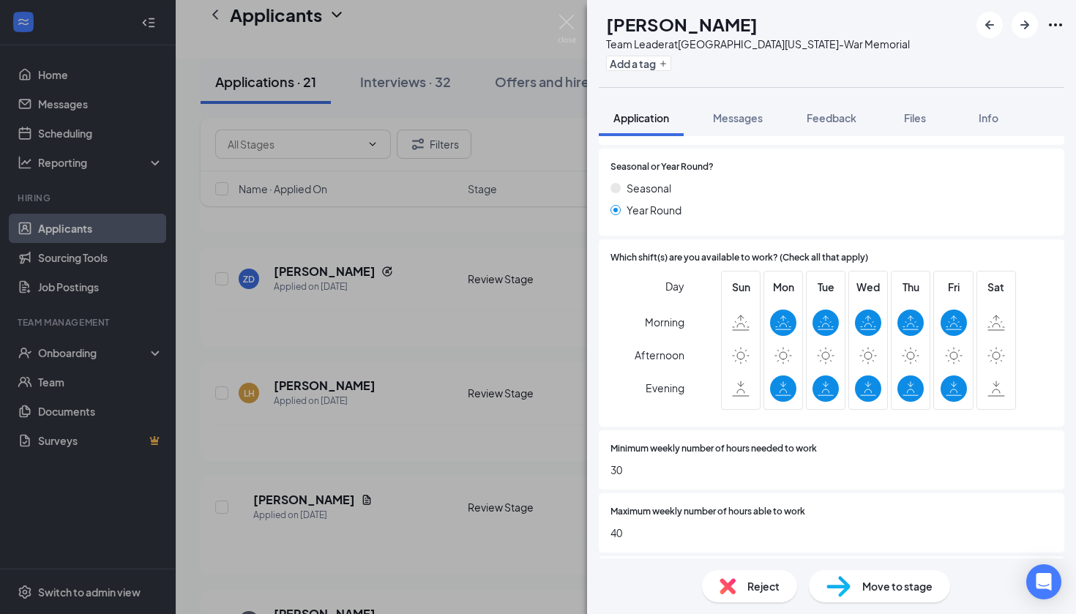
scroll to position [617, 0]
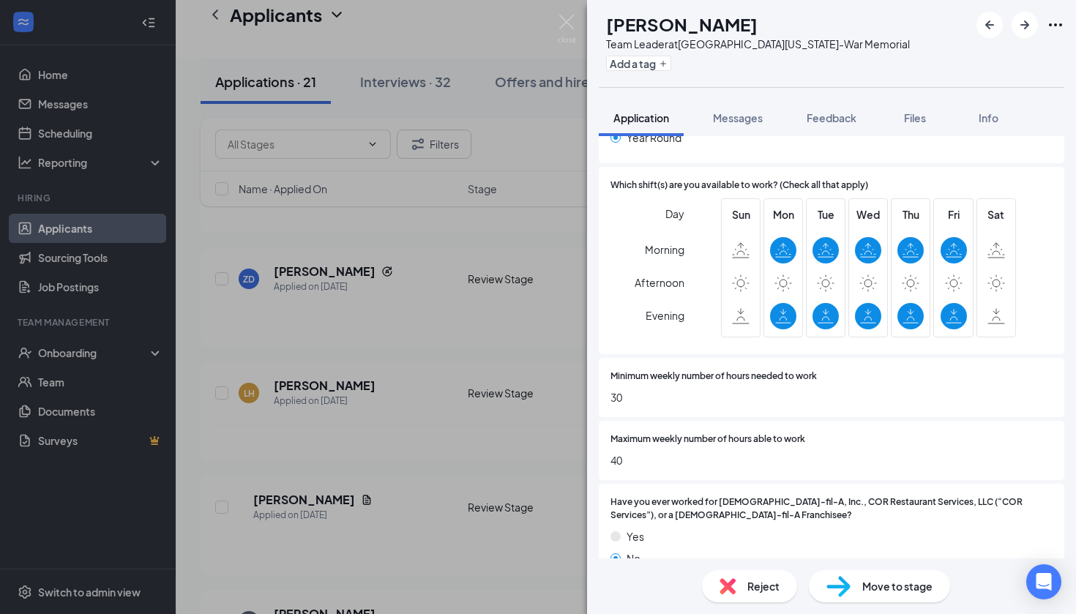
click at [749, 582] on span "Reject" at bounding box center [763, 586] width 32 height 16
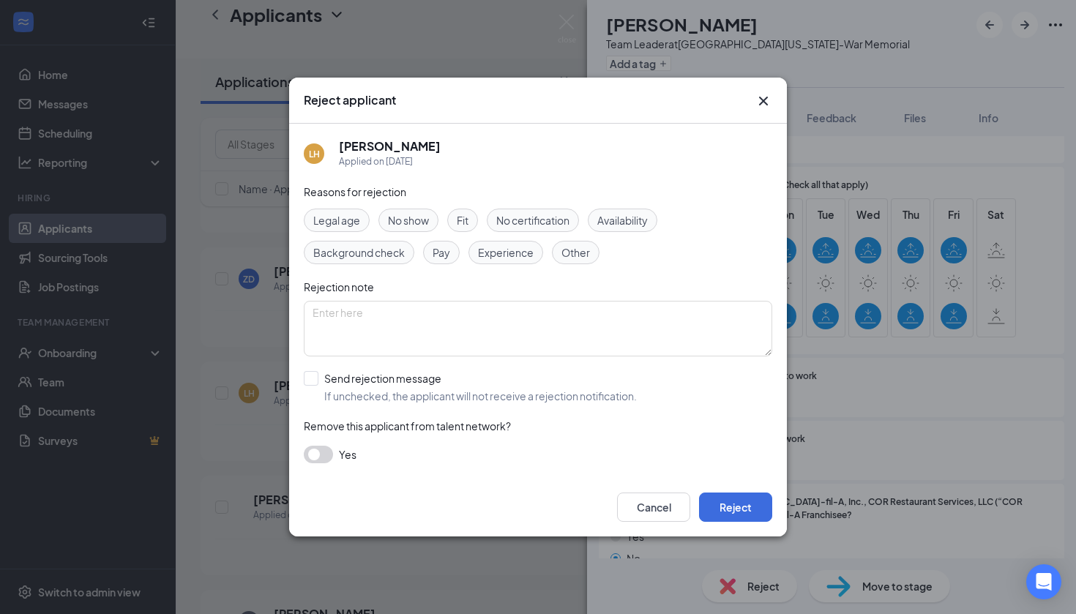
click at [757, 104] on icon "Cross" at bounding box center [763, 101] width 18 height 18
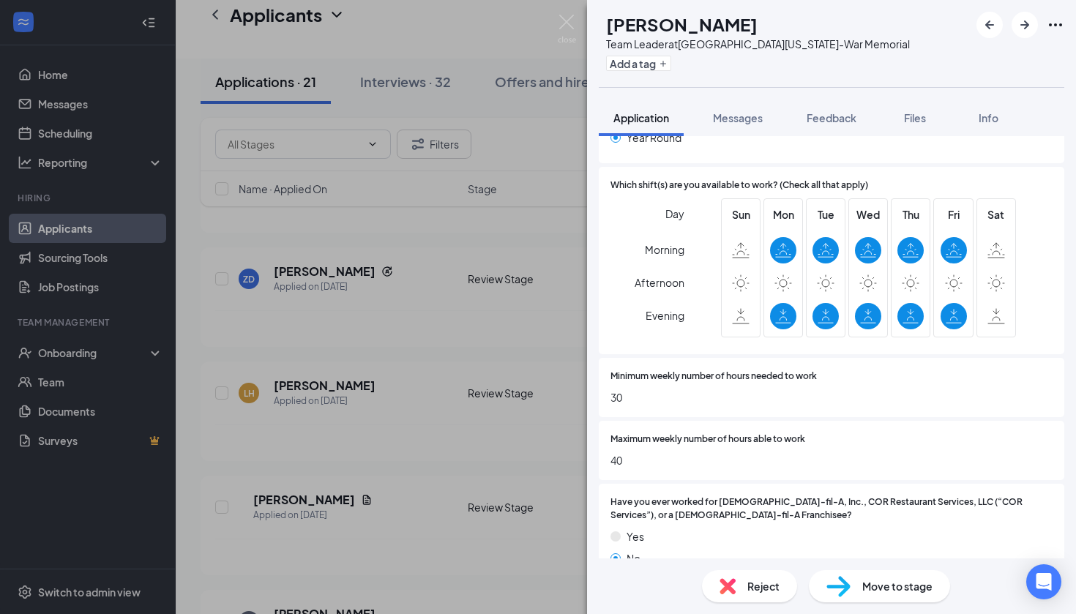
click at [856, 585] on div "Move to stage" at bounding box center [879, 586] width 141 height 32
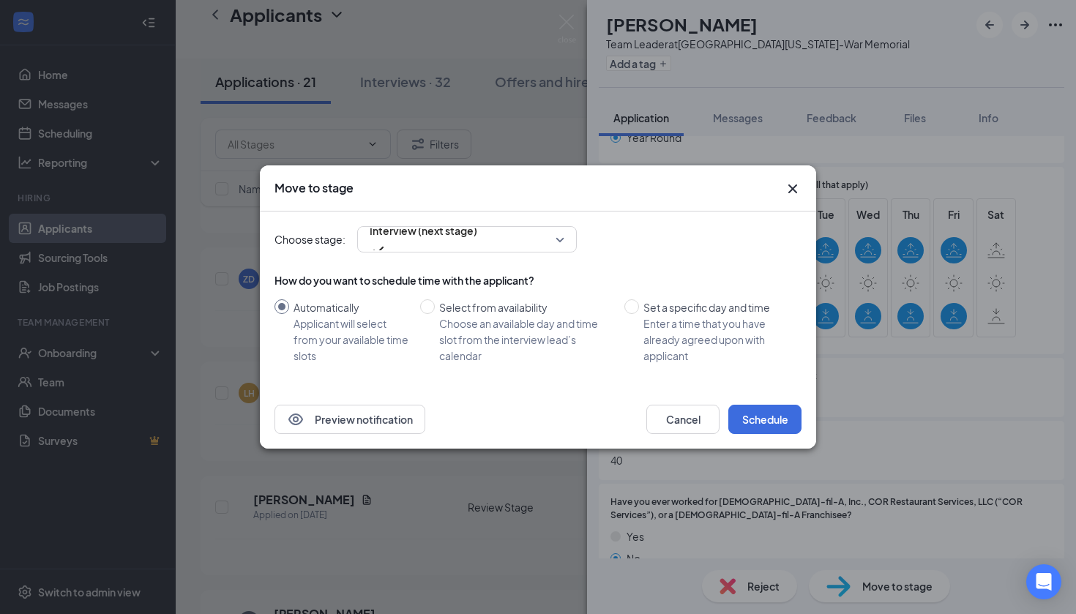
click at [758, 403] on div "Preview notification Cancel Schedule" at bounding box center [538, 419] width 556 height 59
click at [758, 424] on button "Schedule" at bounding box center [764, 419] width 73 height 29
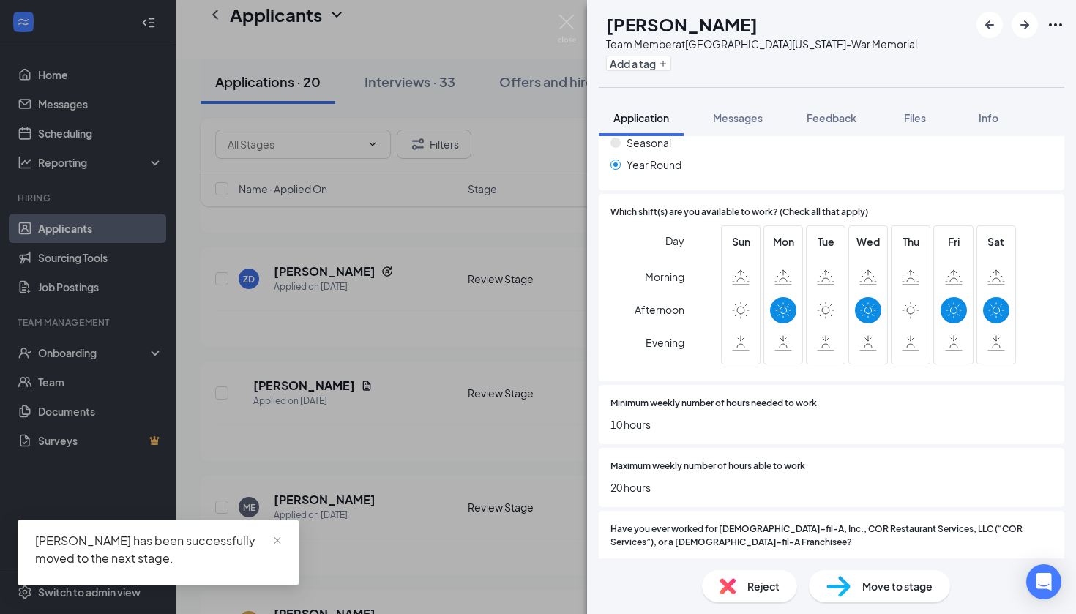
scroll to position [536, 0]
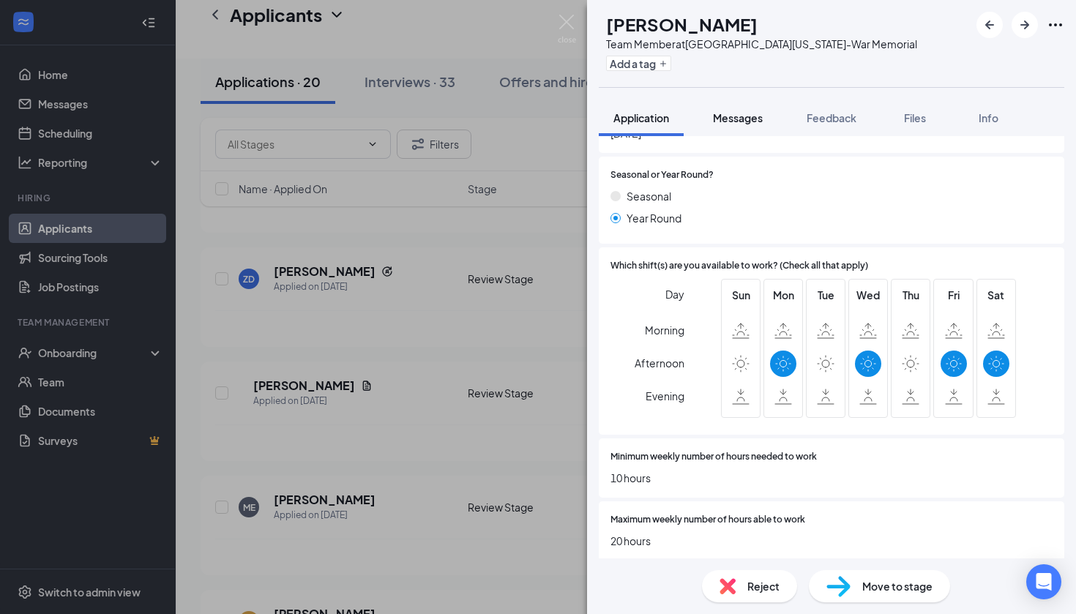
click at [741, 119] on span "Messages" at bounding box center [738, 117] width 50 height 13
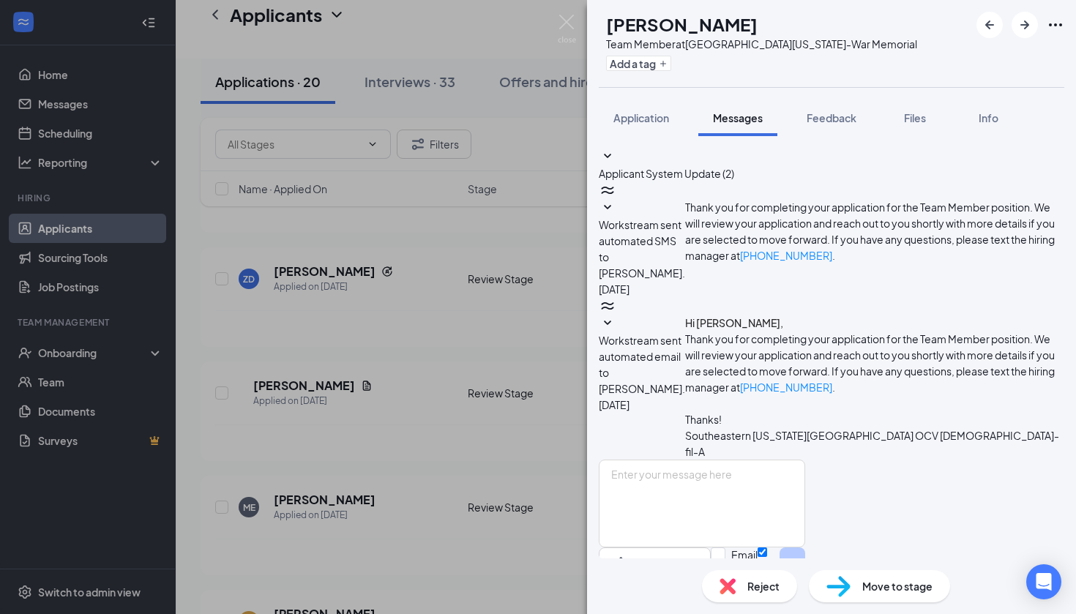
click at [749, 586] on span "Reject" at bounding box center [763, 586] width 32 height 16
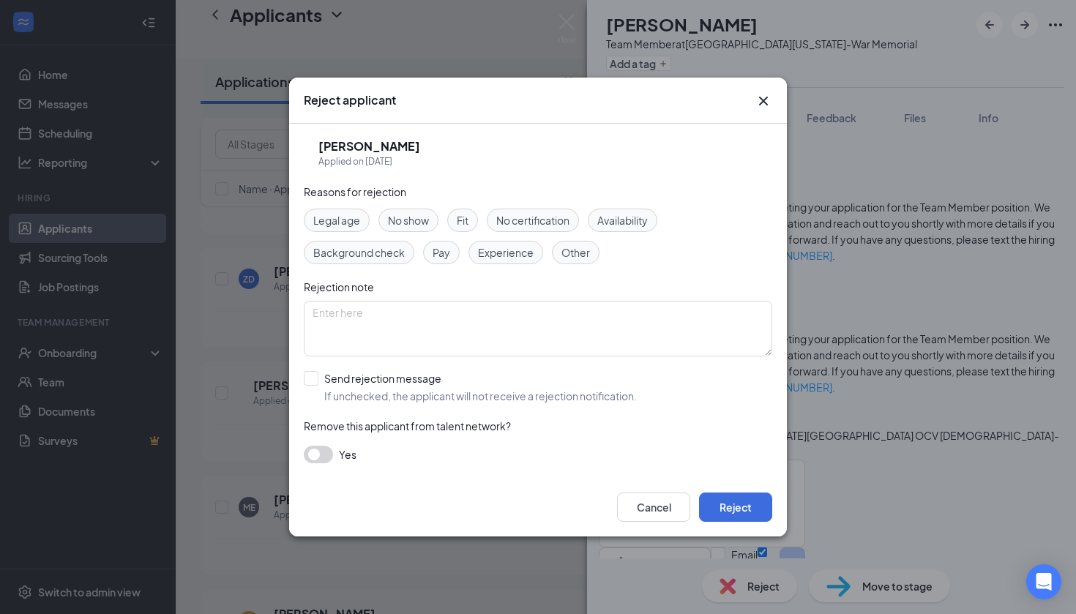
click at [608, 206] on div "Reasons for rejection Legal age No show Fit No certification Availability Backg…" at bounding box center [538, 331] width 468 height 294
click at [610, 219] on span "Availability" at bounding box center [622, 220] width 50 height 16
click at [743, 496] on button "Reject" at bounding box center [735, 506] width 73 height 29
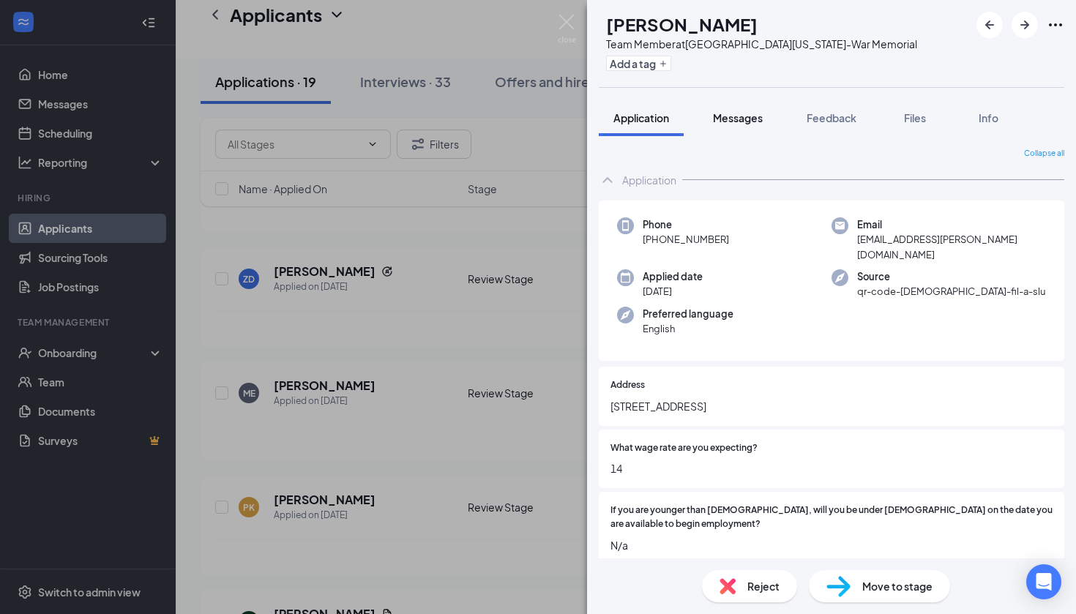
click at [727, 127] on button "Messages" at bounding box center [737, 118] width 79 height 37
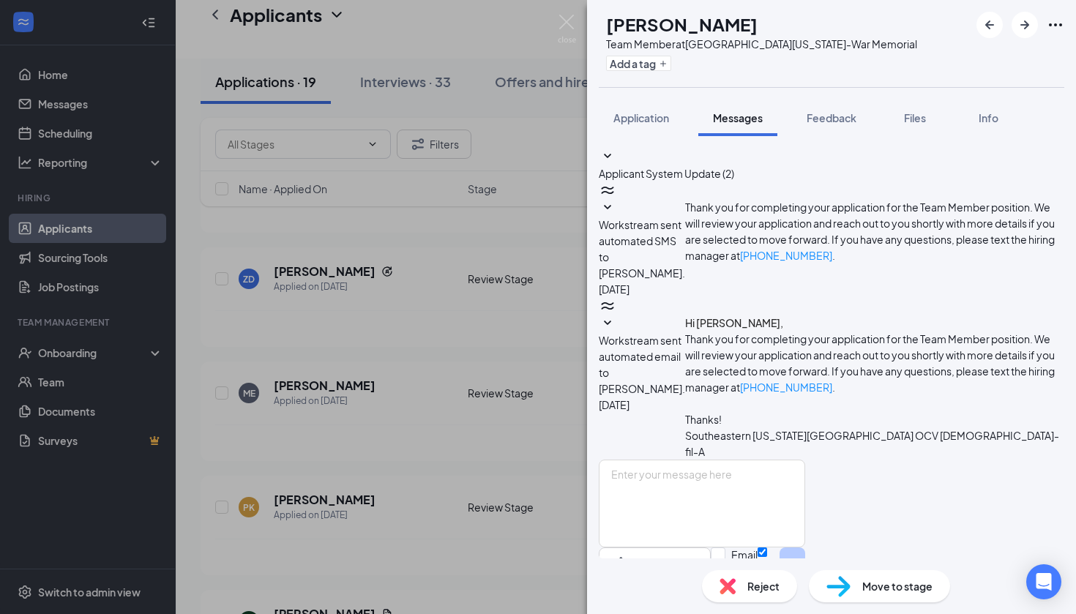
click at [882, 594] on div "Move to stage" at bounding box center [879, 586] width 141 height 32
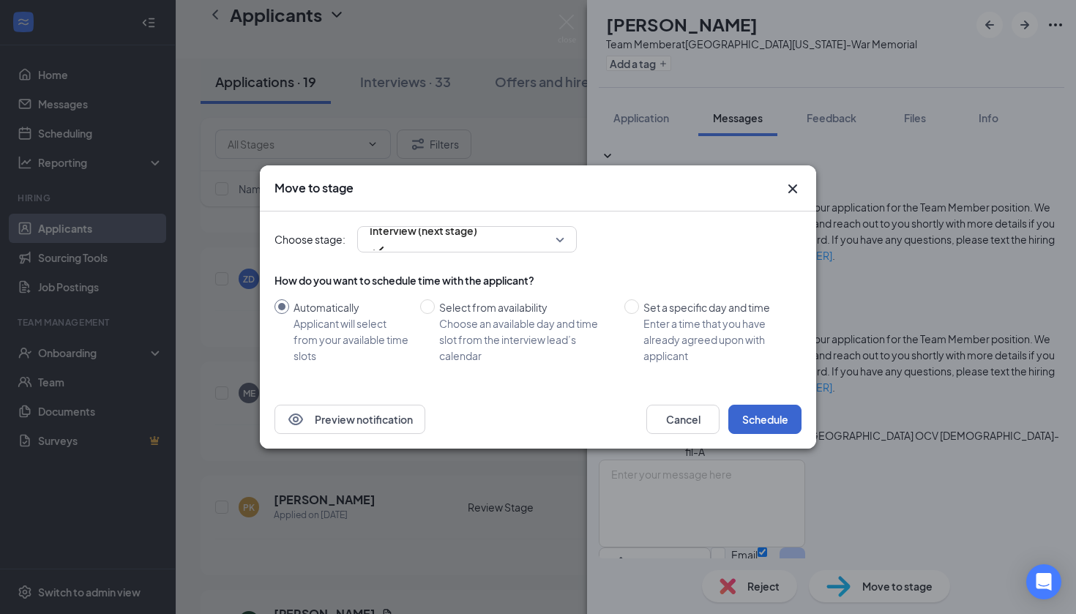
click at [765, 416] on button "Schedule" at bounding box center [764, 419] width 73 height 29
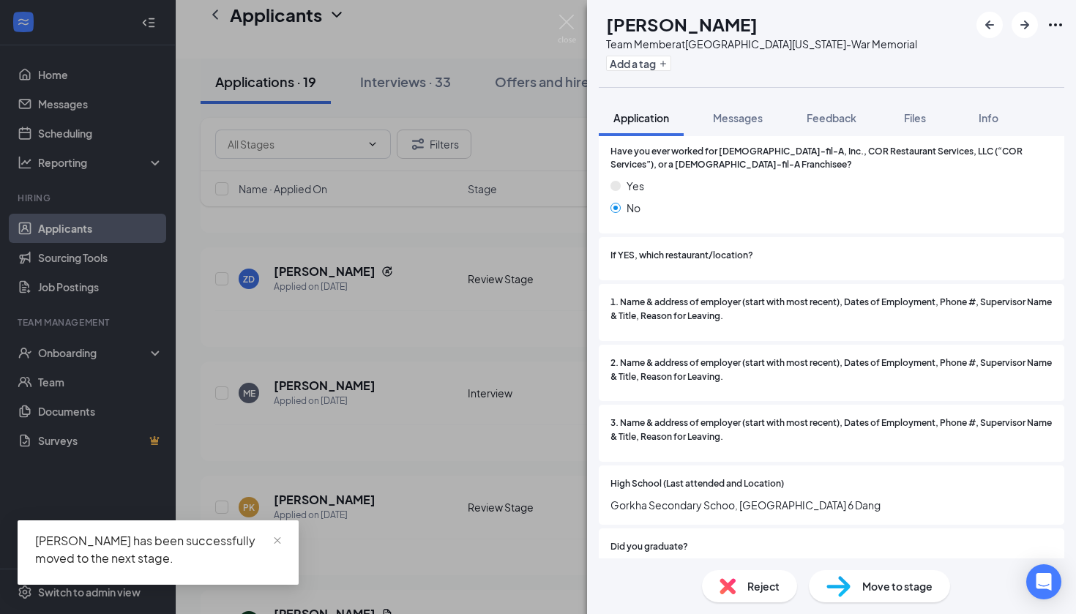
scroll to position [986, 0]
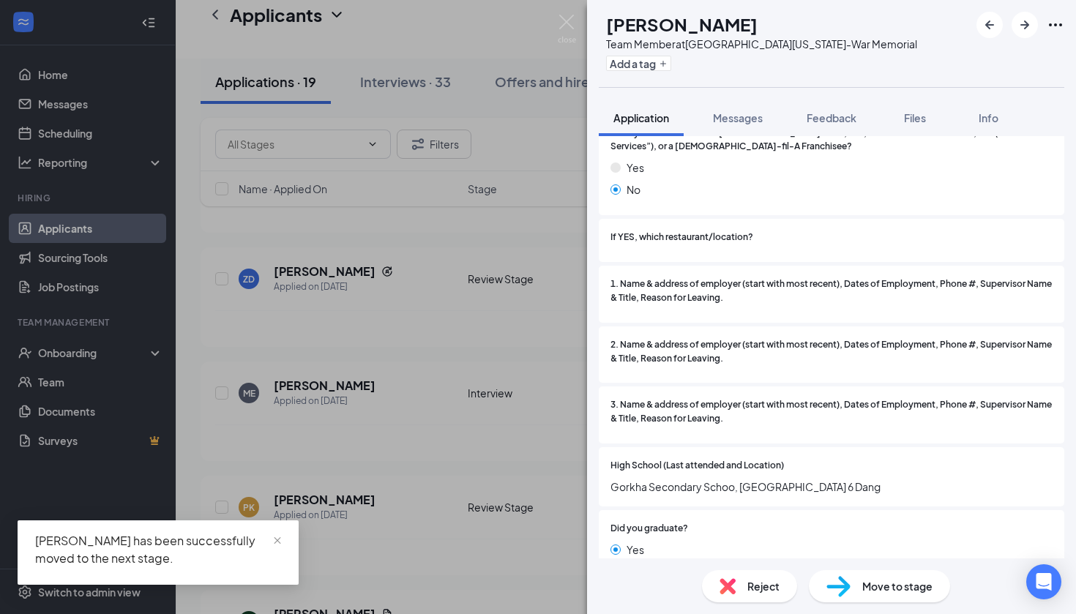
click at [742, 584] on div "Reject" at bounding box center [749, 586] width 95 height 32
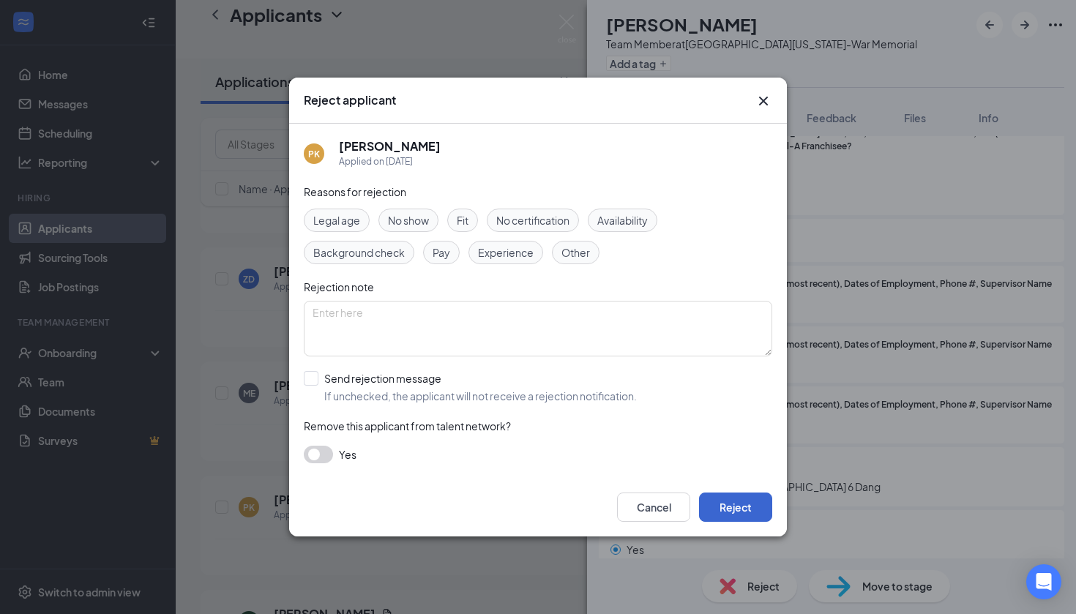
click at [735, 513] on button "Reject" at bounding box center [735, 506] width 73 height 29
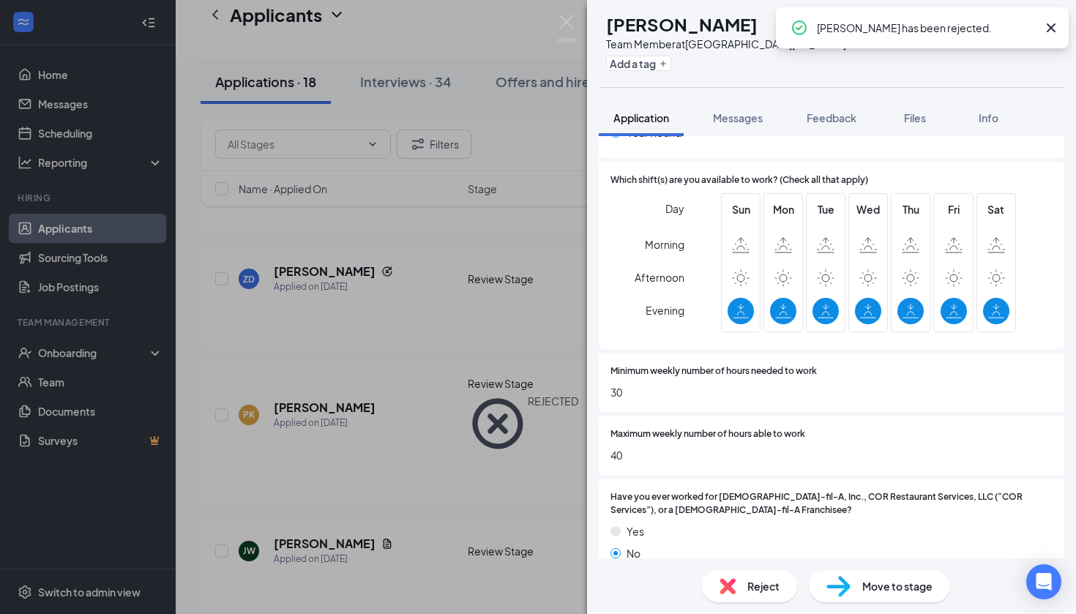
scroll to position [670, 0]
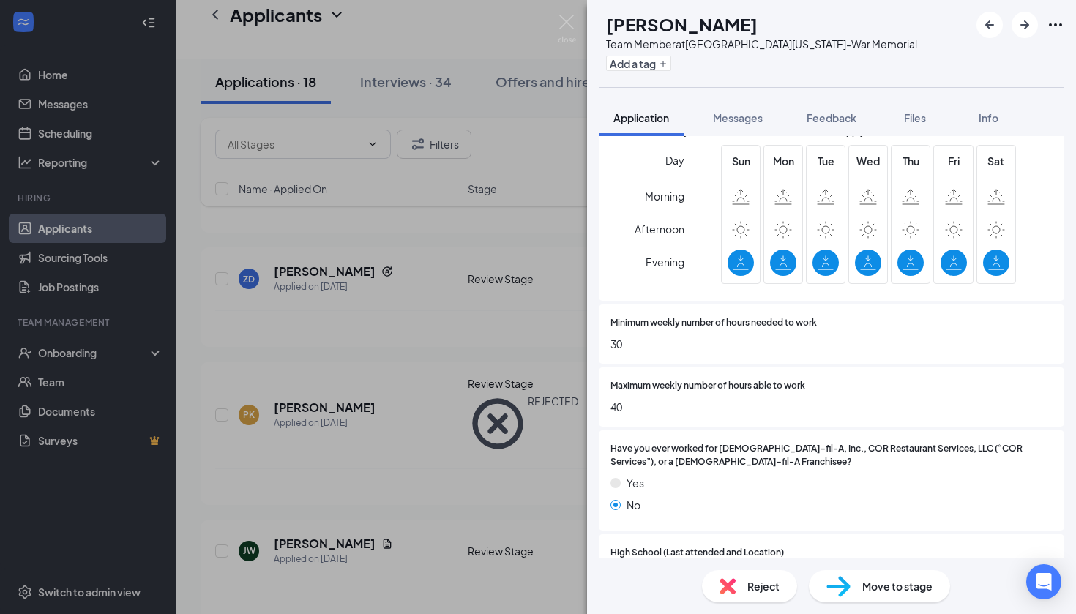
click at [739, 588] on div "Reject" at bounding box center [749, 586] width 95 height 32
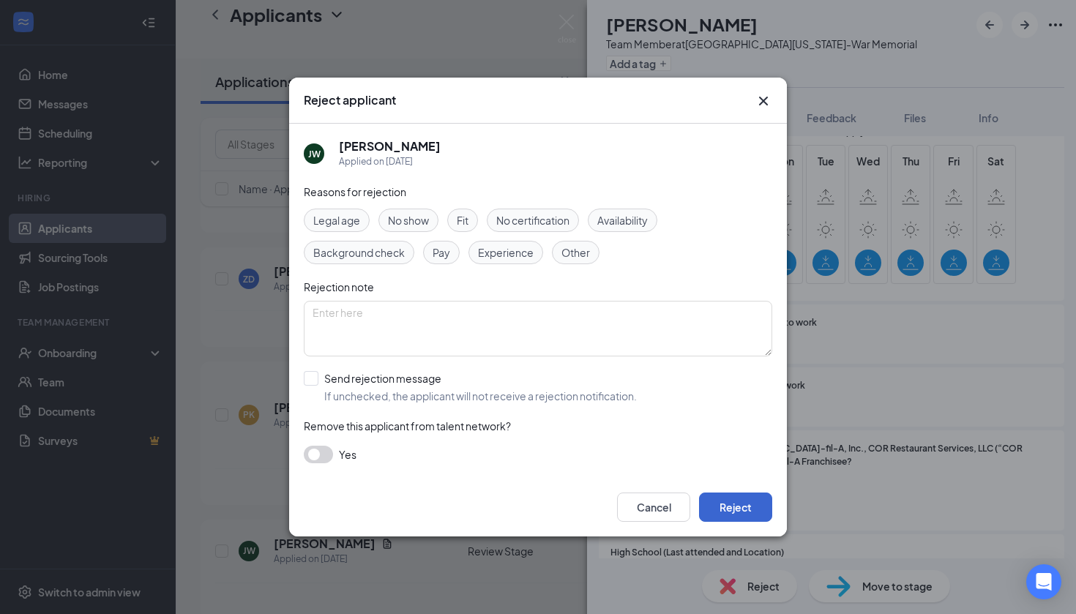
click at [732, 510] on button "Reject" at bounding box center [735, 506] width 73 height 29
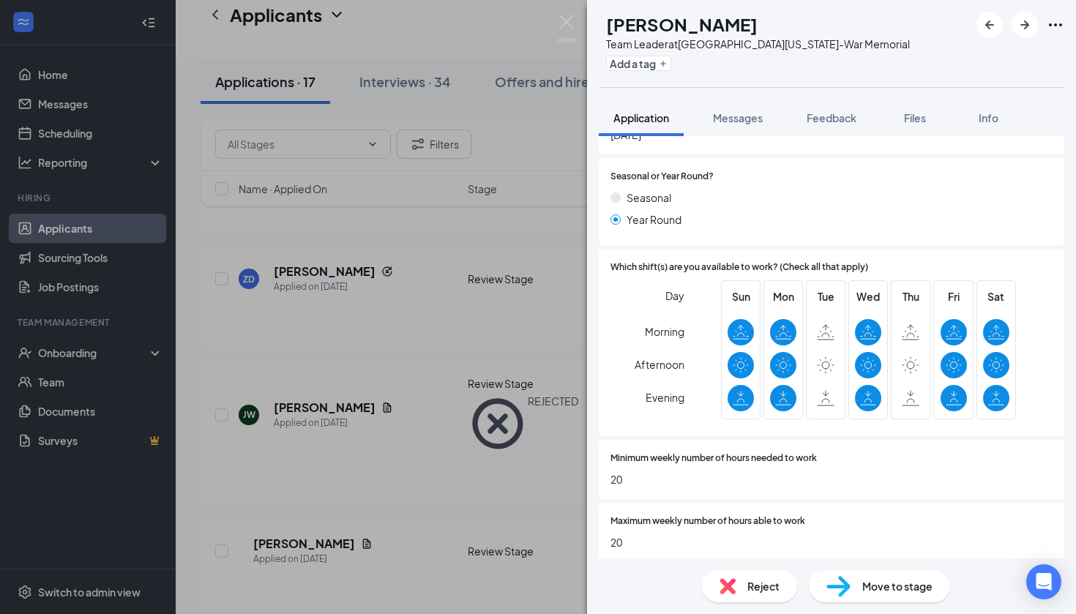
scroll to position [569, 0]
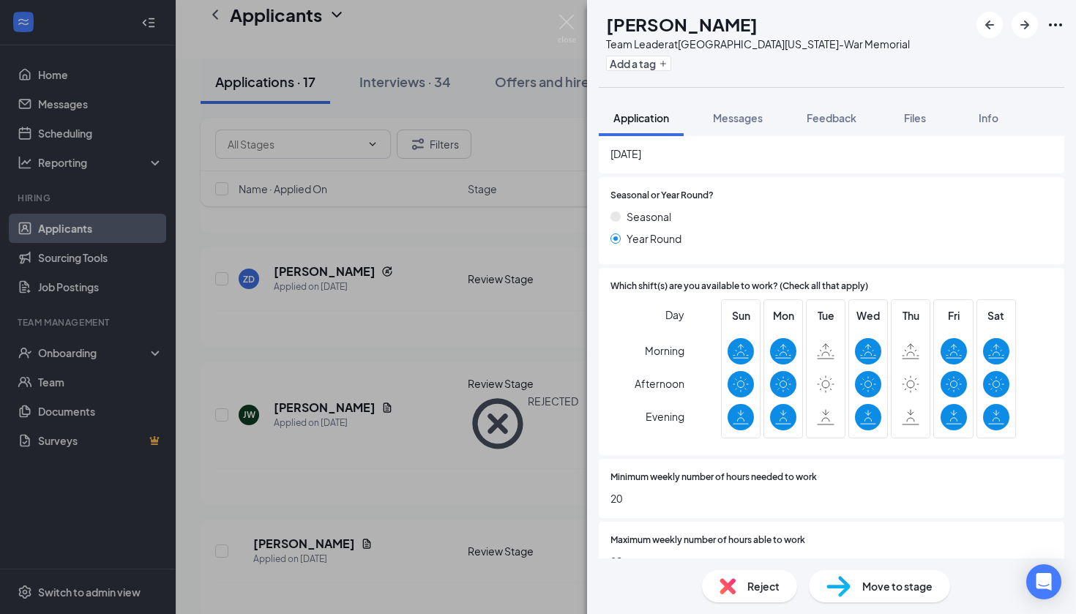
click at [754, 587] on span "Reject" at bounding box center [763, 586] width 32 height 16
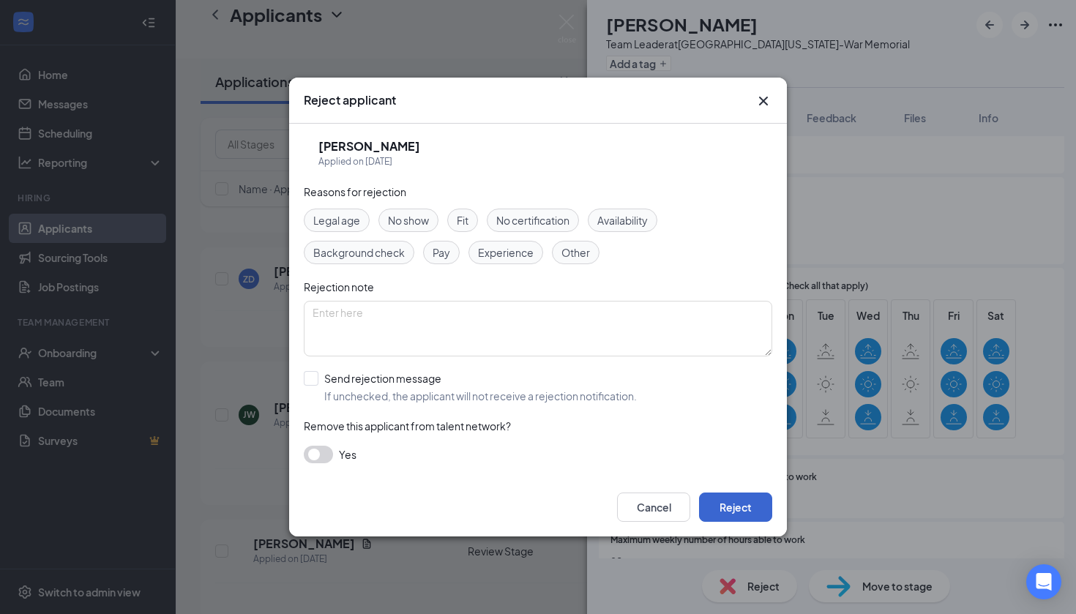
click at [742, 503] on button "Reject" at bounding box center [735, 506] width 73 height 29
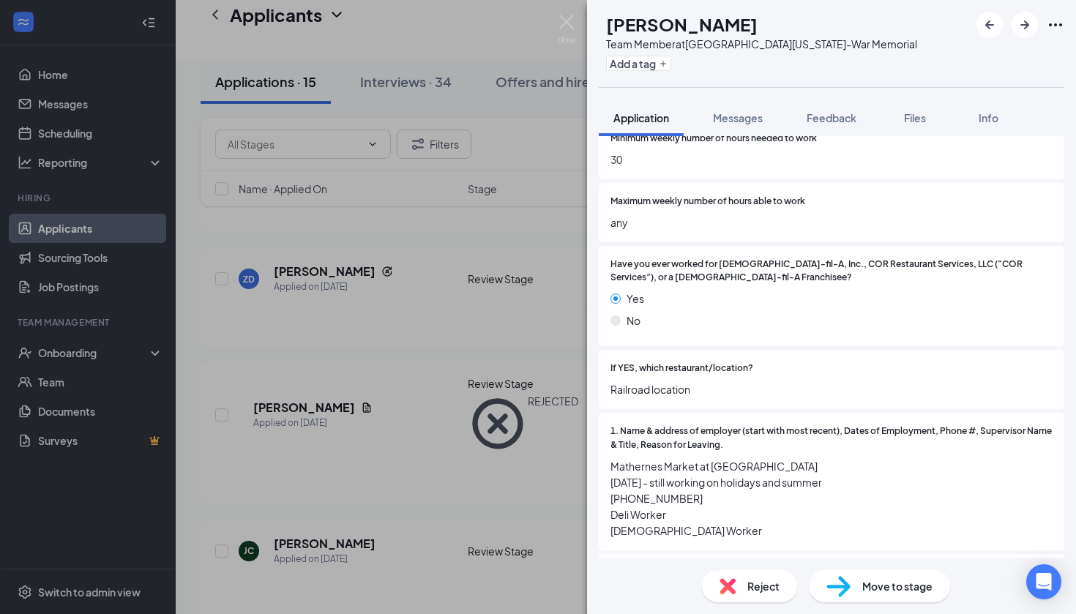
scroll to position [1158, 0]
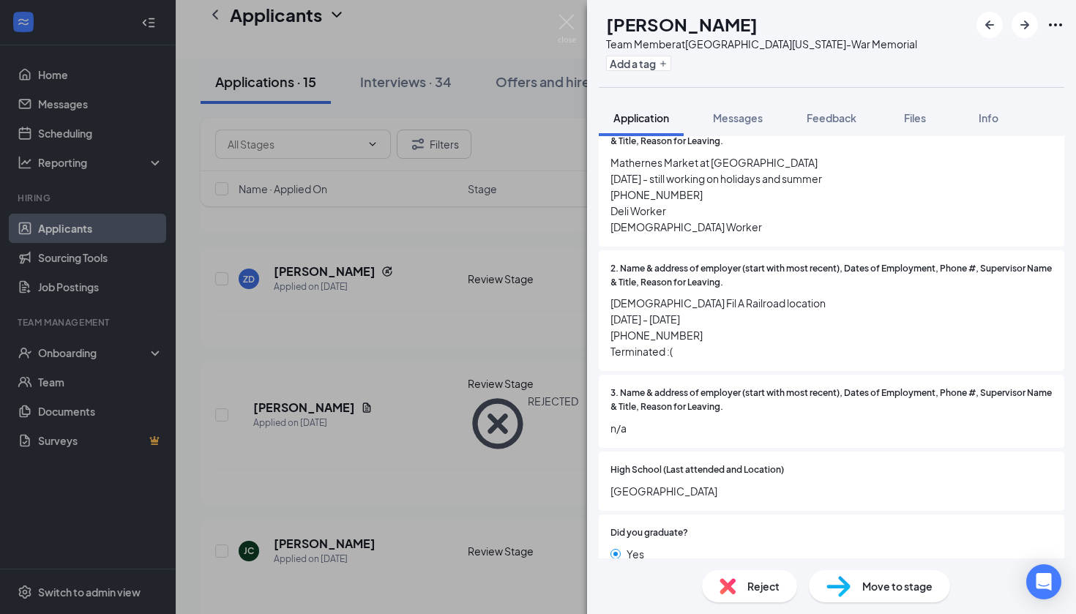
click at [861, 584] on div "Move to stage" at bounding box center [879, 586] width 141 height 32
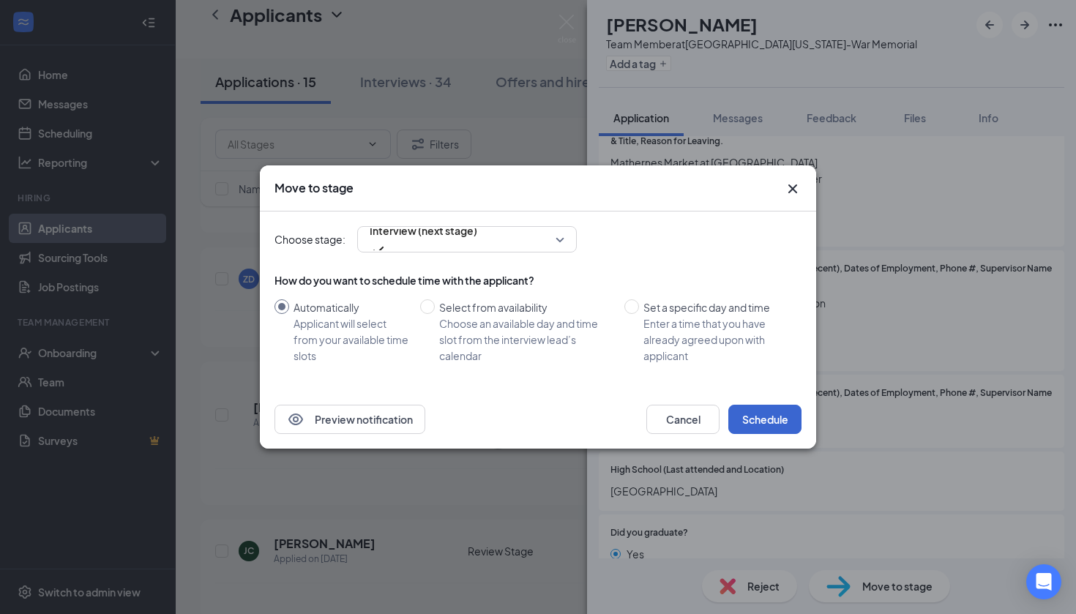
click at [763, 417] on button "Schedule" at bounding box center [764, 419] width 73 height 29
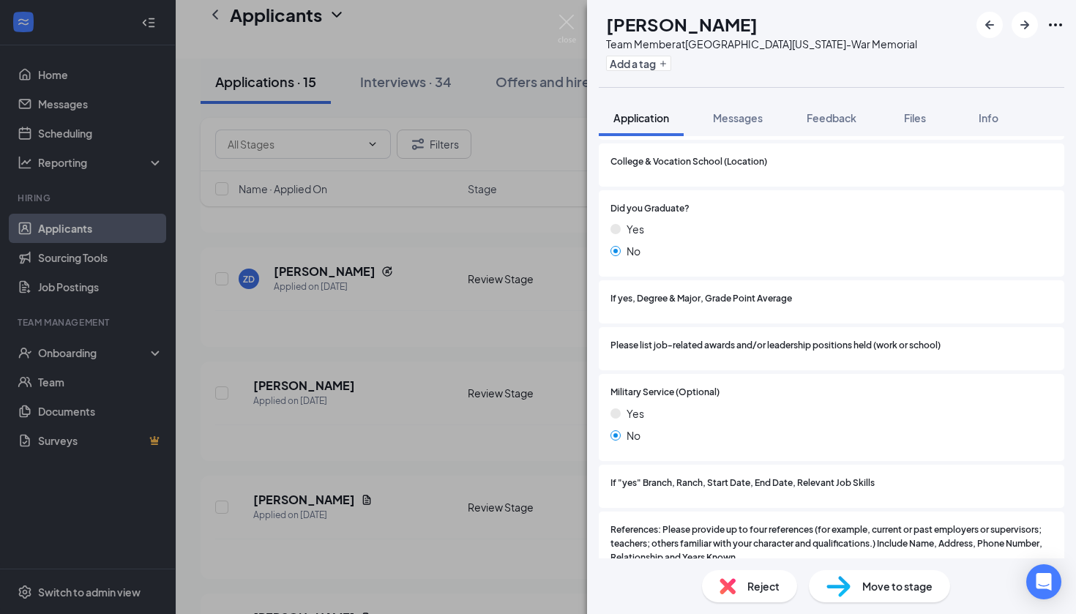
scroll to position [1077, 0]
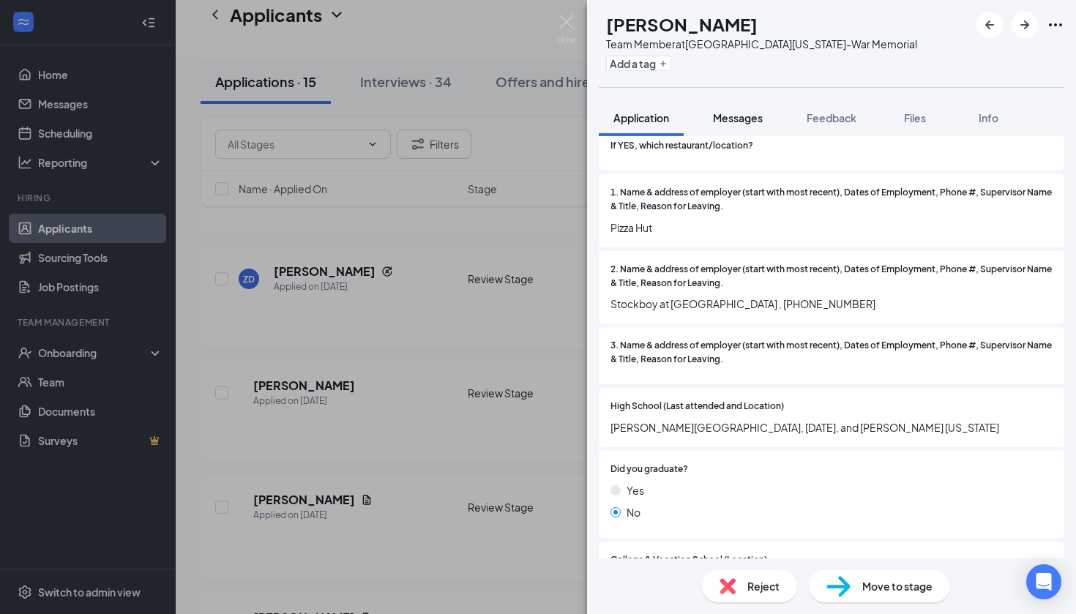
click at [731, 109] on button "Messages" at bounding box center [737, 118] width 79 height 37
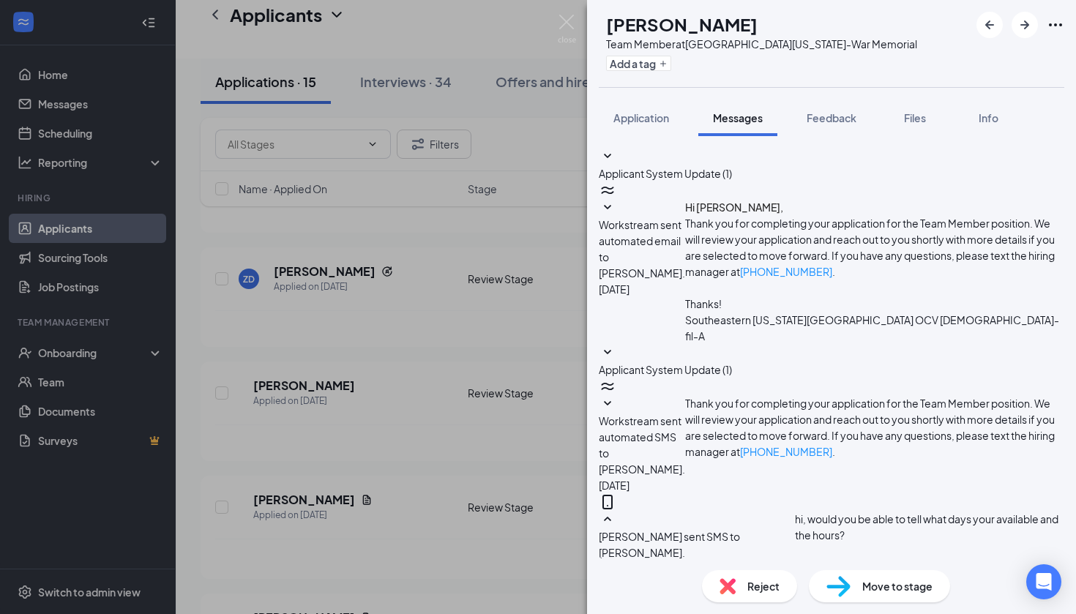
scroll to position [168, 0]
click at [763, 585] on span "Reject" at bounding box center [763, 586] width 32 height 16
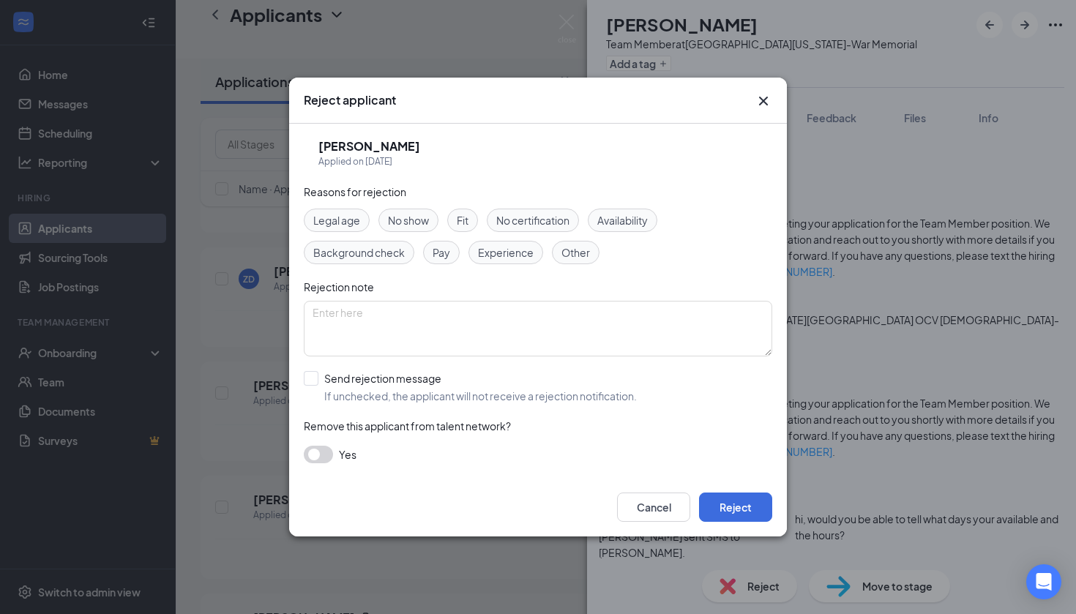
click at [760, 109] on icon "Cross" at bounding box center [763, 101] width 18 height 18
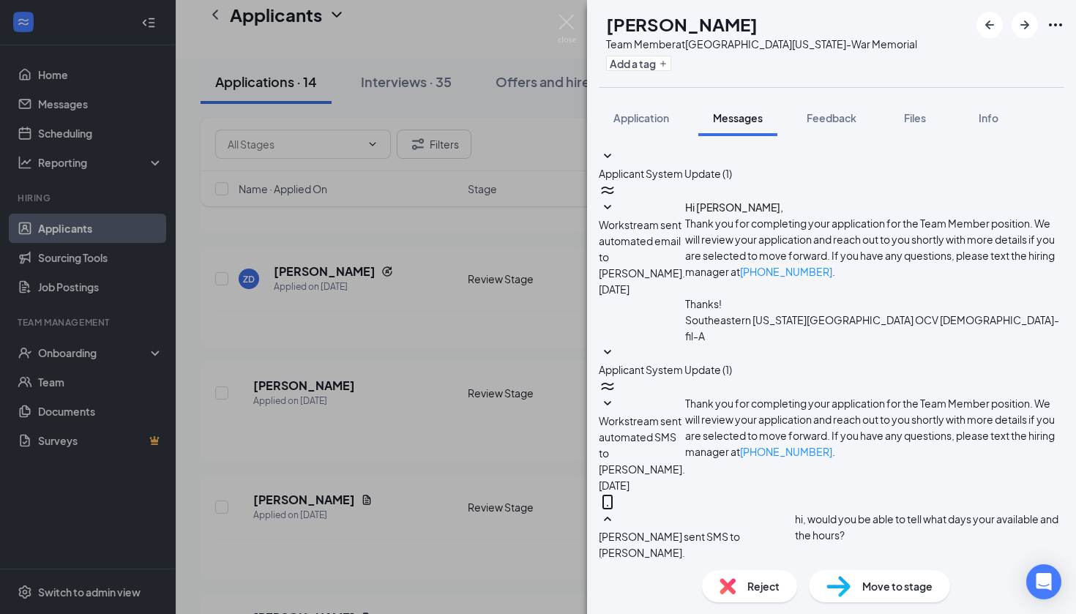
click at [859, 576] on div "Move to stage" at bounding box center [879, 586] width 141 height 32
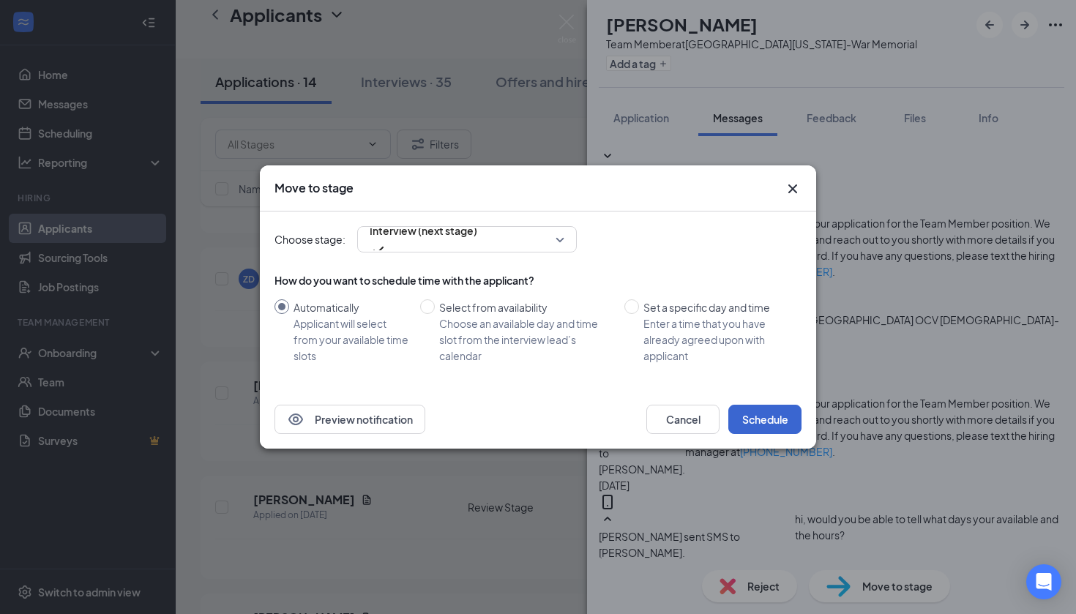
click at [762, 409] on button "Schedule" at bounding box center [764, 419] width 73 height 29
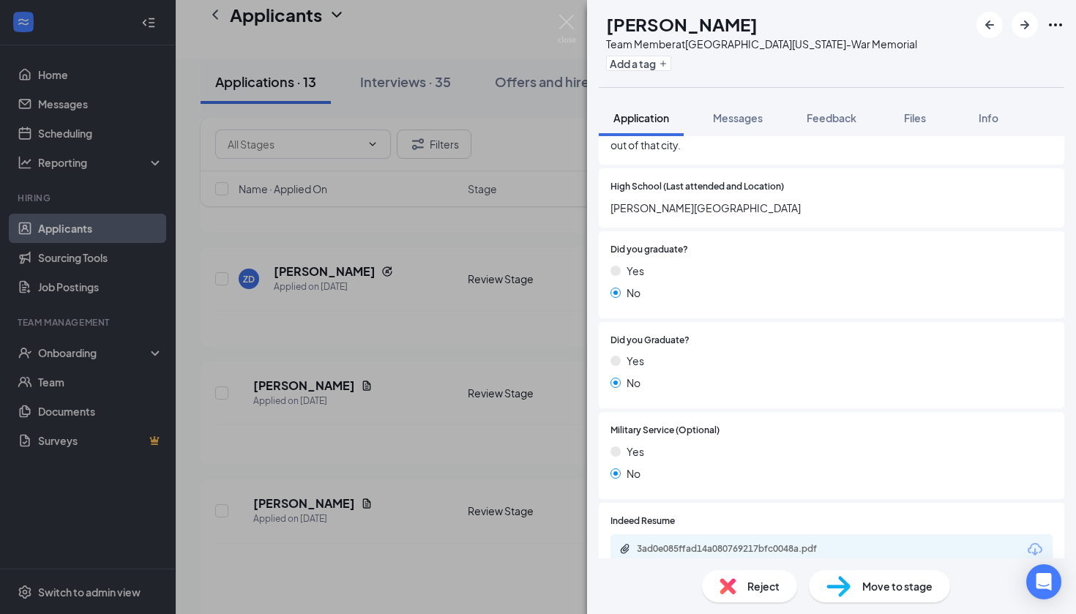
scroll to position [1138, 0]
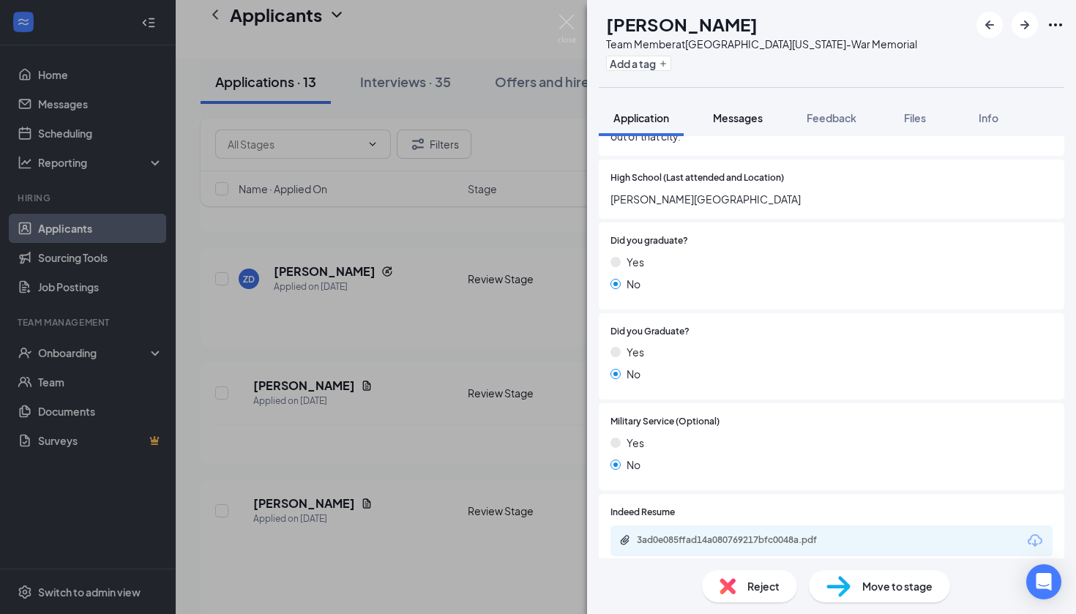
click at [749, 119] on span "Messages" at bounding box center [738, 117] width 50 height 13
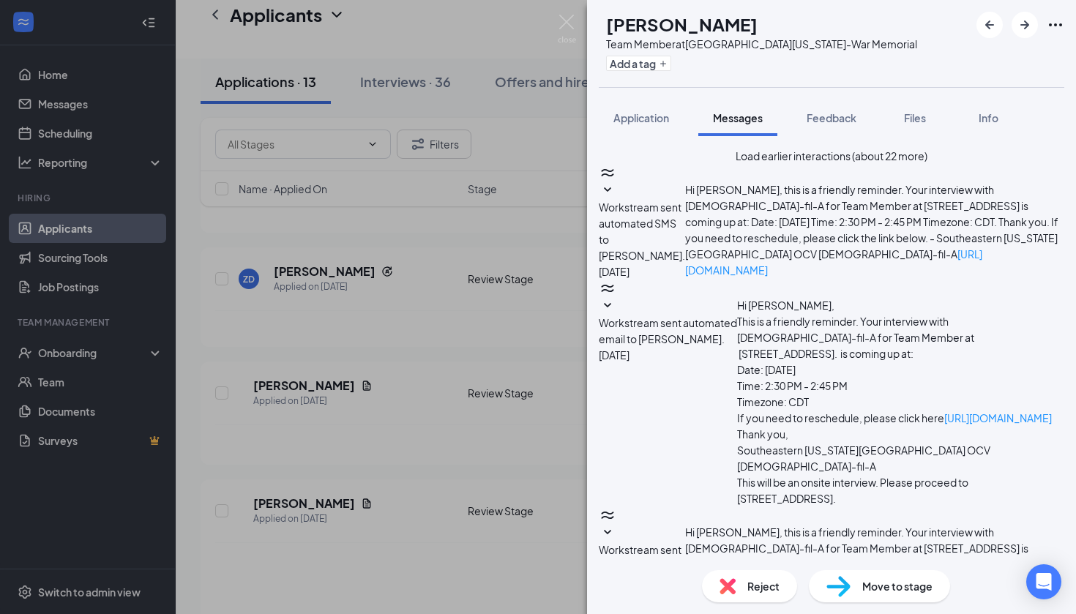
click at [831, 164] on button "Load earlier interactions (about 22 more)" at bounding box center [831, 156] width 192 height 16
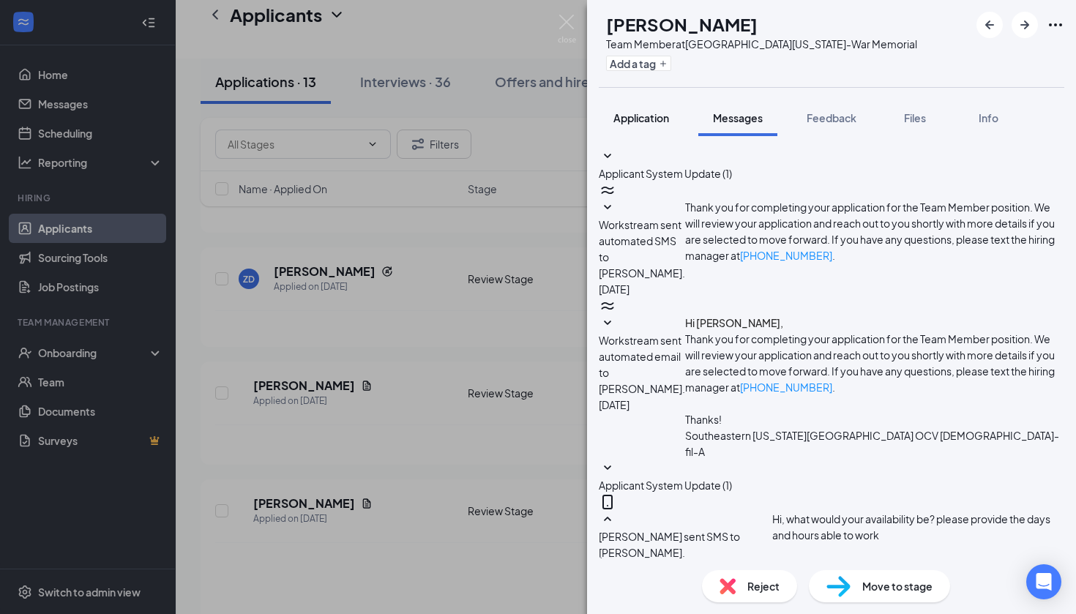
click at [651, 110] on button "Application" at bounding box center [641, 118] width 85 height 37
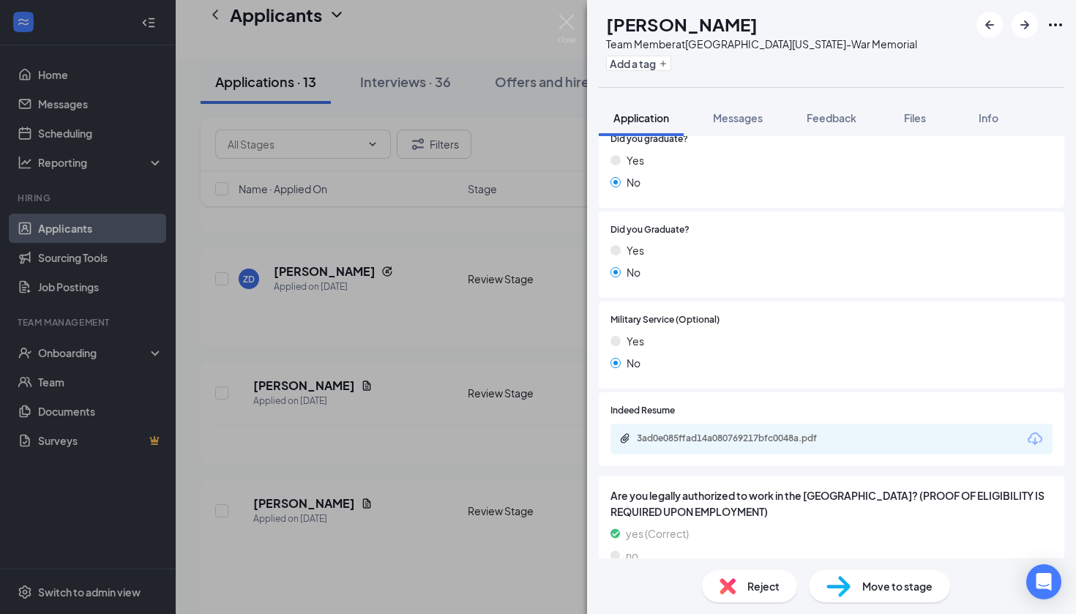
scroll to position [1238, 0]
click at [700, 427] on div "3ad0e085ffad14a080769217bfc0048a.pdf" at bounding box center [831, 440] width 442 height 31
click at [701, 434] on div "3ad0e085ffad14a080769217bfc0048a.pdf" at bounding box center [739, 440] width 205 height 12
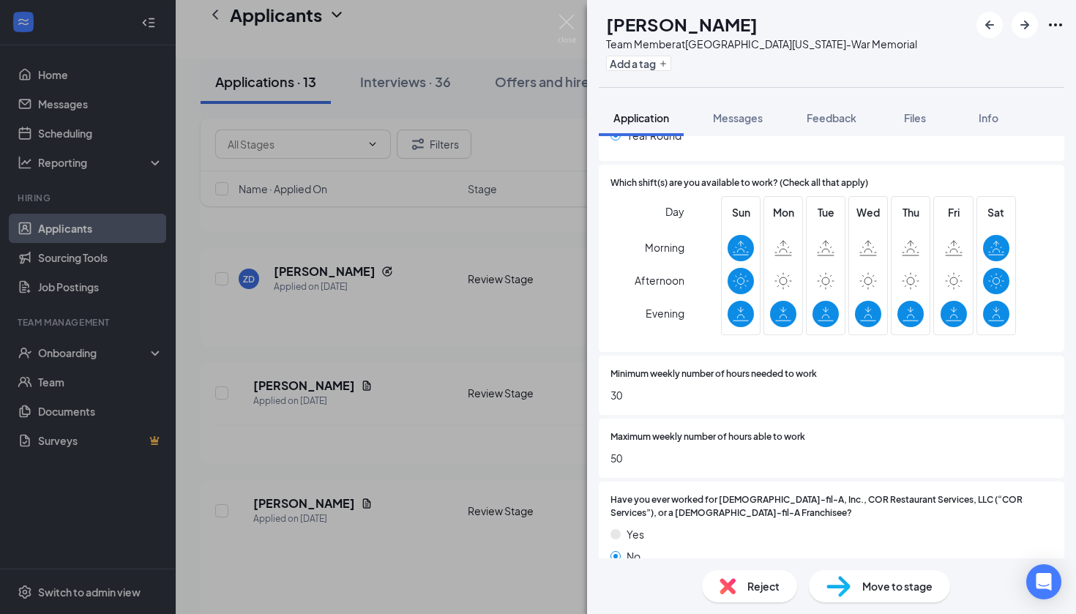
scroll to position [513, 0]
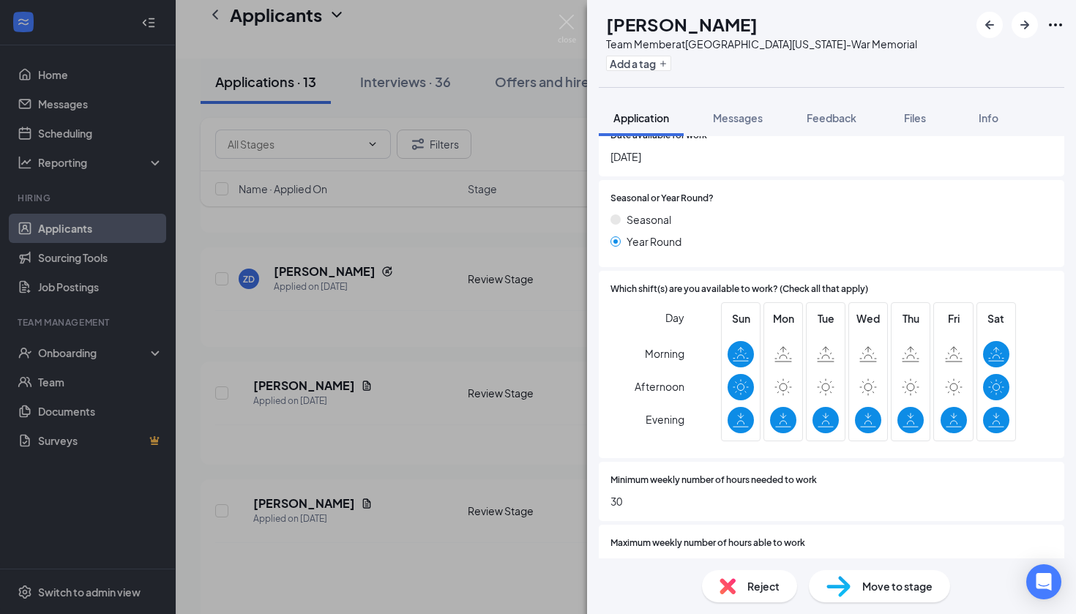
click at [743, 580] on div "Reject" at bounding box center [749, 586] width 95 height 32
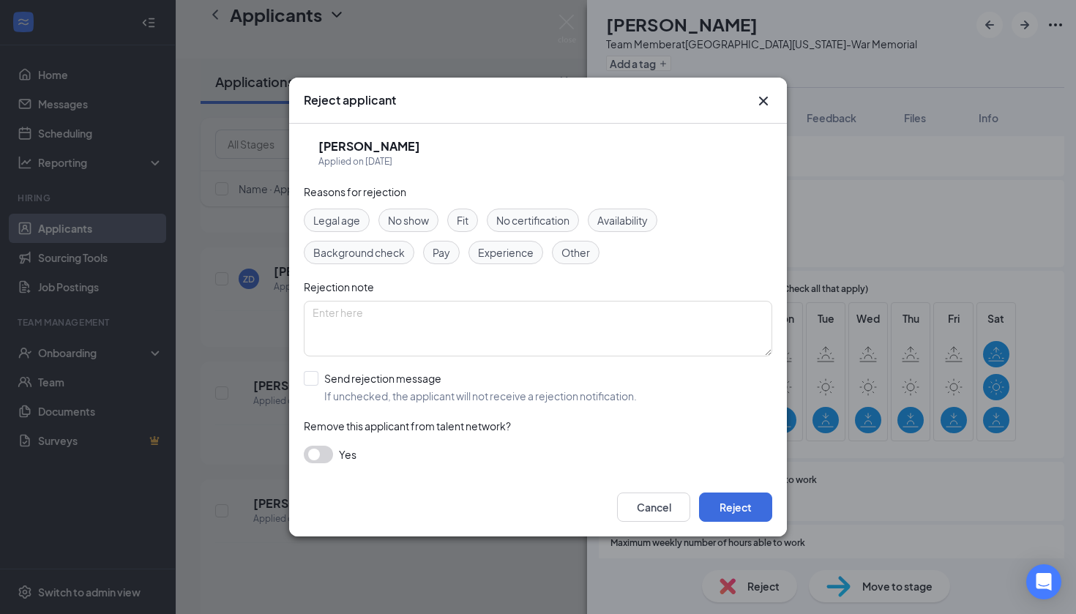
click at [630, 223] on span "Availability" at bounding box center [622, 220] width 50 height 16
click at [729, 519] on button "Reject" at bounding box center [735, 506] width 73 height 29
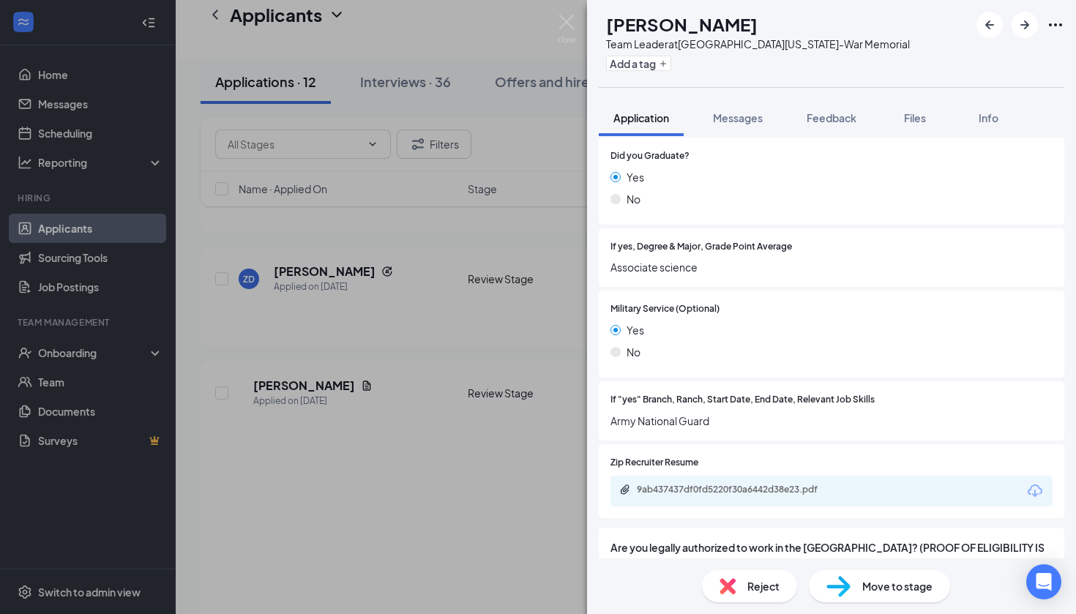
scroll to position [1301, 0]
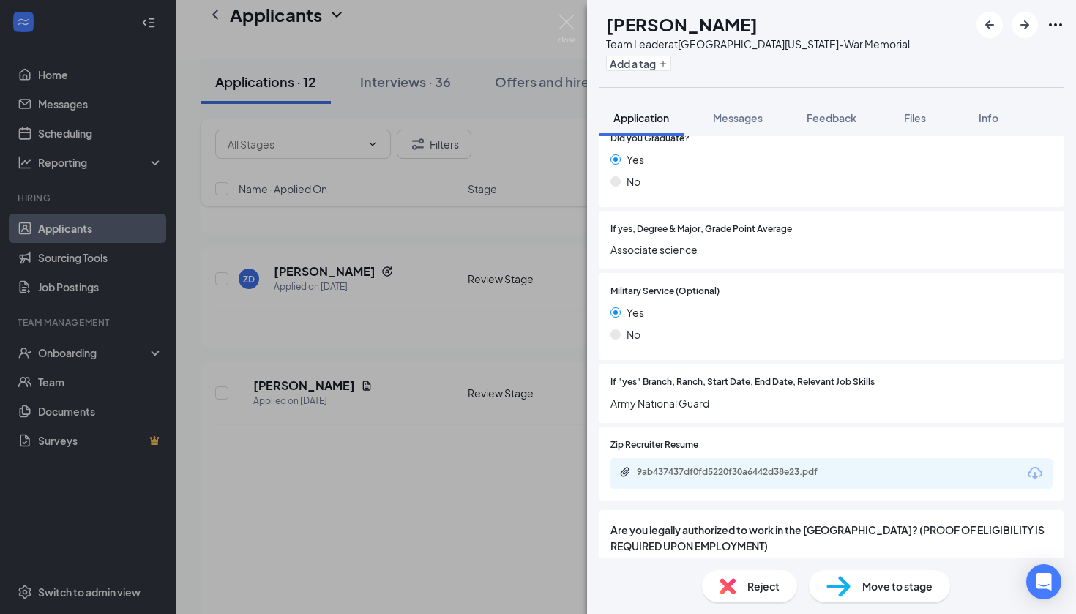
click at [724, 460] on div "Zip Recruiter Resume 9ab437437df0fd5220f30a6442d38e23.pdf" at bounding box center [831, 464] width 465 height 74
click at [723, 466] on div "9ab437437df0fd5220f30a6442d38e23.pdf" at bounding box center [737, 473] width 237 height 14
click at [873, 585] on span "Move to stage" at bounding box center [897, 586] width 70 height 16
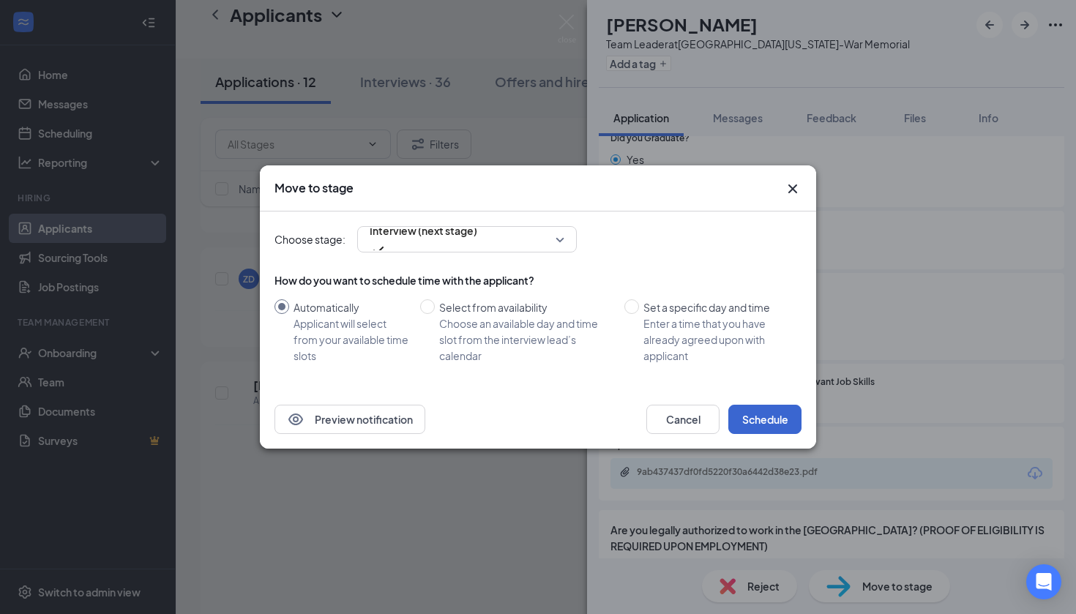
click at [758, 416] on button "Schedule" at bounding box center [764, 419] width 73 height 29
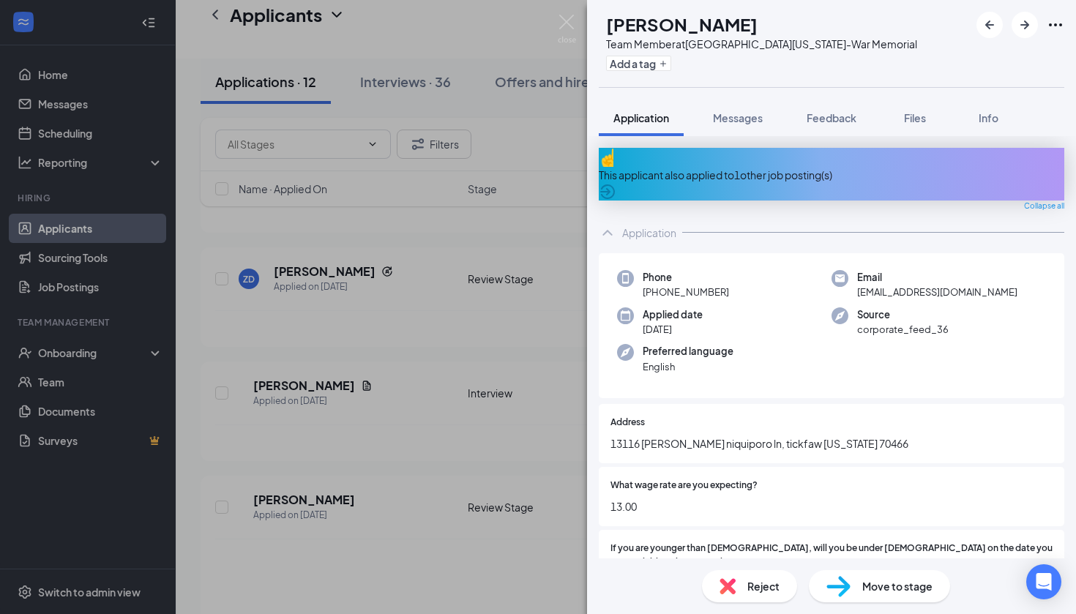
click at [745, 171] on div "This applicant also applied to 1 other job posting(s)" at bounding box center [831, 175] width 465 height 16
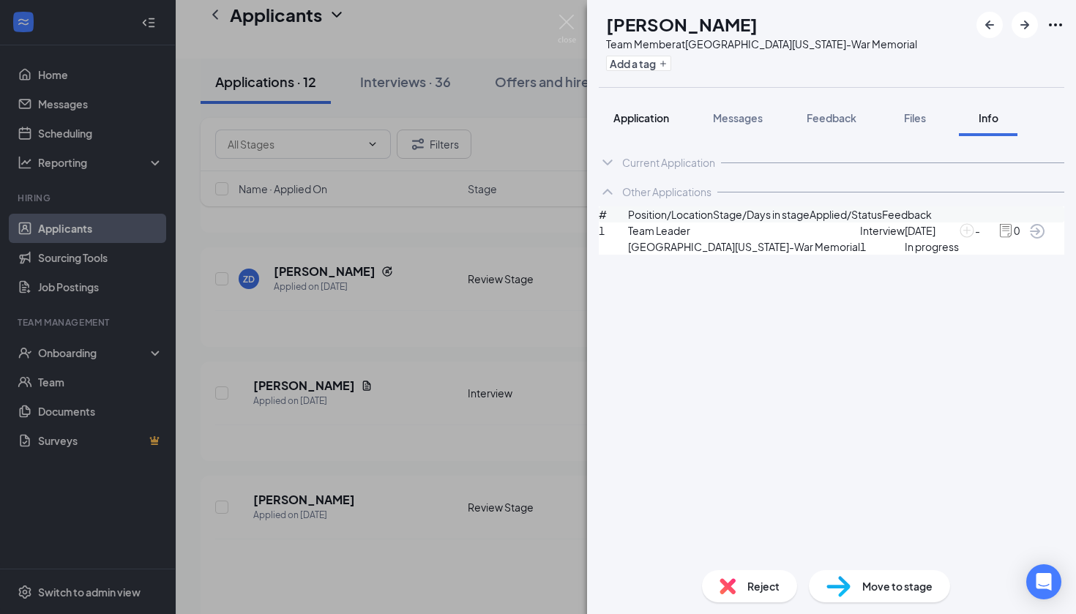
click at [647, 125] on button "Application" at bounding box center [641, 118] width 85 height 37
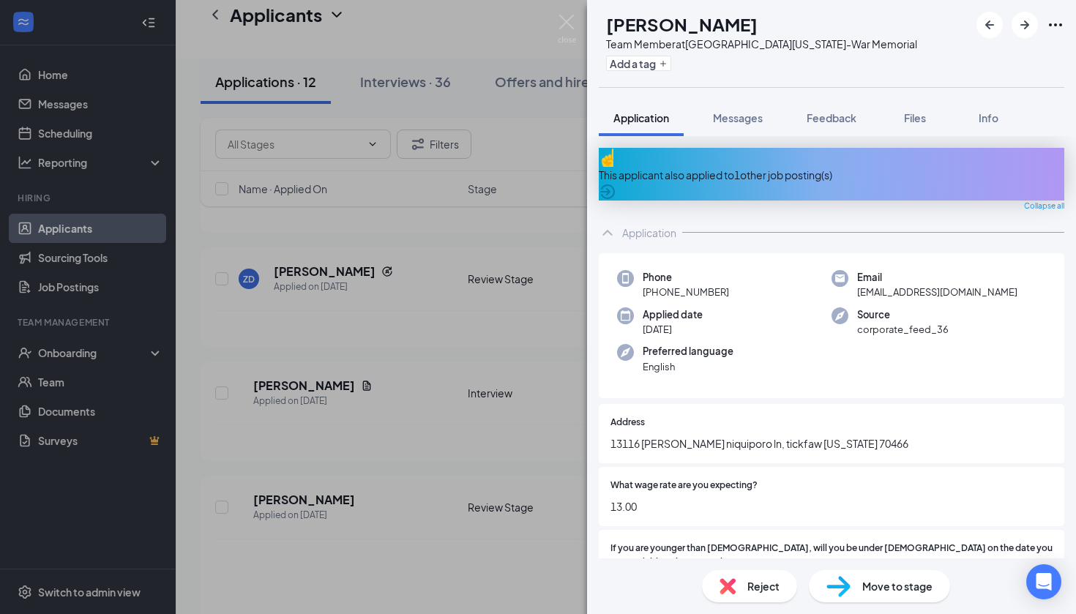
click at [877, 592] on span "Move to stage" at bounding box center [897, 586] width 70 height 16
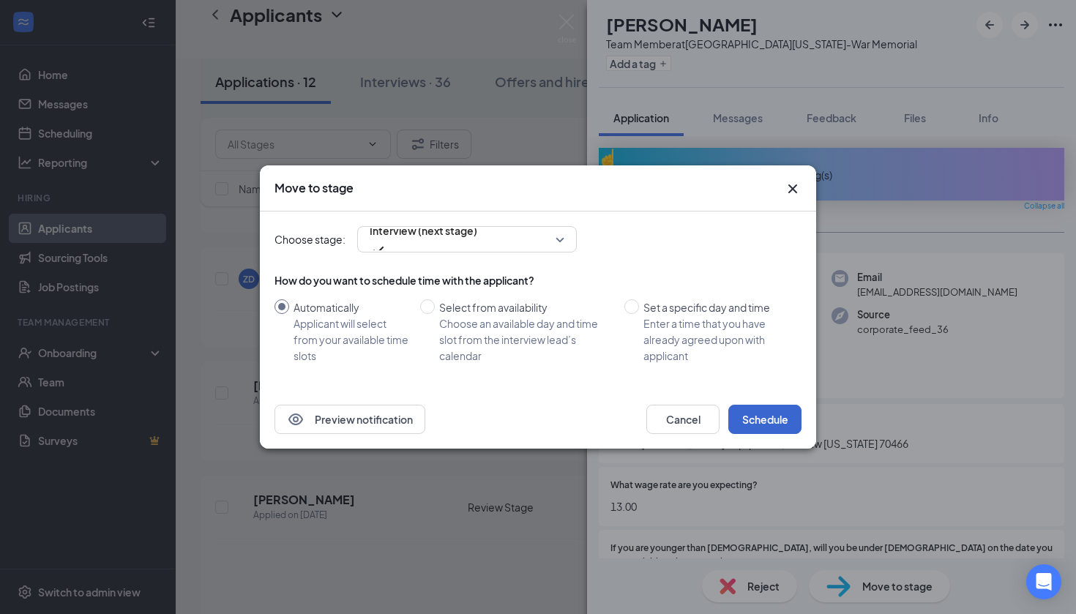
click at [771, 425] on button "Schedule" at bounding box center [764, 419] width 73 height 29
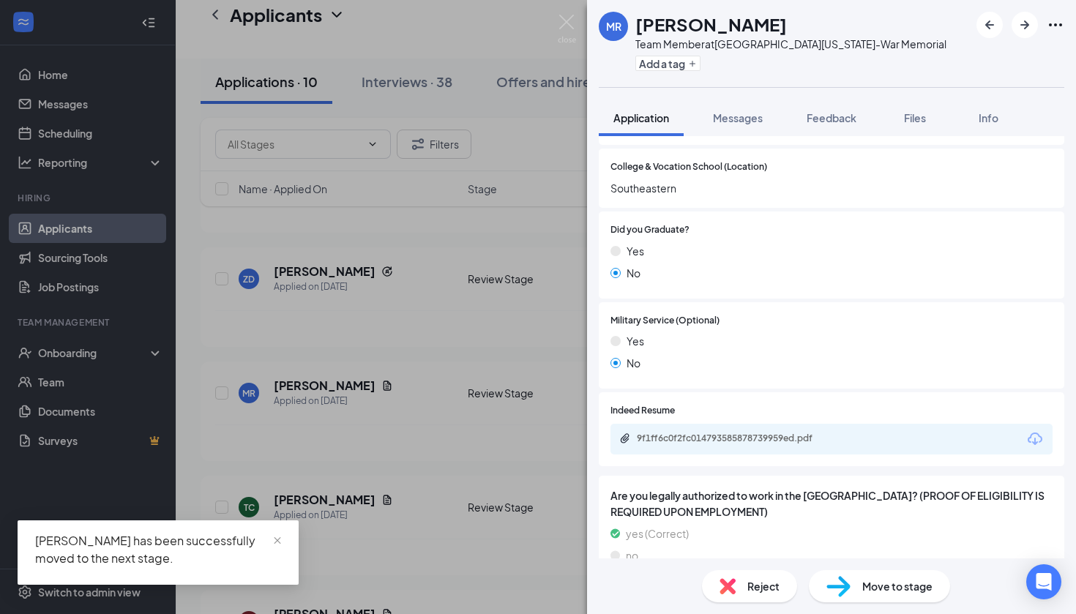
click at [759, 579] on span "Reject" at bounding box center [763, 586] width 32 height 16
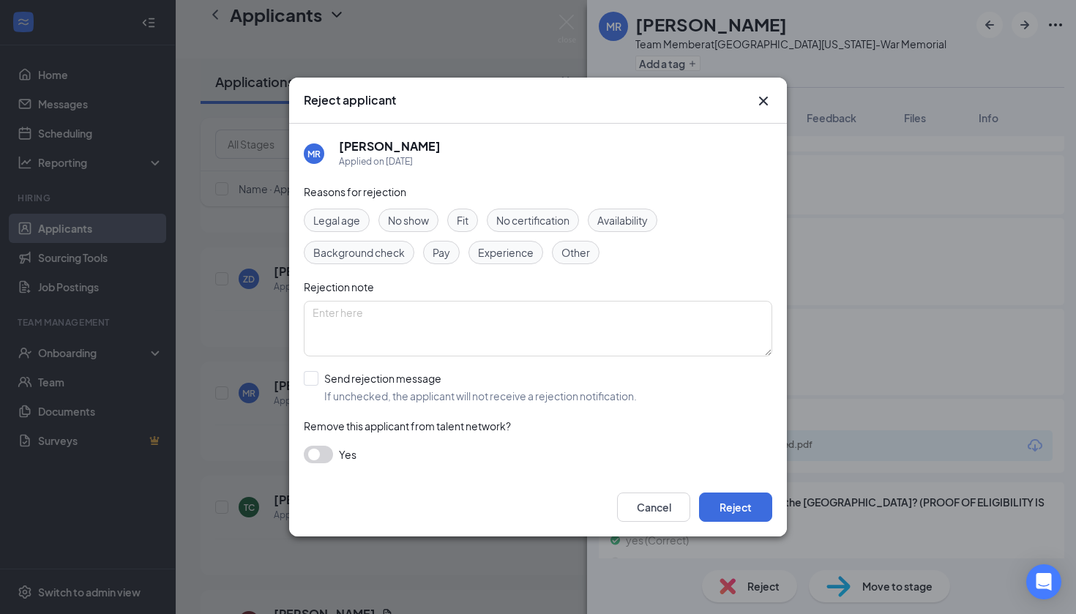
click at [590, 214] on div "Legal age No show Fit No certification Availability Background check Pay Experi…" at bounding box center [538, 237] width 468 height 56
click at [615, 221] on span "Availability" at bounding box center [622, 220] width 50 height 16
click at [729, 508] on button "Reject" at bounding box center [735, 506] width 73 height 29
